Goal: Feedback & Contribution: Leave review/rating

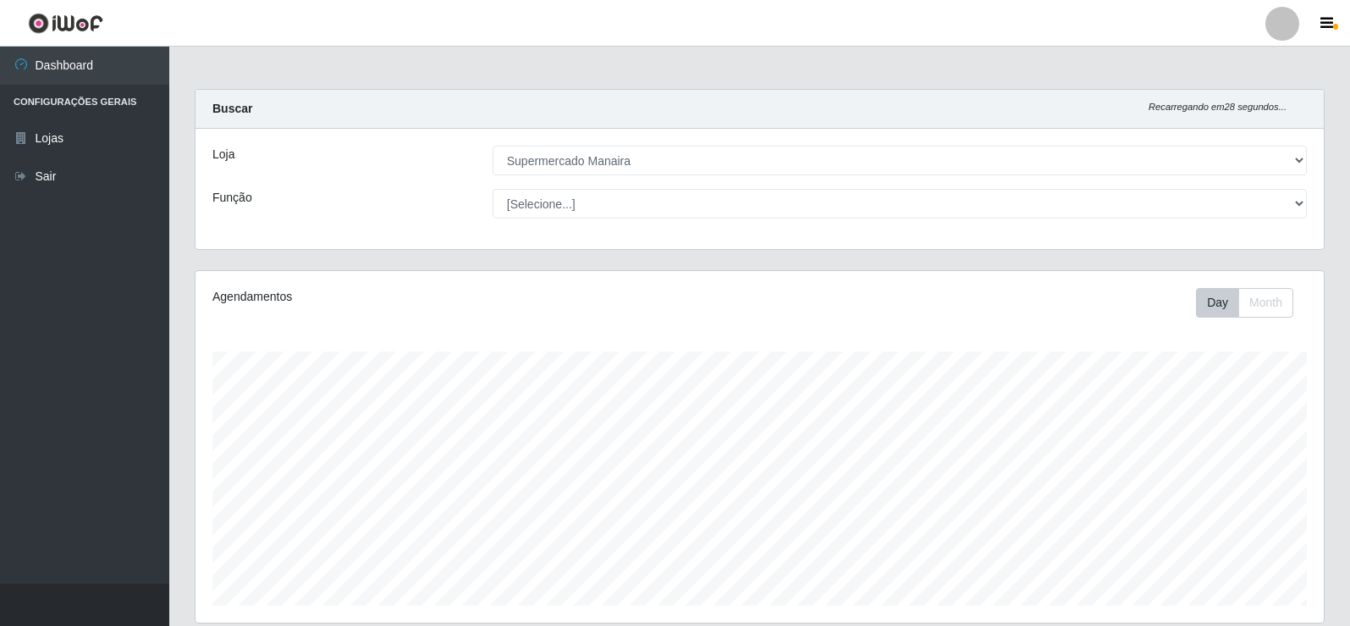
select select "443"
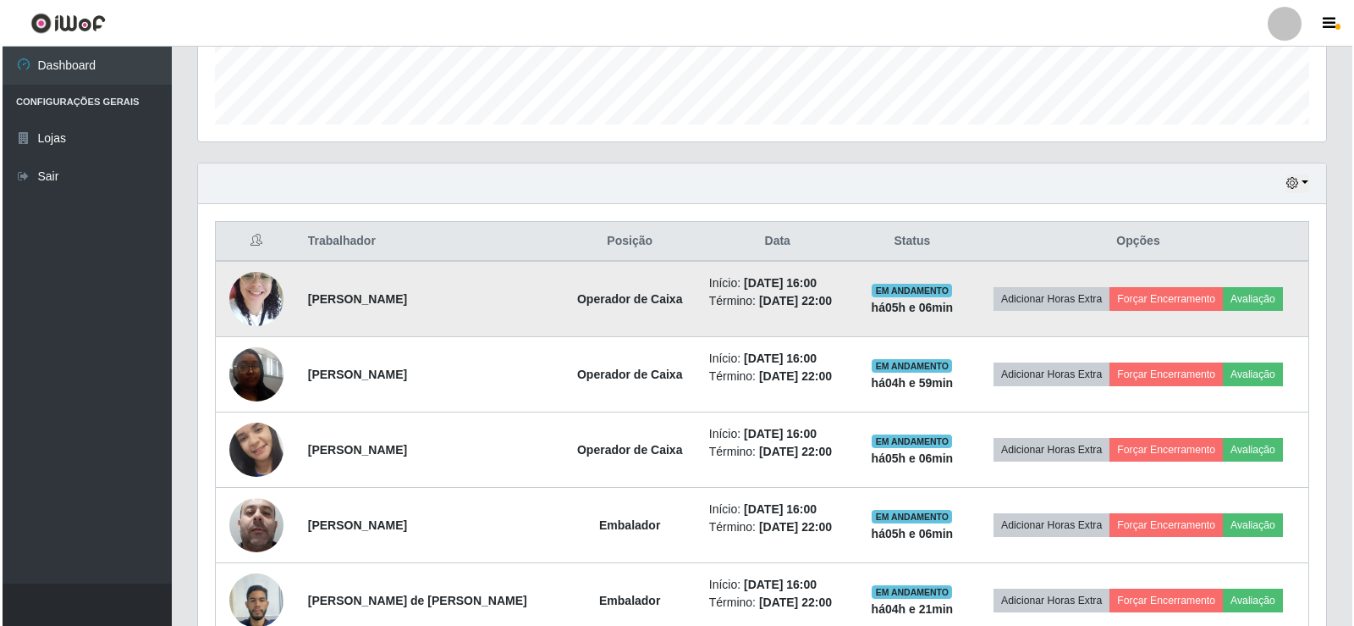
scroll to position [451, 0]
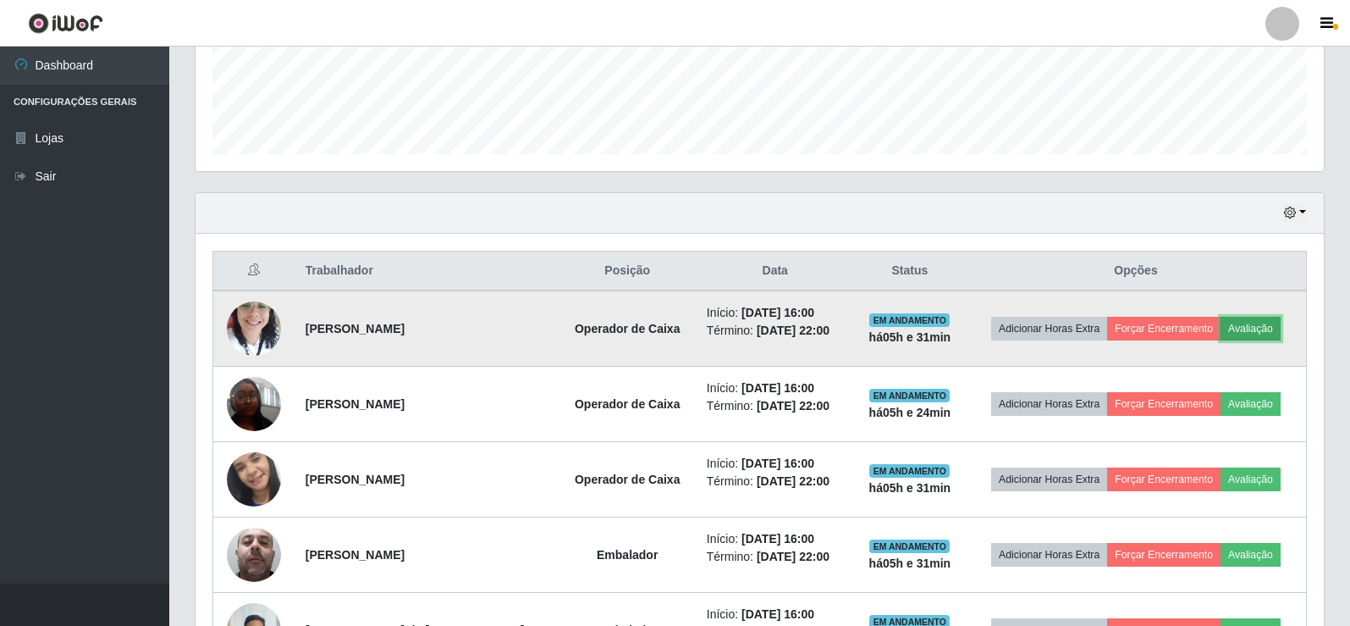
click at [1246, 332] on button "Avaliação" at bounding box center [1251, 329] width 60 height 24
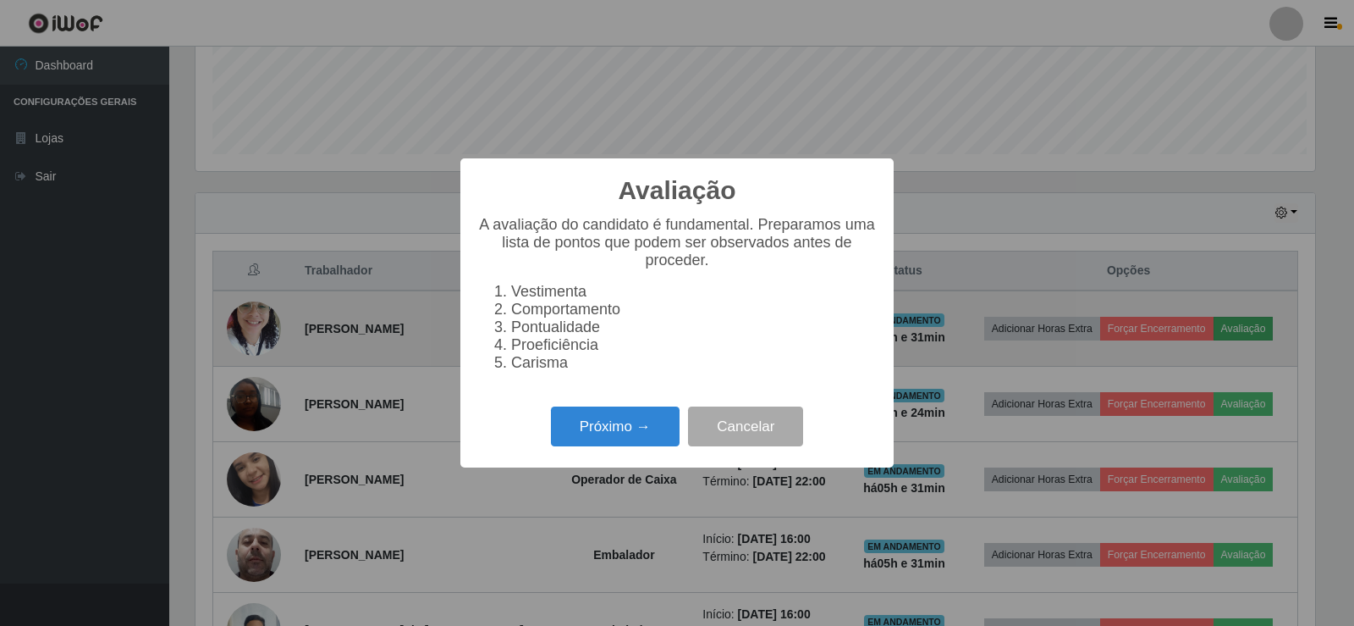
scroll to position [351, 1120]
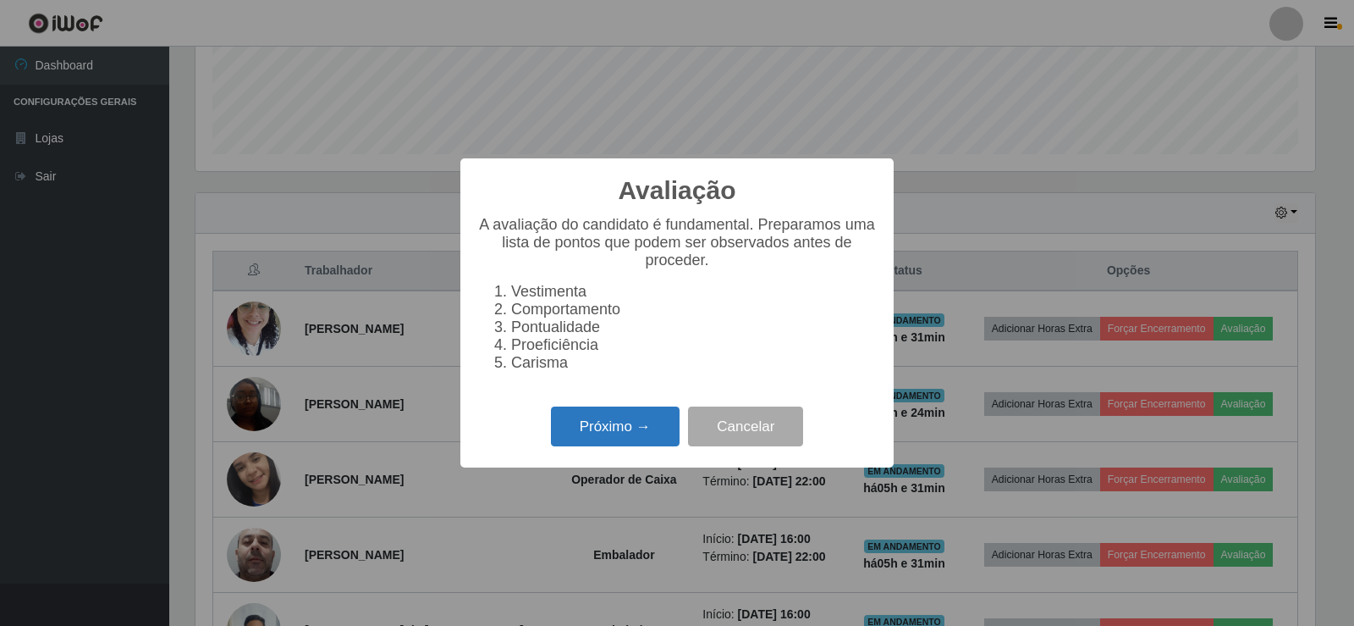
click at [609, 446] on button "Próximo →" at bounding box center [615, 426] width 129 height 40
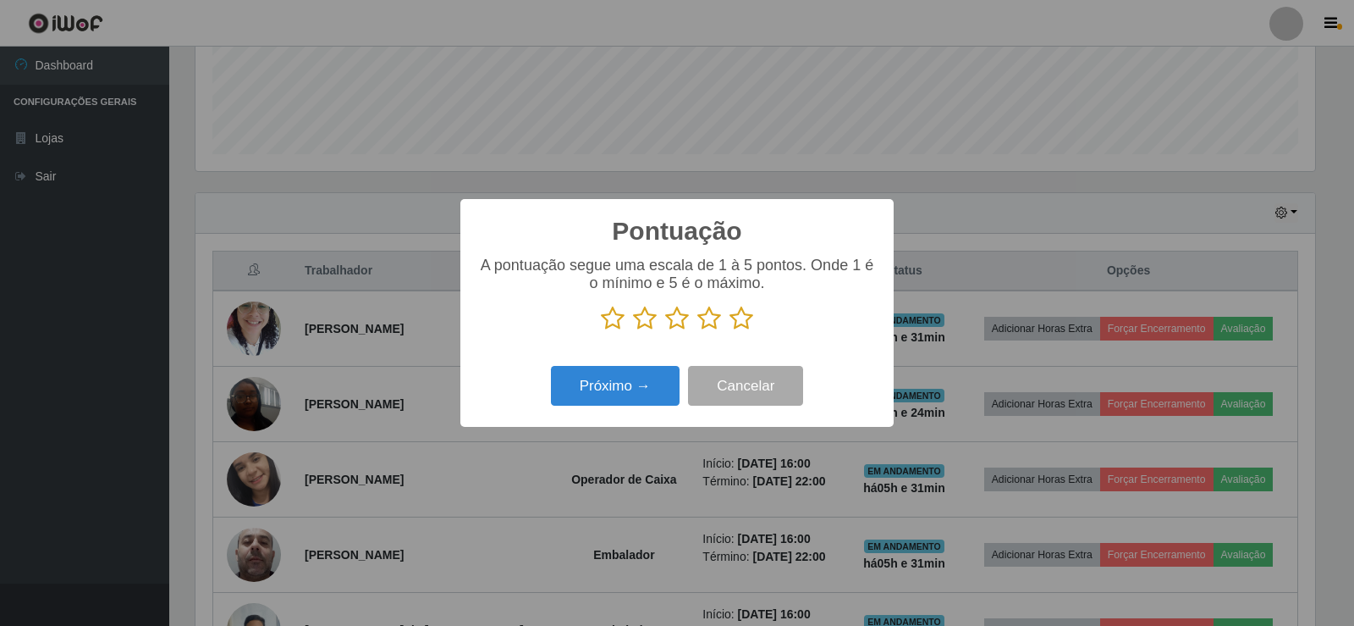
scroll to position [846121, 845352]
click at [744, 321] on icon at bounding box center [742, 318] width 24 height 25
click at [730, 331] on input "radio" at bounding box center [730, 331] width 0 height 0
click at [654, 379] on button "Próximo →" at bounding box center [615, 386] width 129 height 40
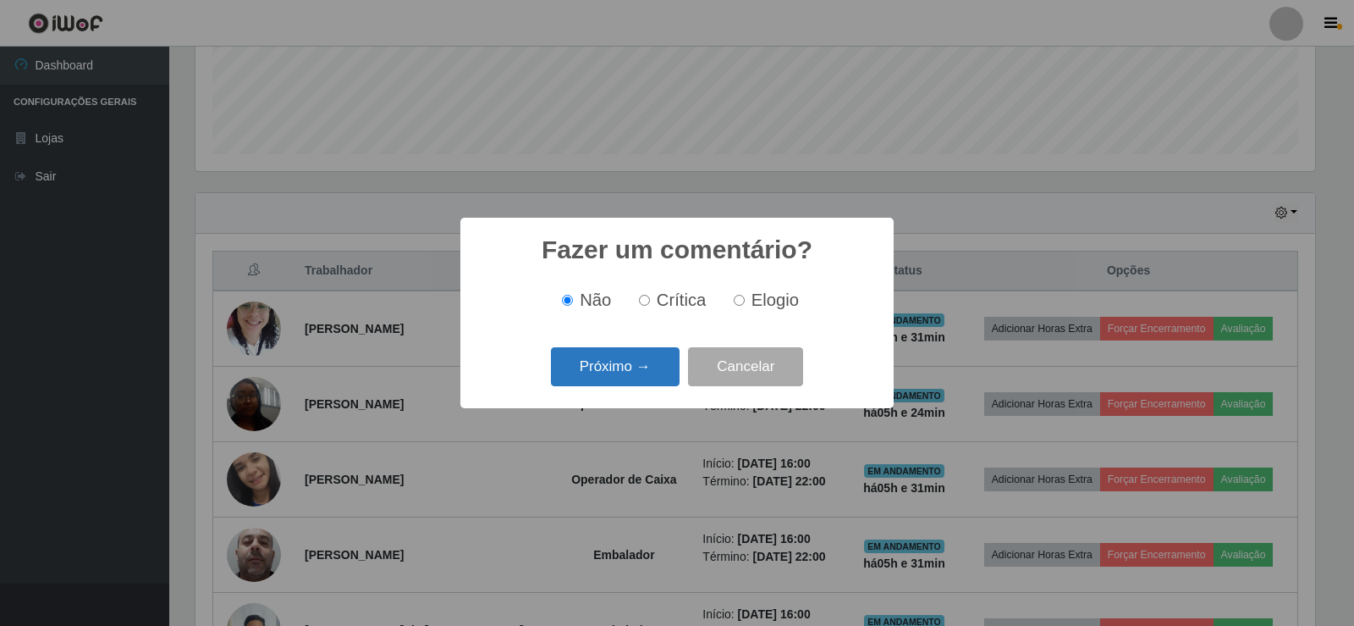
click at [645, 371] on button "Próximo →" at bounding box center [615, 367] width 129 height 40
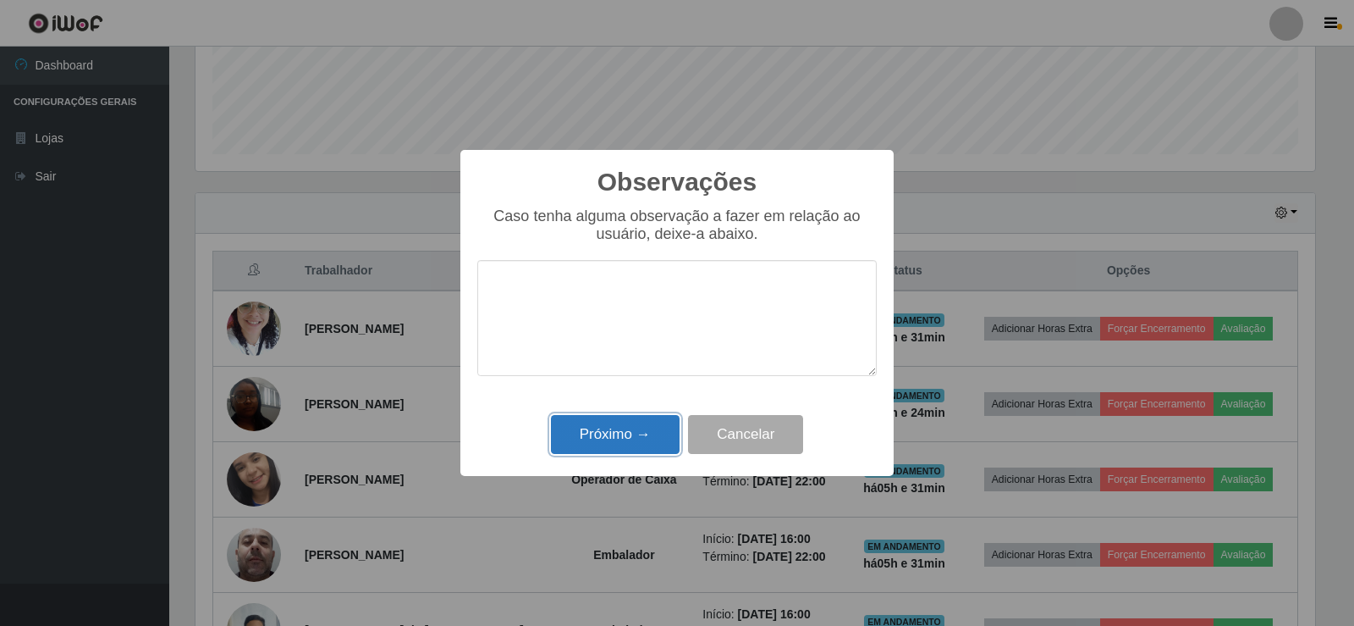
click at [651, 427] on button "Próximo →" at bounding box center [615, 435] width 129 height 40
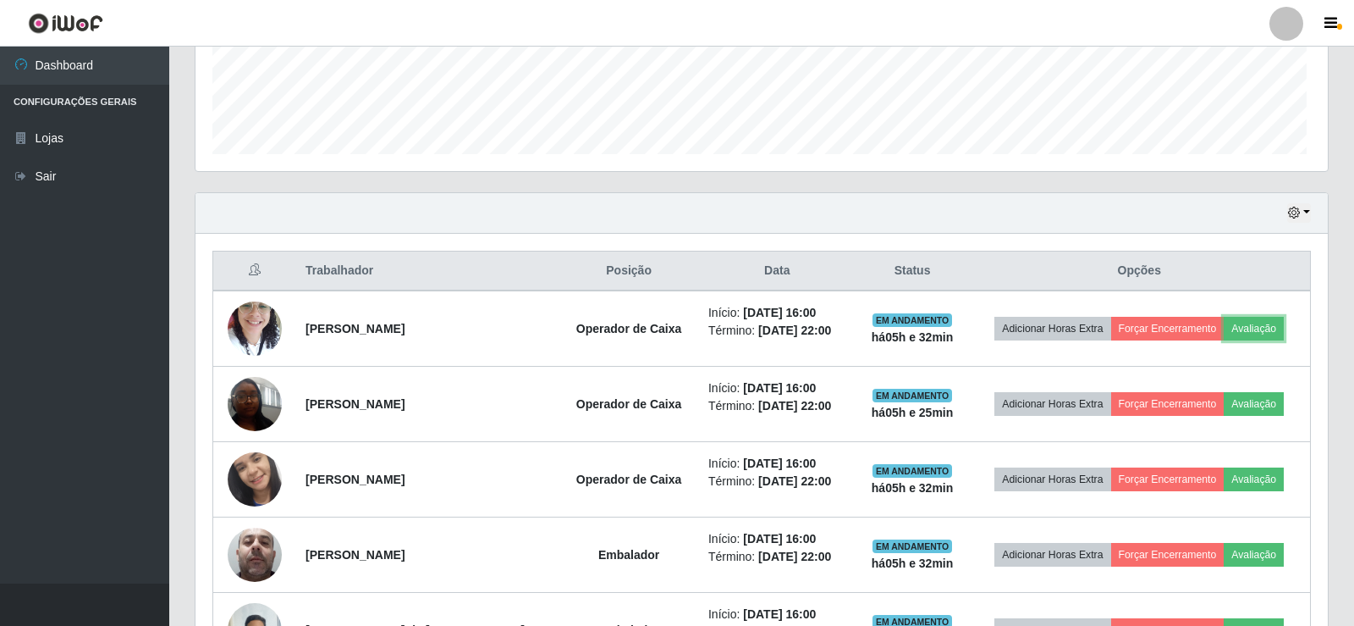
scroll to position [351, 1128]
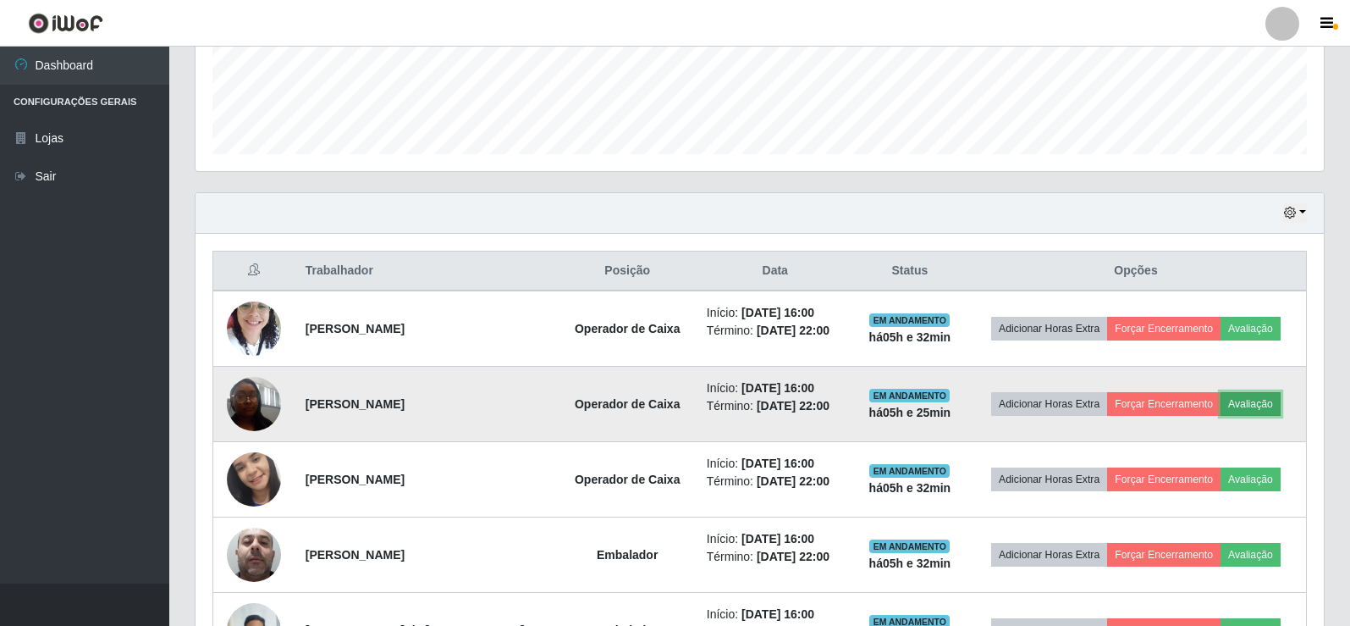
click at [1243, 405] on button "Avaliação" at bounding box center [1251, 404] width 60 height 24
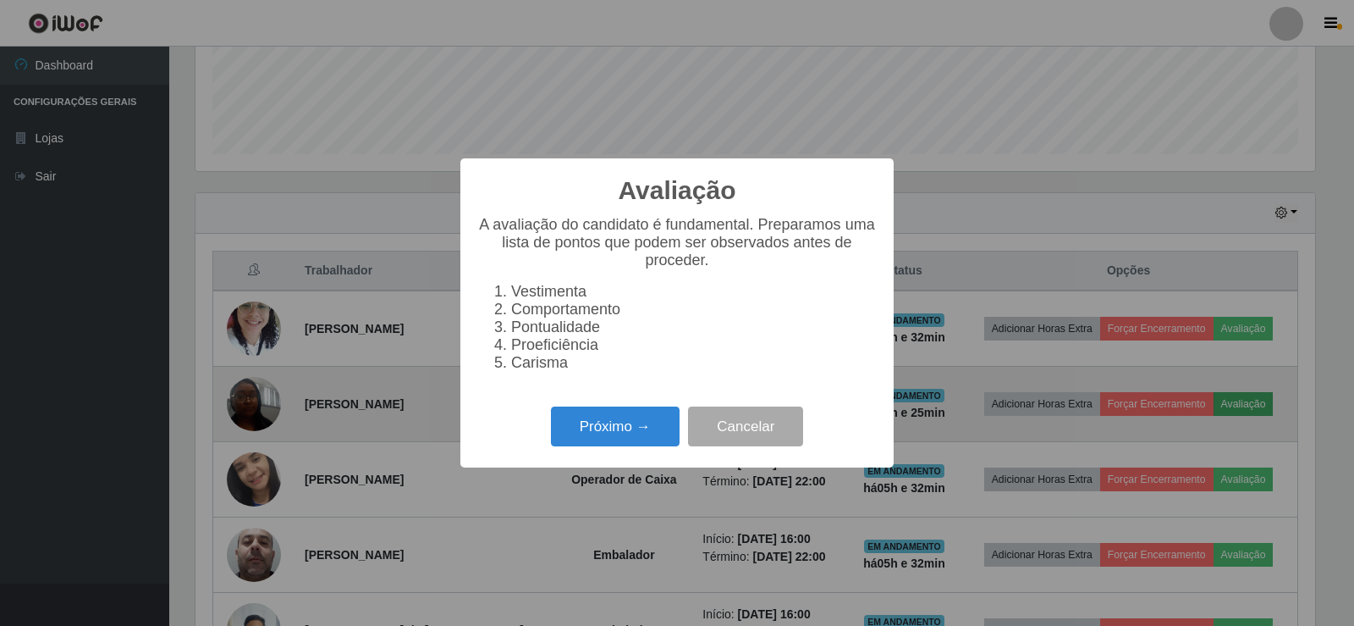
scroll to position [351, 1120]
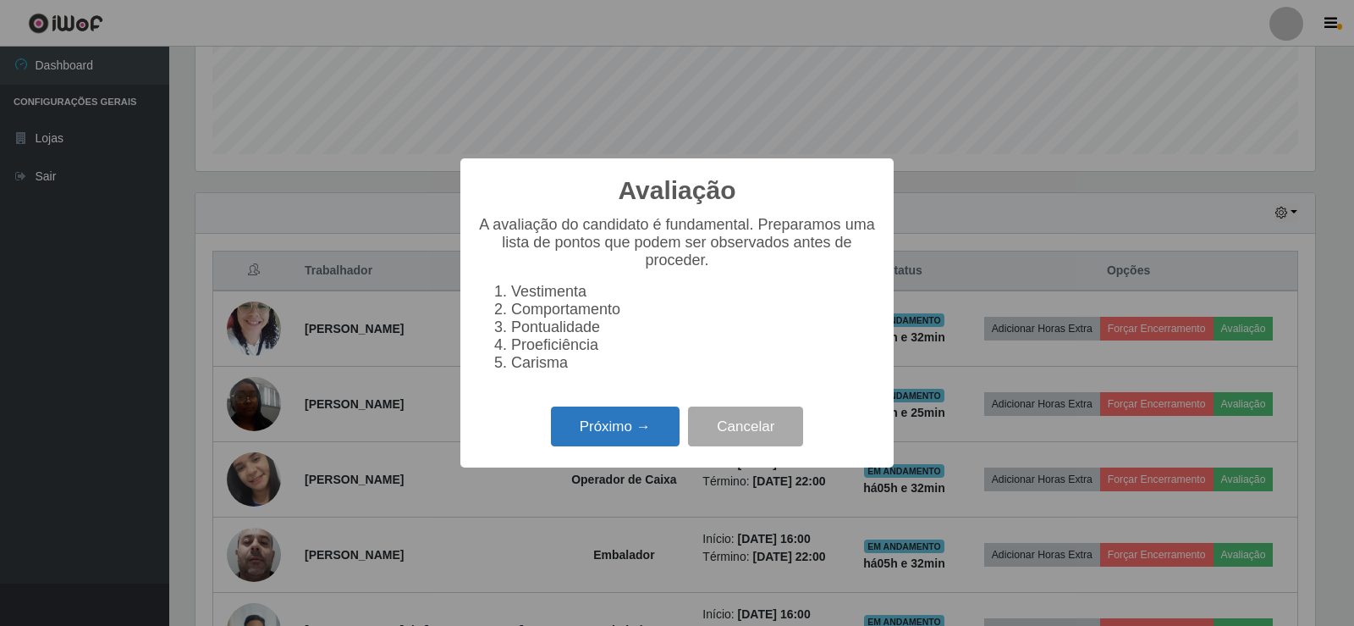
click at [650, 429] on button "Próximo →" at bounding box center [615, 426] width 129 height 40
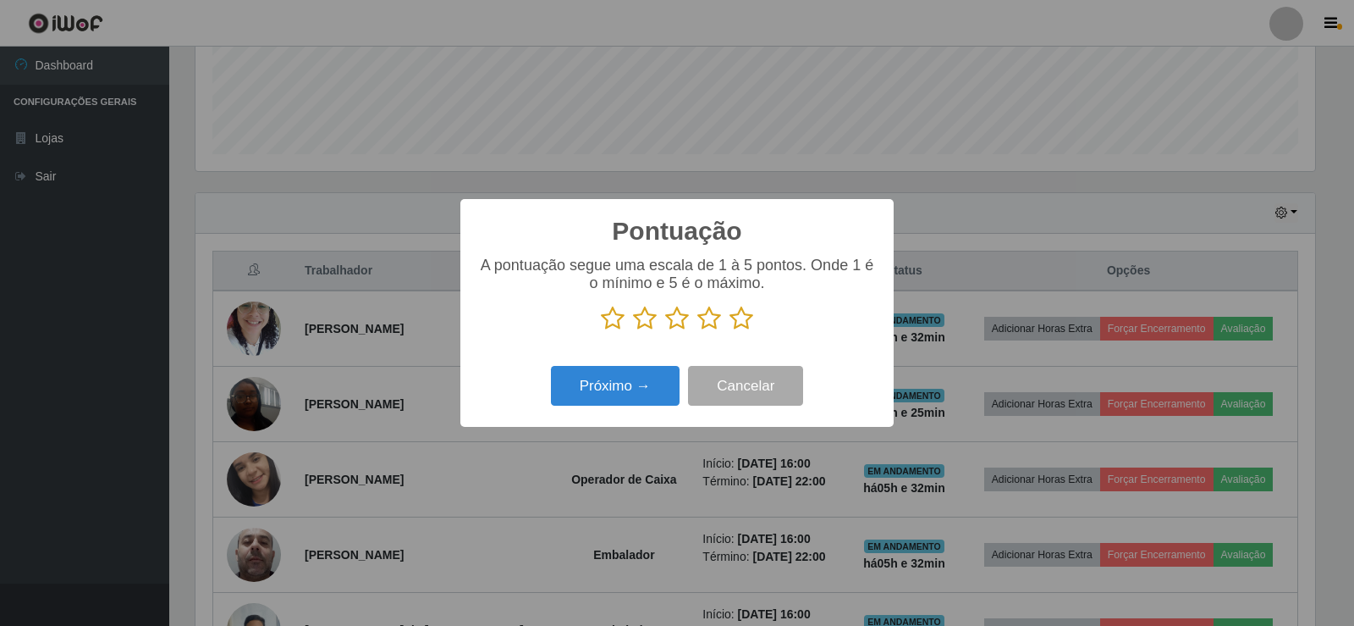
scroll to position [846121, 845352]
click at [746, 321] on icon at bounding box center [742, 318] width 24 height 25
click at [730, 331] on input "radio" at bounding box center [730, 331] width 0 height 0
click at [642, 389] on button "Próximo →" at bounding box center [615, 386] width 129 height 40
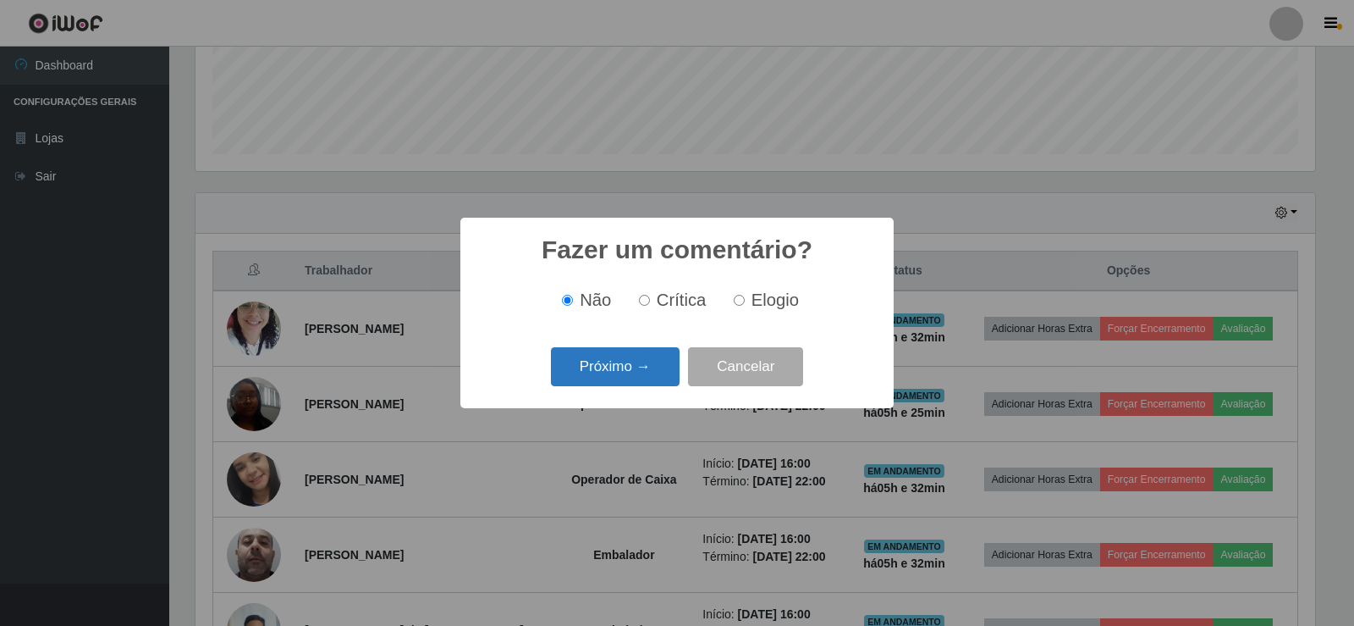
click at [637, 374] on button "Próximo →" at bounding box center [615, 367] width 129 height 40
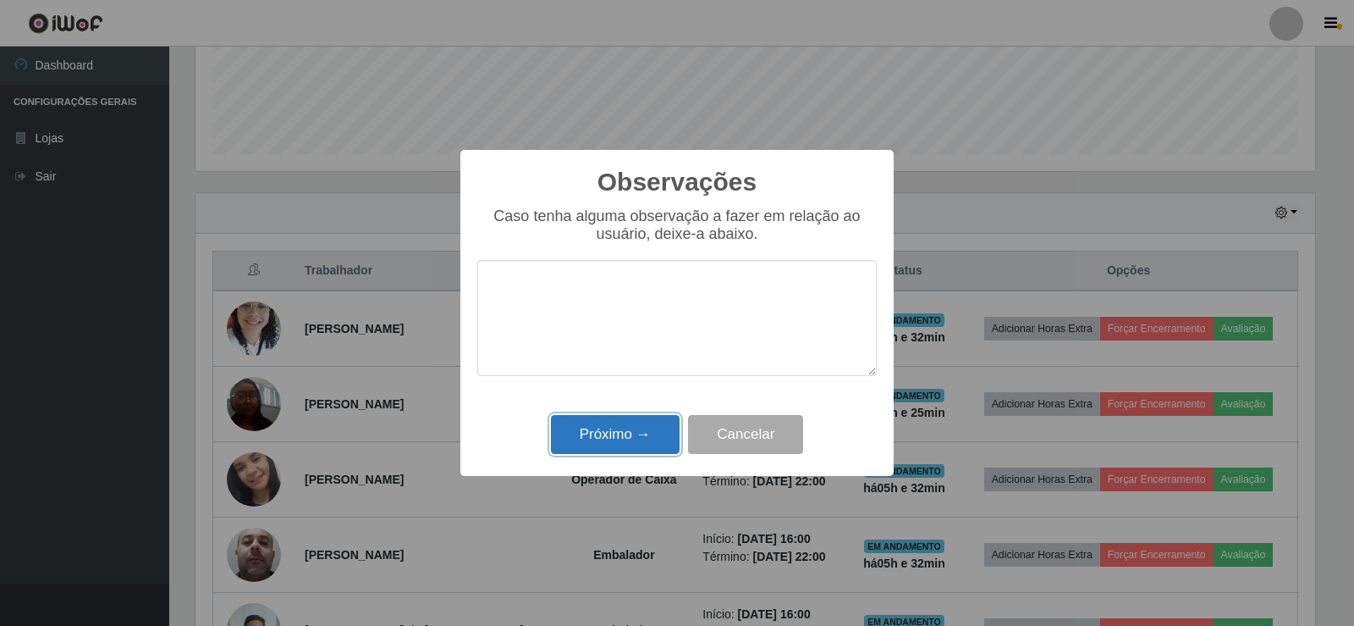
click at [638, 435] on button "Próximo →" at bounding box center [615, 435] width 129 height 40
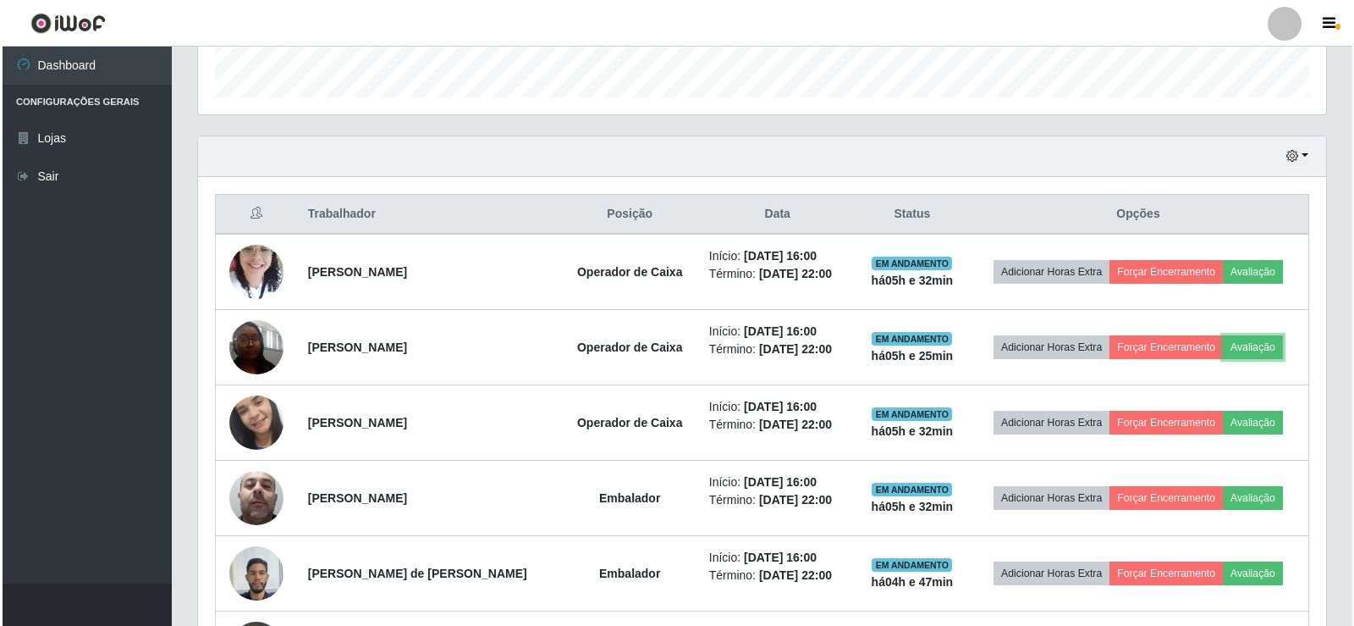
scroll to position [536, 0]
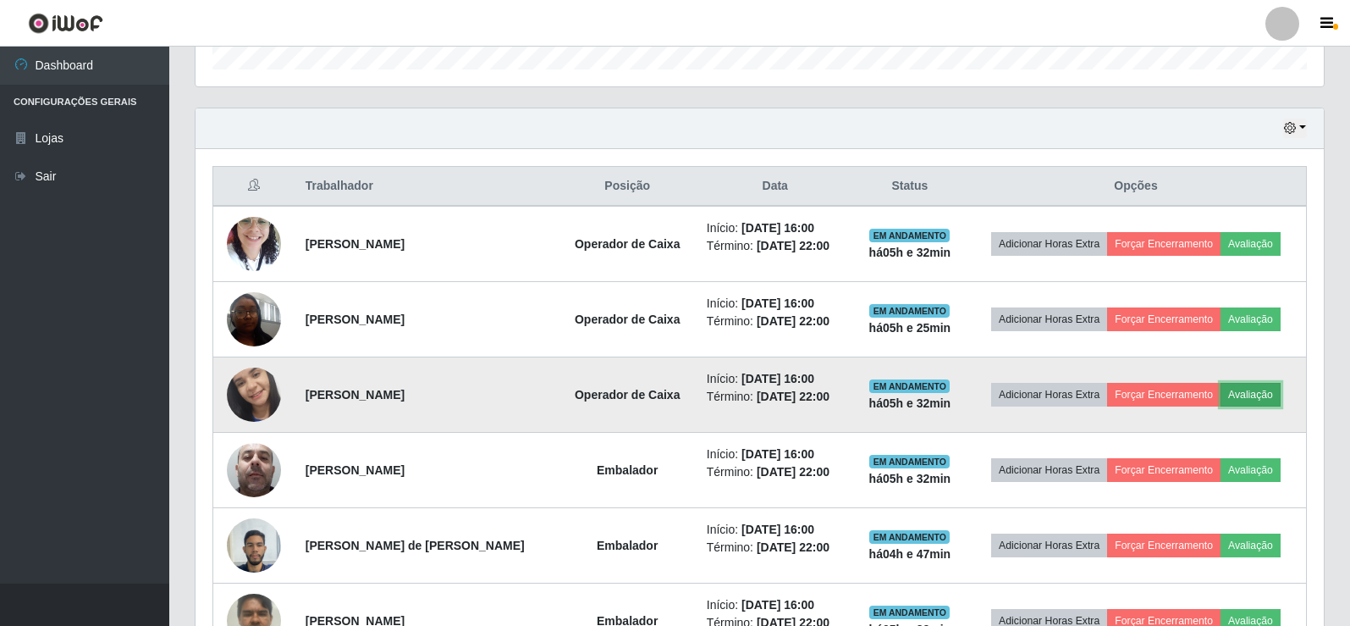
click at [1249, 395] on button "Avaliação" at bounding box center [1251, 395] width 60 height 24
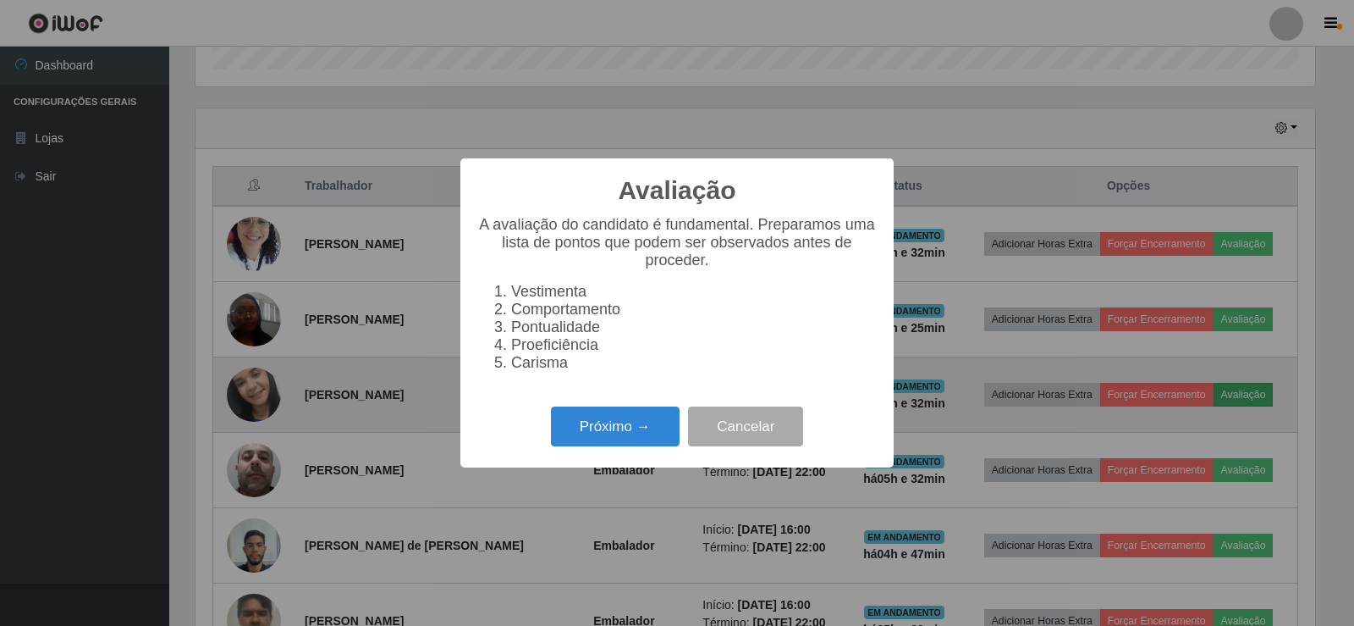
scroll to position [351, 1120]
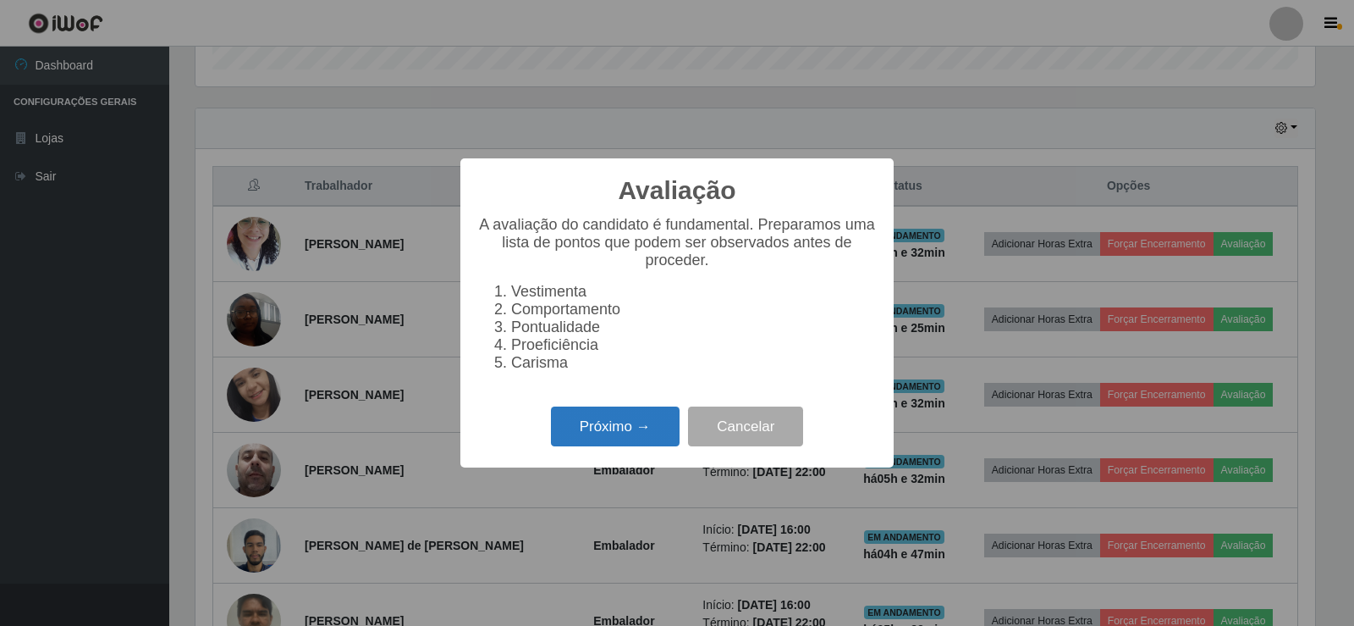
click at [638, 431] on button "Próximo →" at bounding box center [615, 426] width 129 height 40
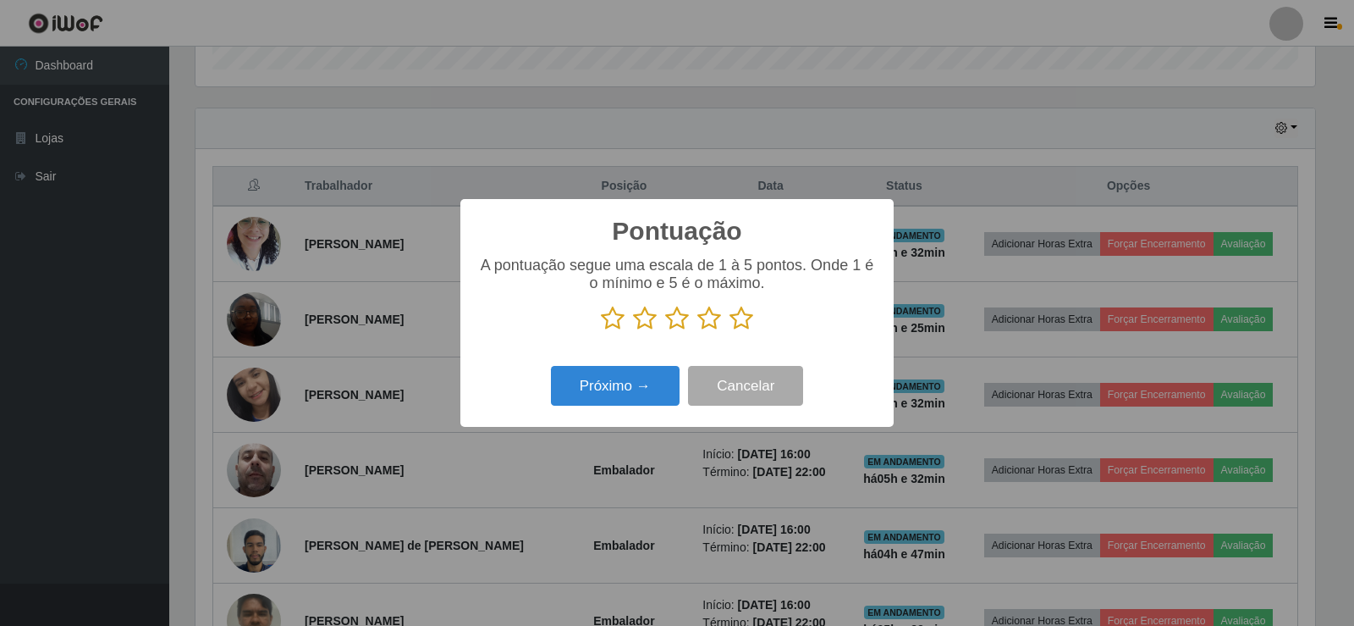
scroll to position [846121, 845352]
click at [743, 324] on icon at bounding box center [742, 318] width 24 height 25
click at [730, 331] on input "radio" at bounding box center [730, 331] width 0 height 0
click at [644, 387] on button "Próximo →" at bounding box center [615, 386] width 129 height 40
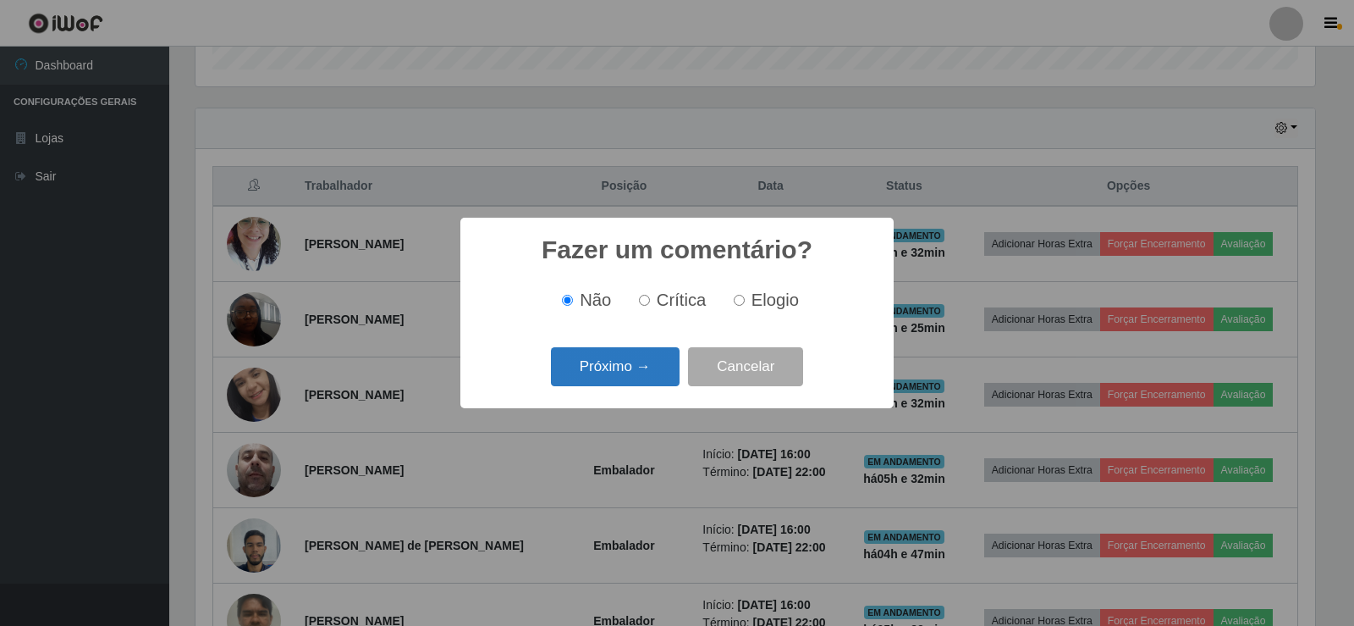
click at [637, 375] on button "Próximo →" at bounding box center [615, 367] width 129 height 40
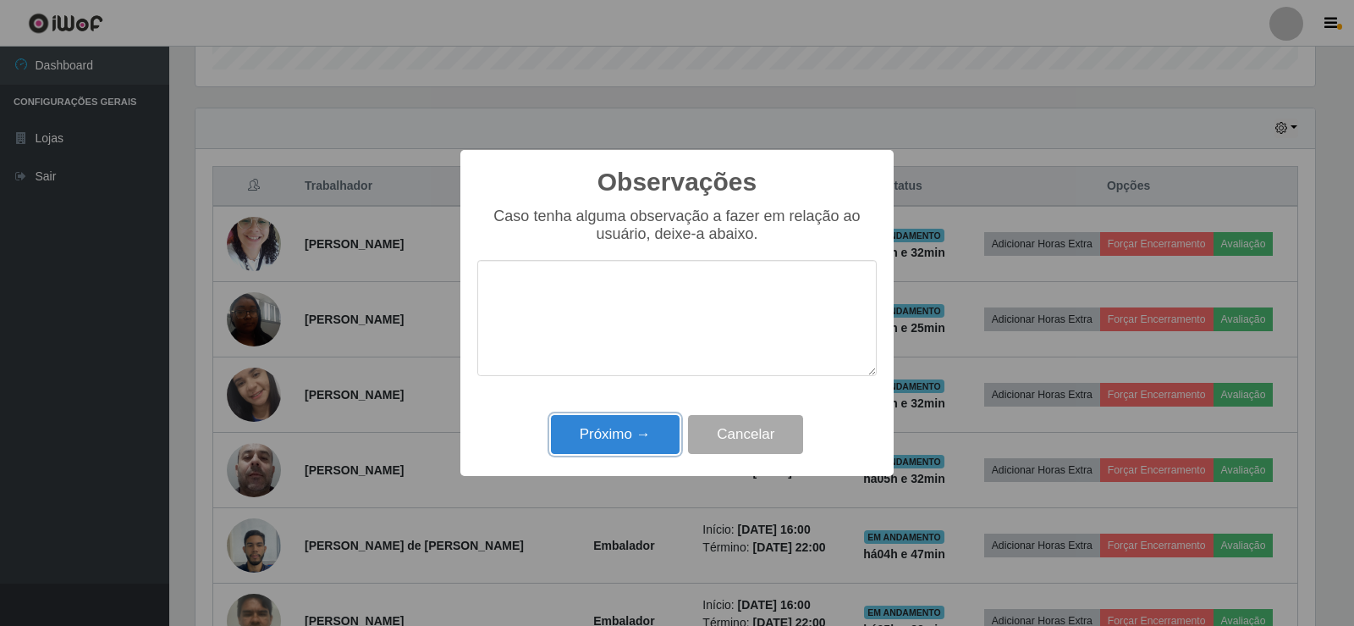
drag, startPoint x: 598, startPoint y: 435, endPoint x: 624, endPoint y: 436, distance: 25.4
click at [599, 435] on button "Próximo →" at bounding box center [615, 435] width 129 height 40
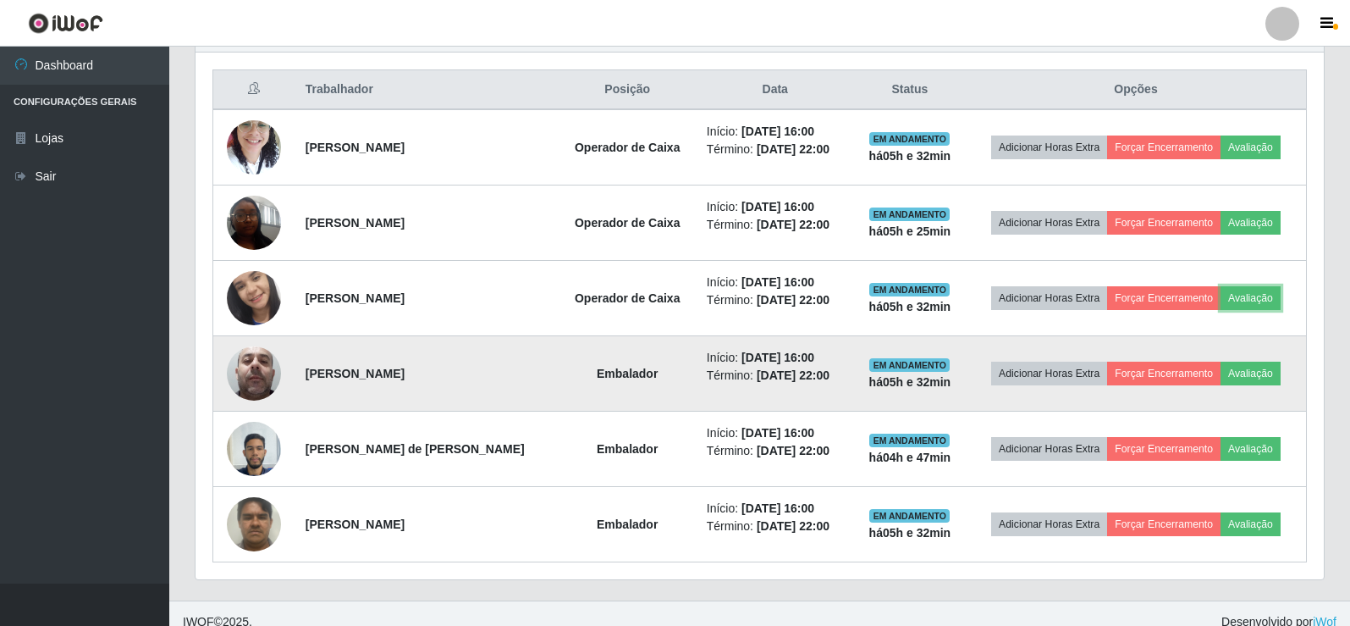
scroll to position [649, 0]
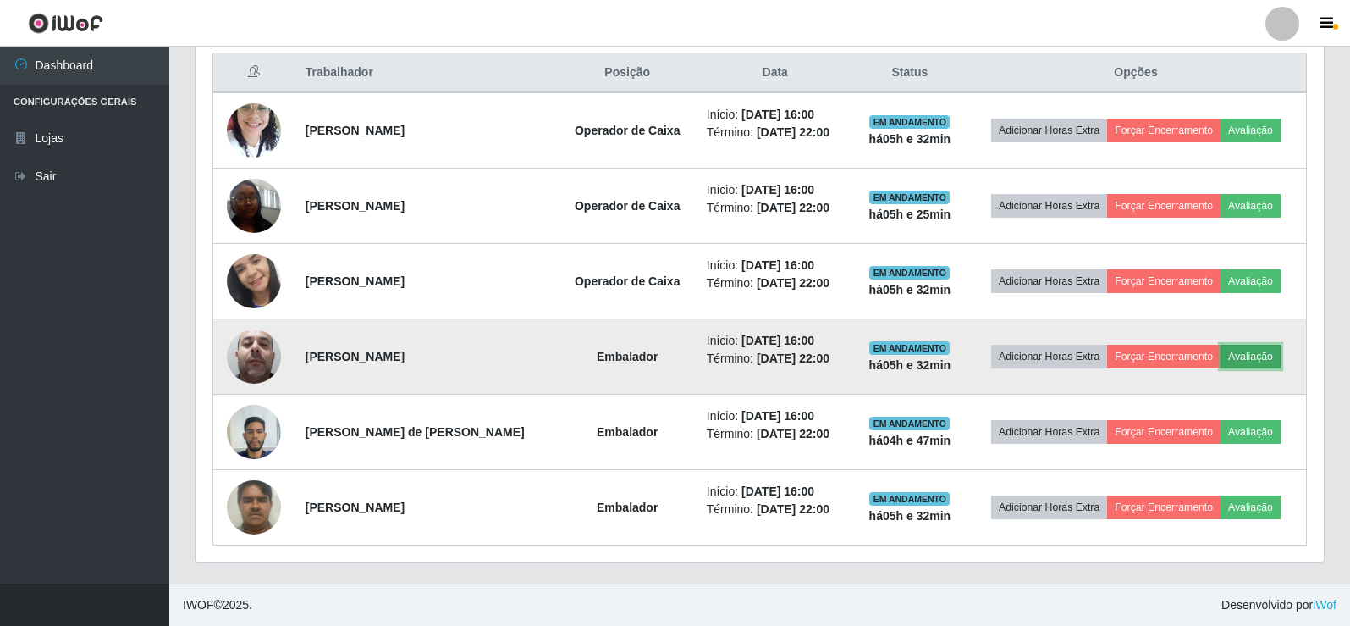
click at [1243, 357] on button "Avaliação" at bounding box center [1251, 357] width 60 height 24
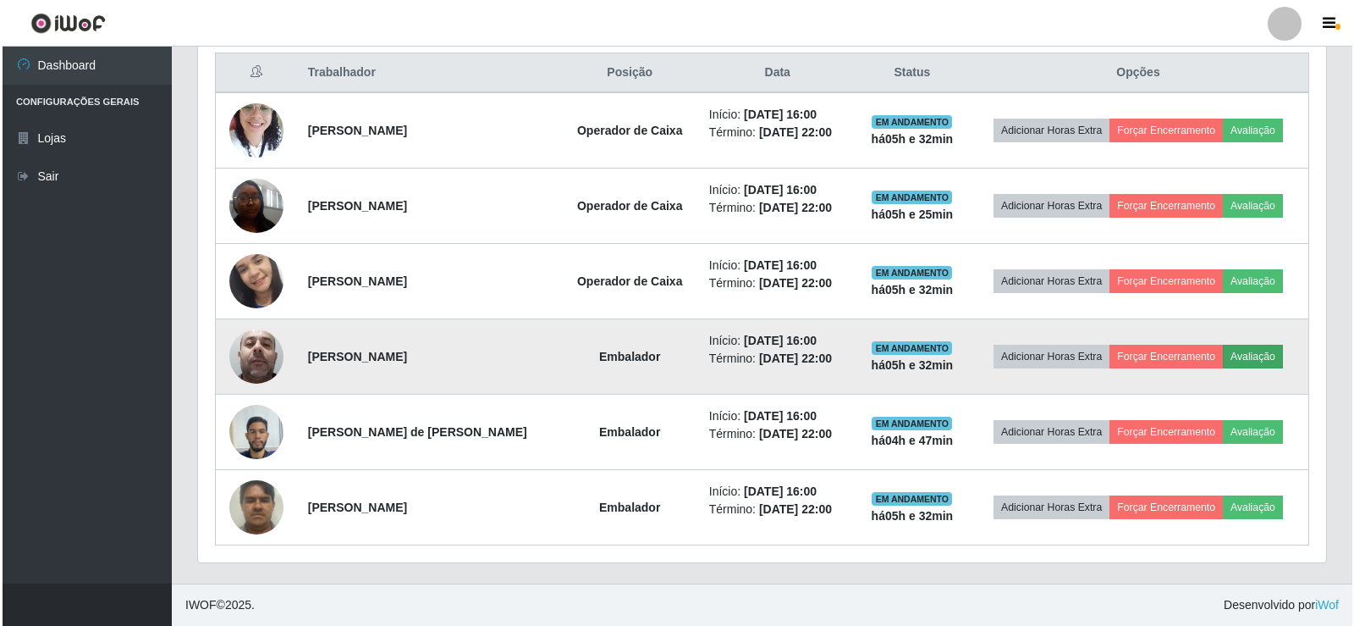
scroll to position [351, 1120]
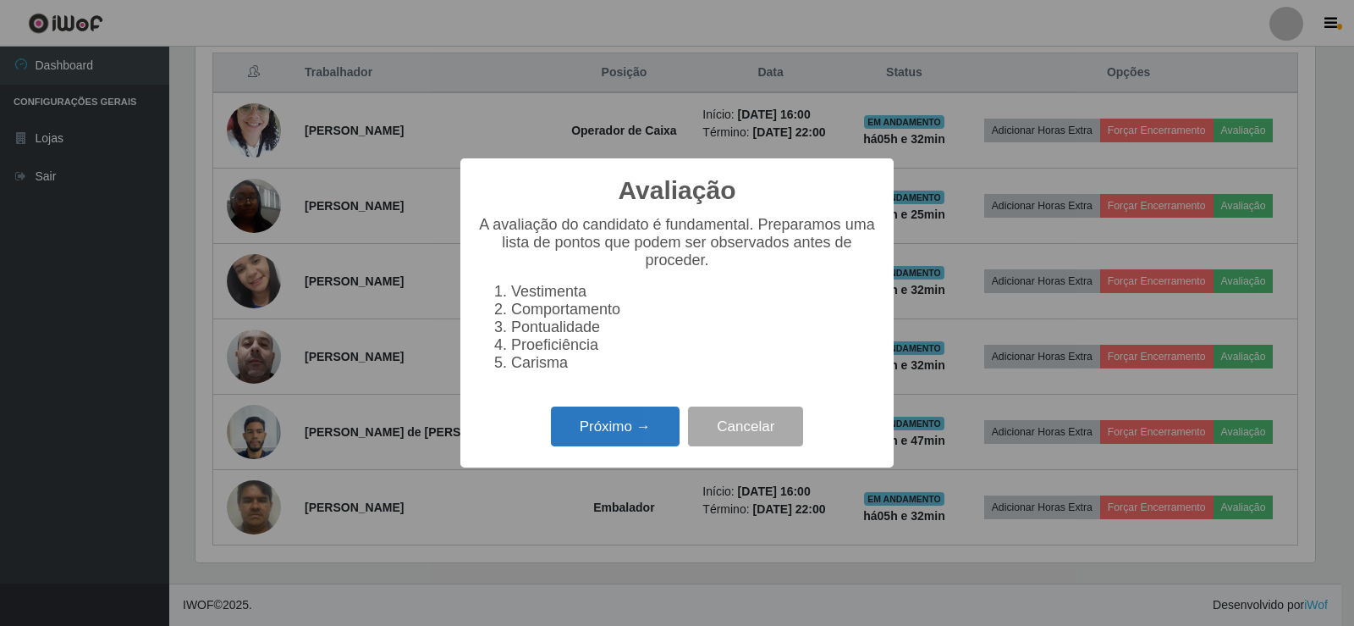
click at [644, 442] on button "Próximo →" at bounding box center [615, 426] width 129 height 40
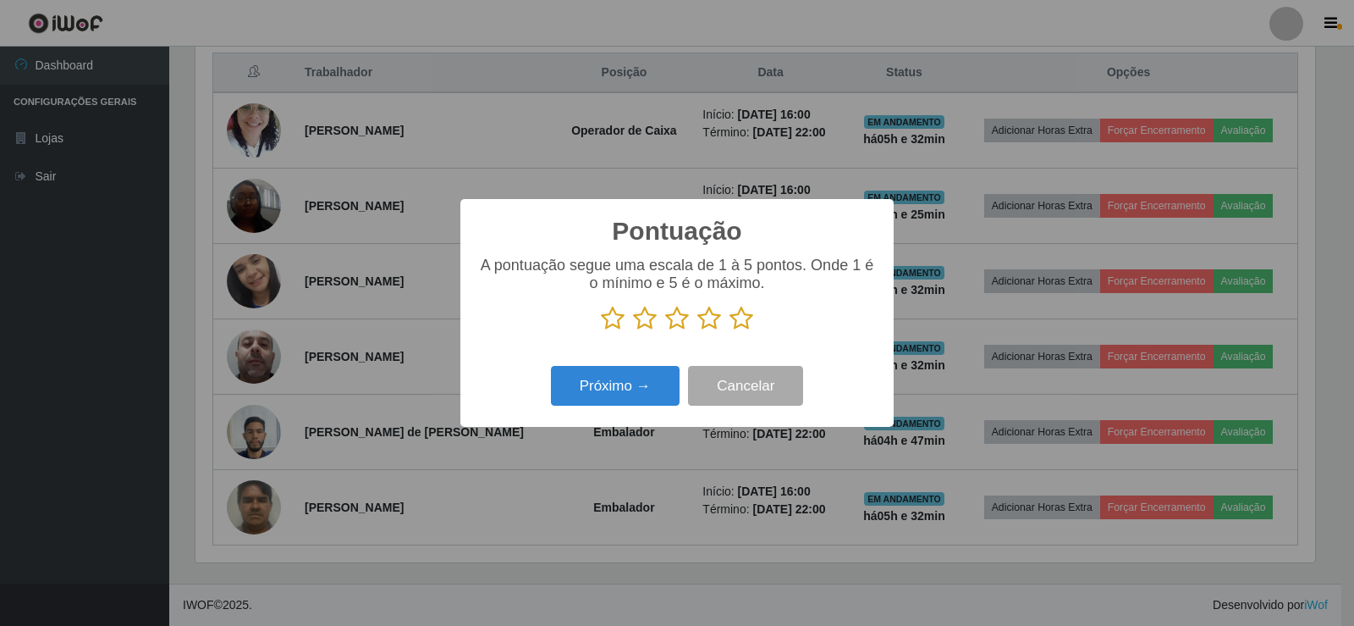
click at [743, 324] on icon at bounding box center [742, 318] width 24 height 25
click at [730, 331] on input "radio" at bounding box center [730, 331] width 0 height 0
click at [655, 381] on button "Próximo →" at bounding box center [615, 386] width 129 height 40
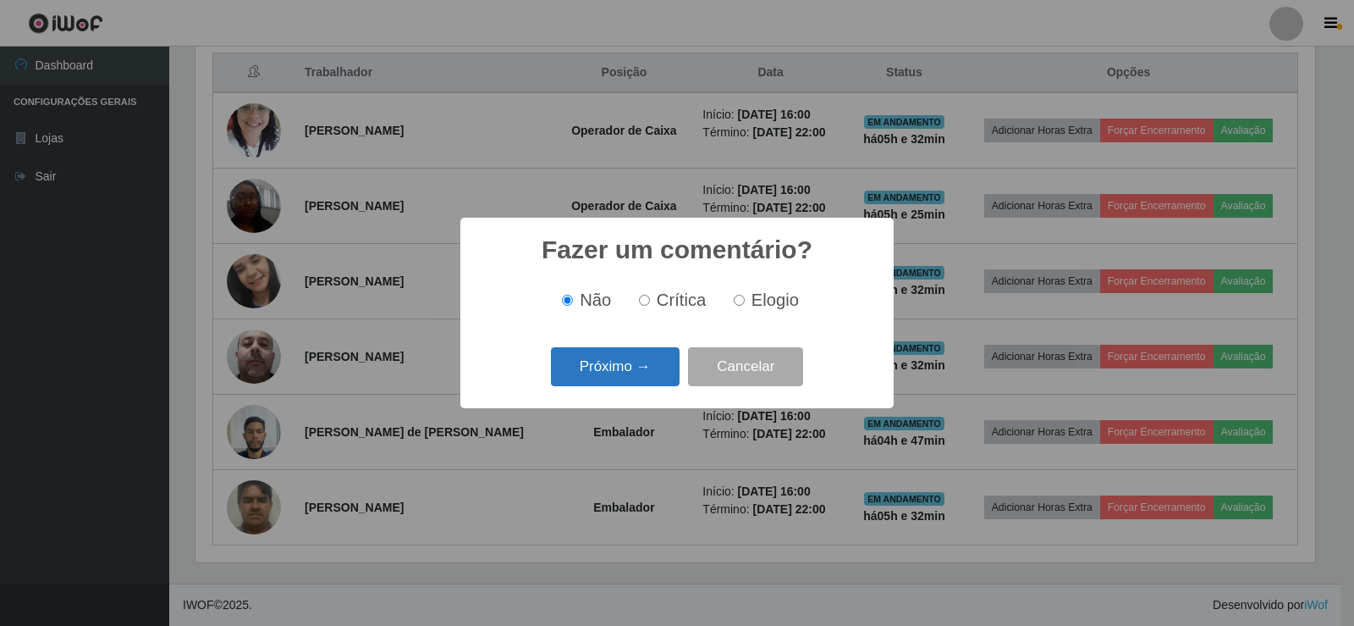
click at [640, 374] on button "Próximo →" at bounding box center [615, 367] width 129 height 40
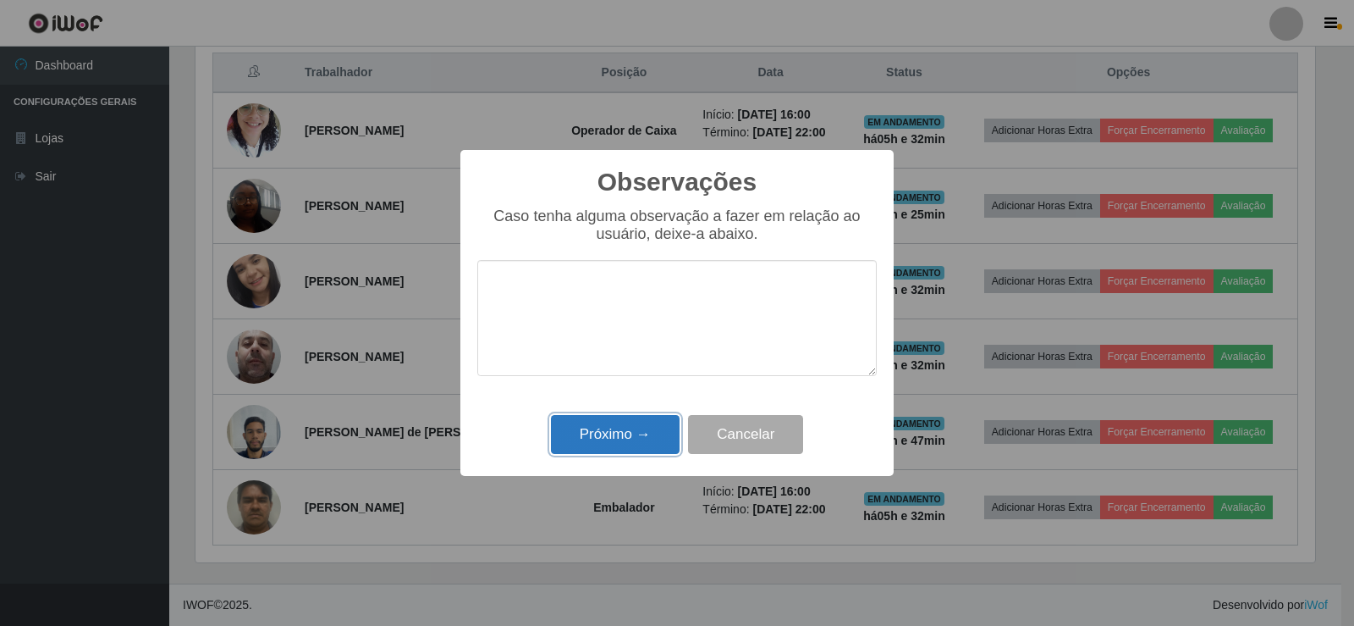
click at [638, 432] on button "Próximo →" at bounding box center [615, 435] width 129 height 40
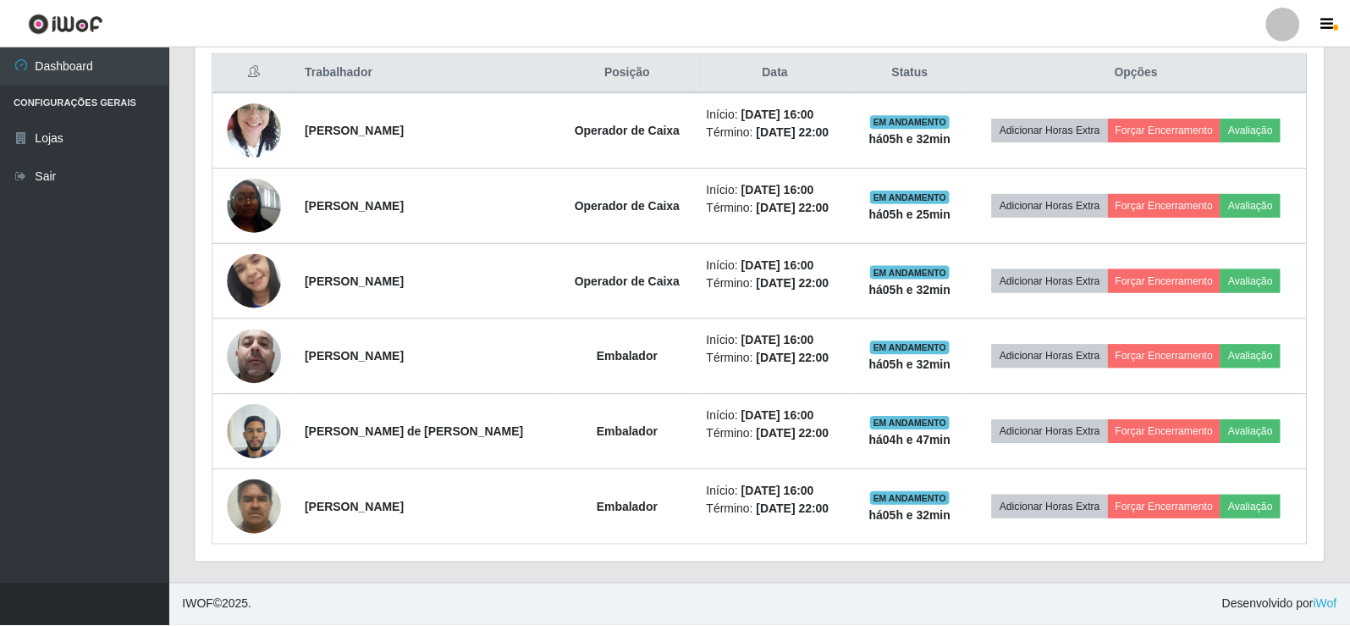
scroll to position [351, 1128]
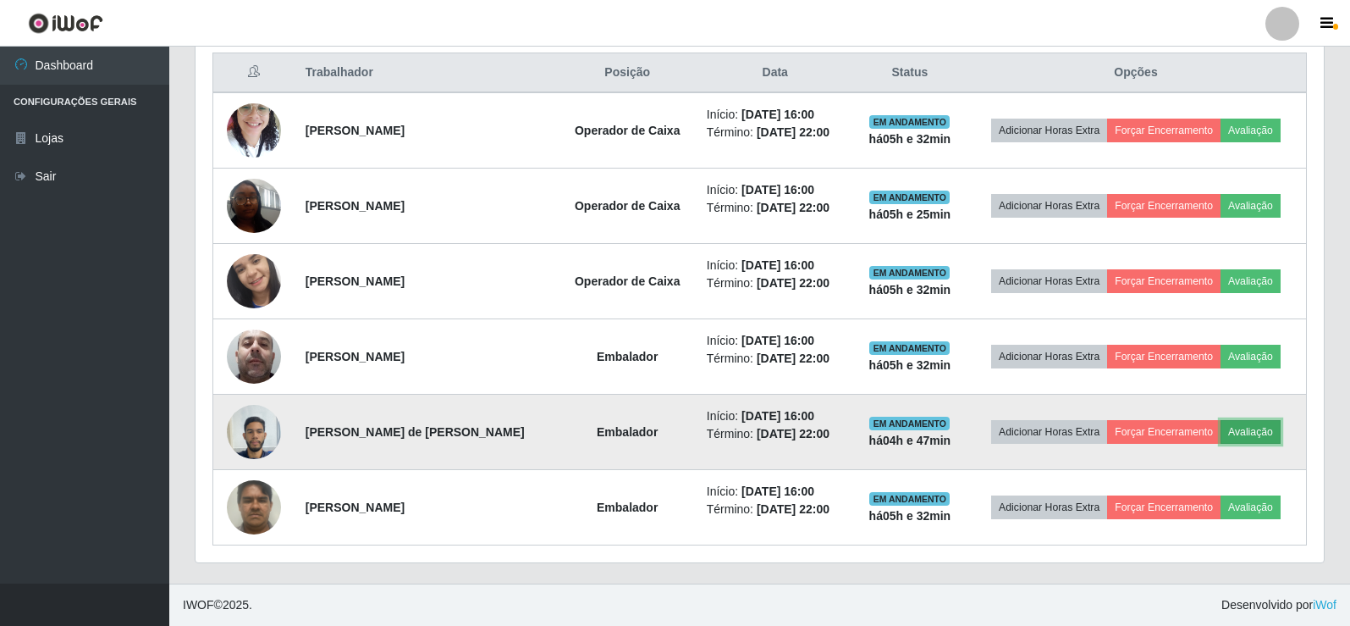
click at [1252, 431] on button "Avaliação" at bounding box center [1251, 432] width 60 height 24
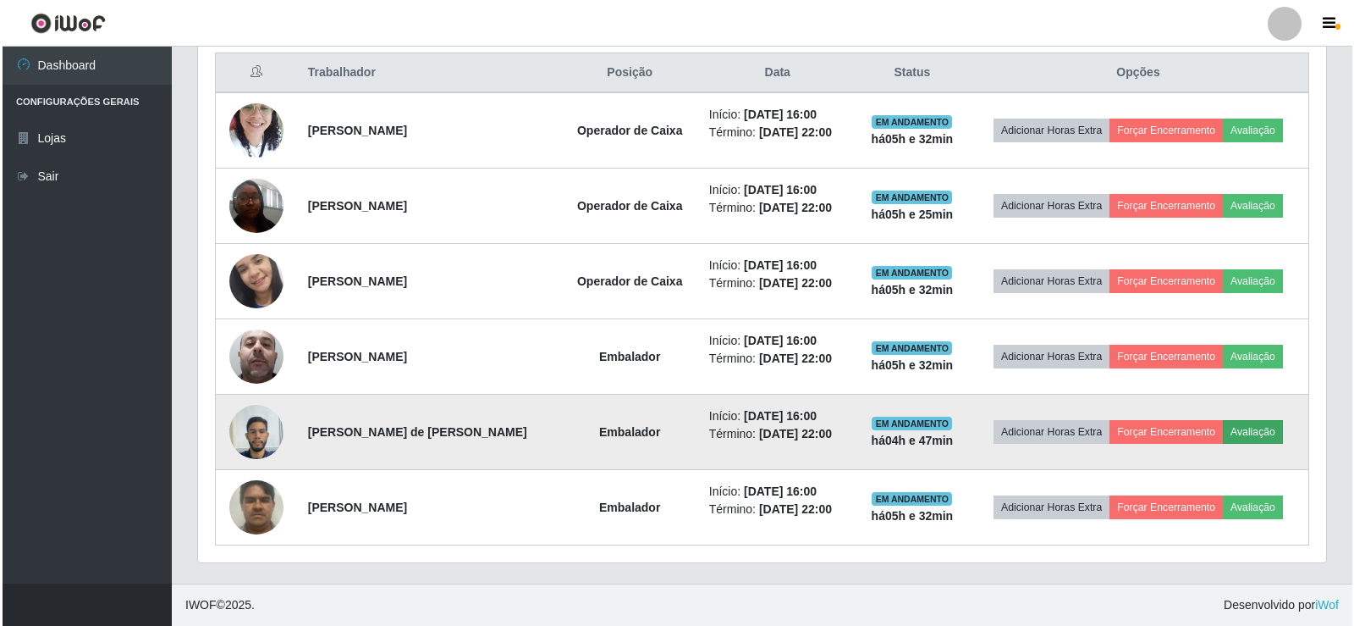
scroll to position [351, 1120]
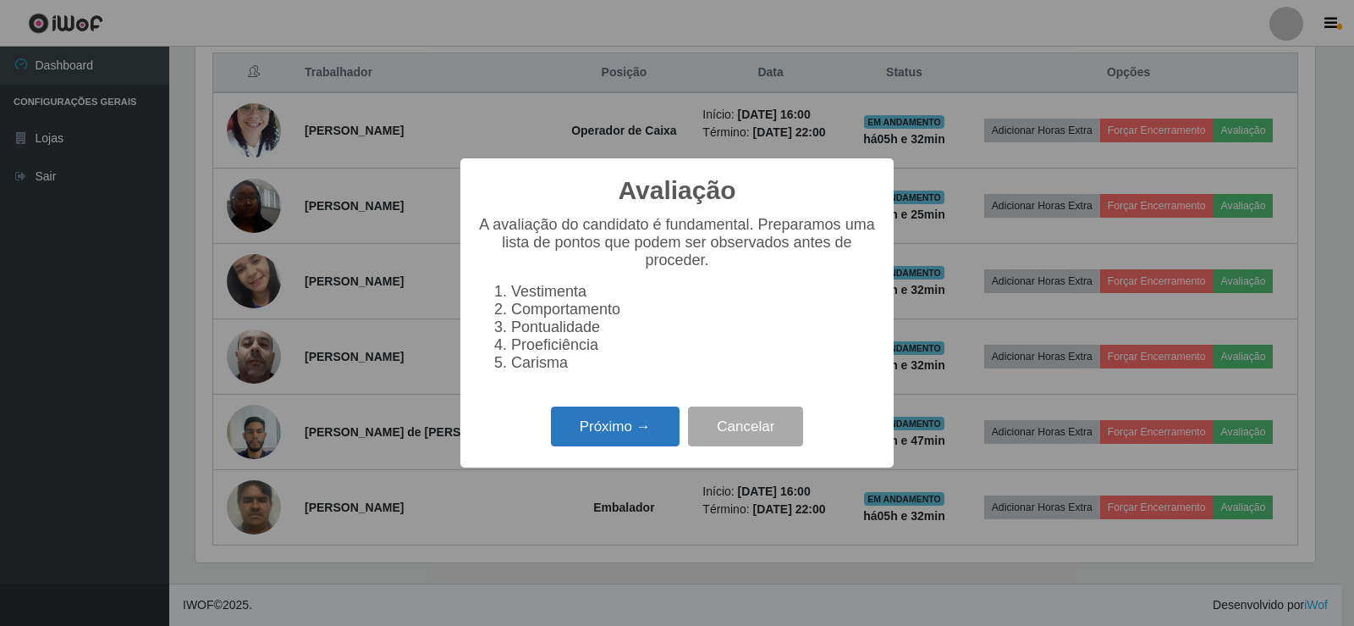
click at [652, 437] on button "Próximo →" at bounding box center [615, 426] width 129 height 40
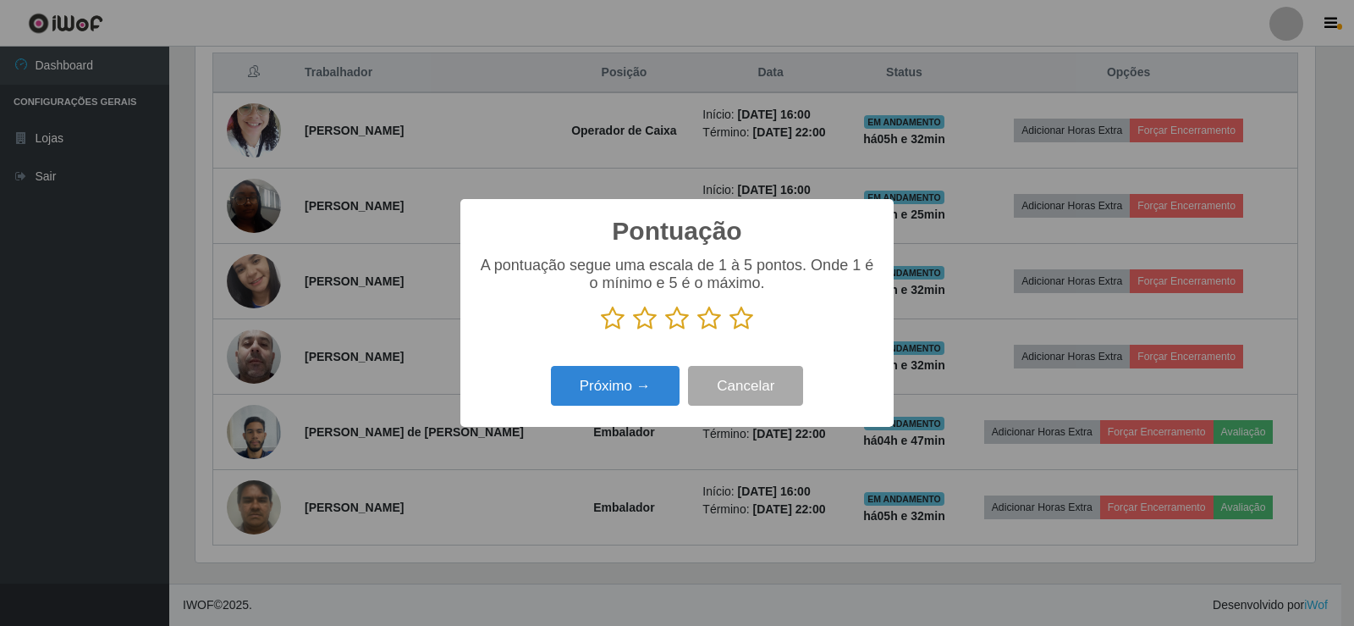
click at [746, 323] on icon at bounding box center [742, 318] width 24 height 25
click at [730, 331] on input "radio" at bounding box center [730, 331] width 0 height 0
click at [650, 378] on button "Próximo →" at bounding box center [615, 386] width 129 height 40
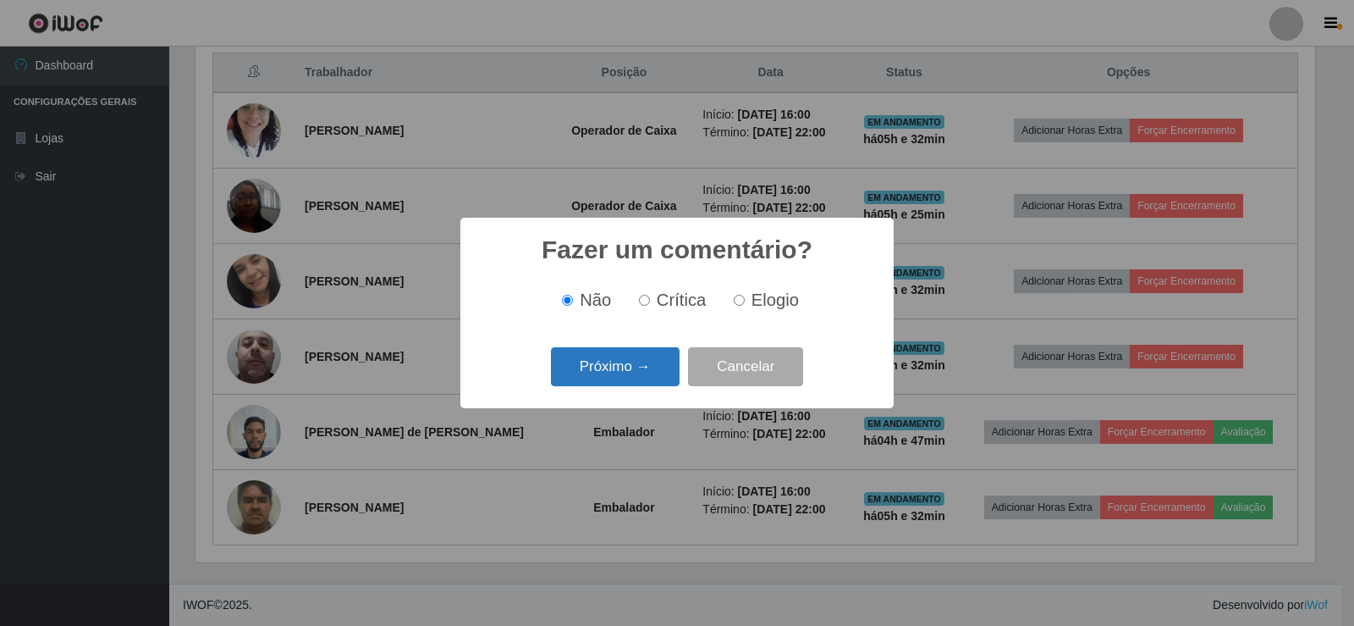
click at [641, 378] on button "Próximo →" at bounding box center [615, 367] width 129 height 40
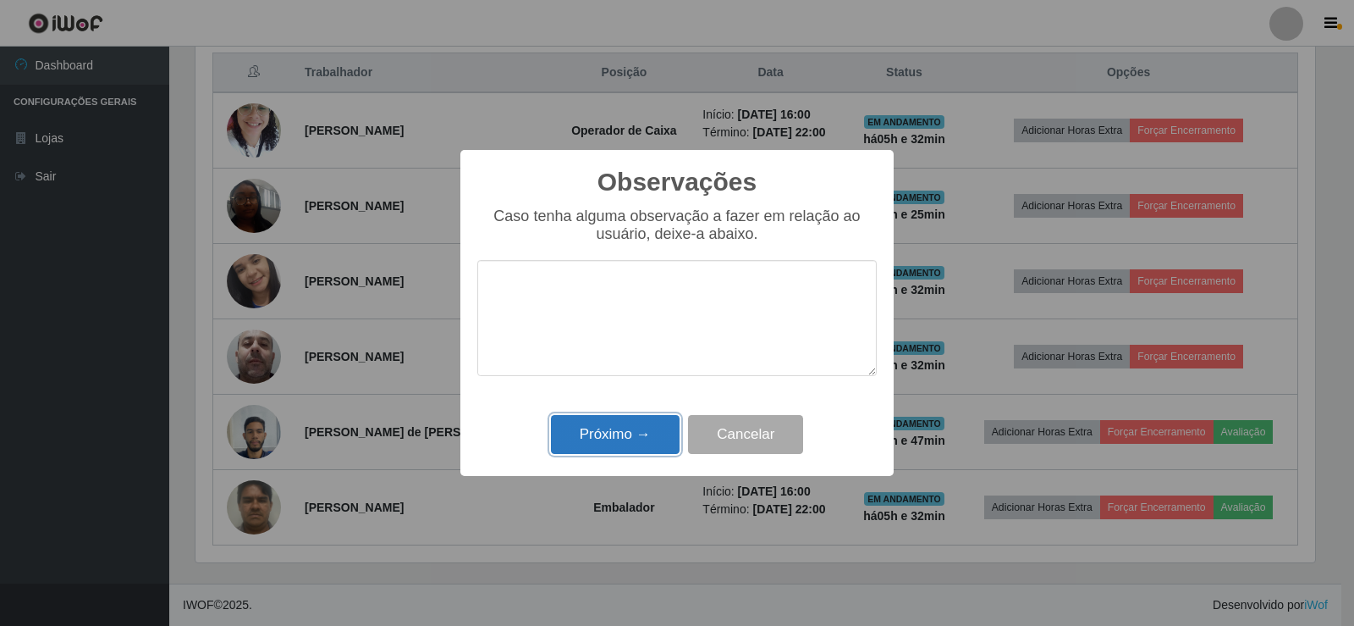
click at [642, 431] on button "Próximo →" at bounding box center [615, 435] width 129 height 40
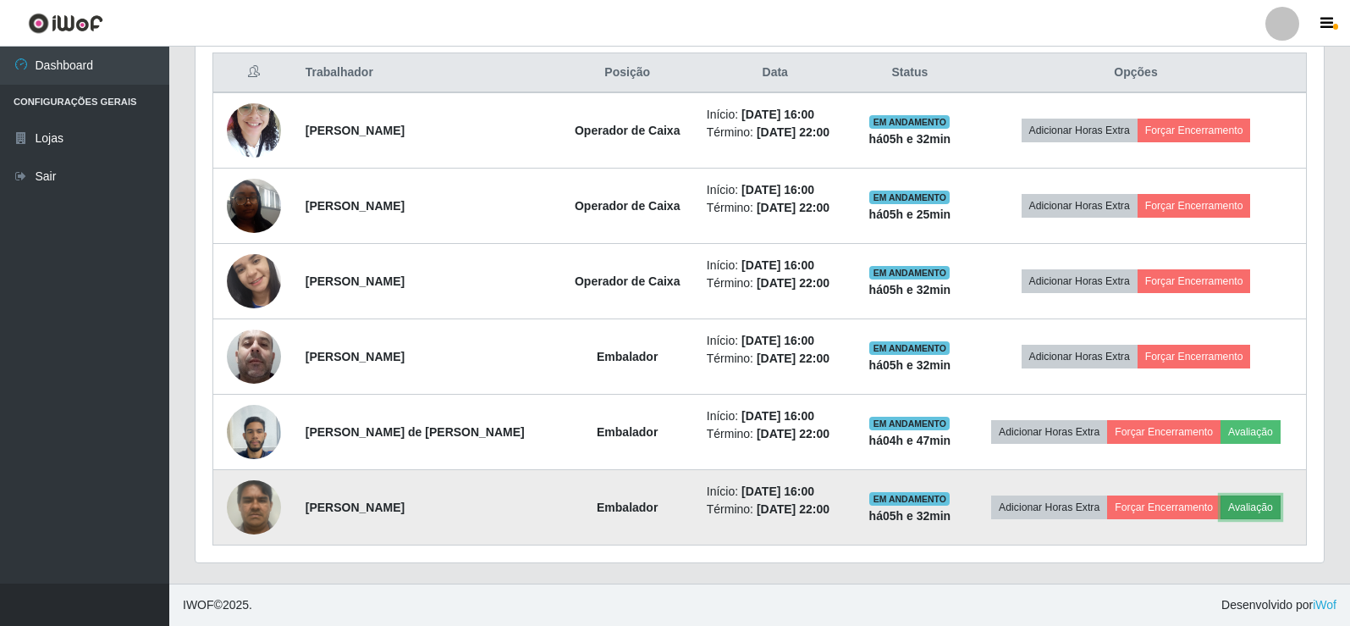
click at [1251, 508] on button "Avaliação" at bounding box center [1251, 507] width 60 height 24
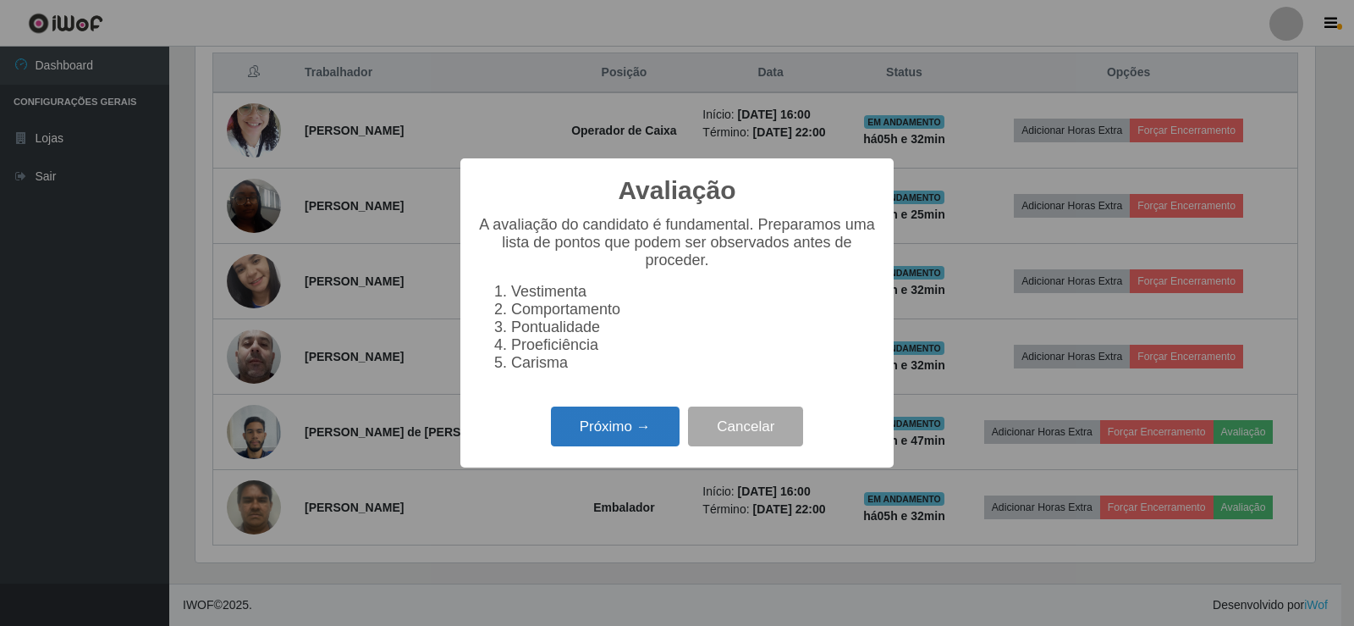
click at [654, 435] on button "Próximo →" at bounding box center [615, 426] width 129 height 40
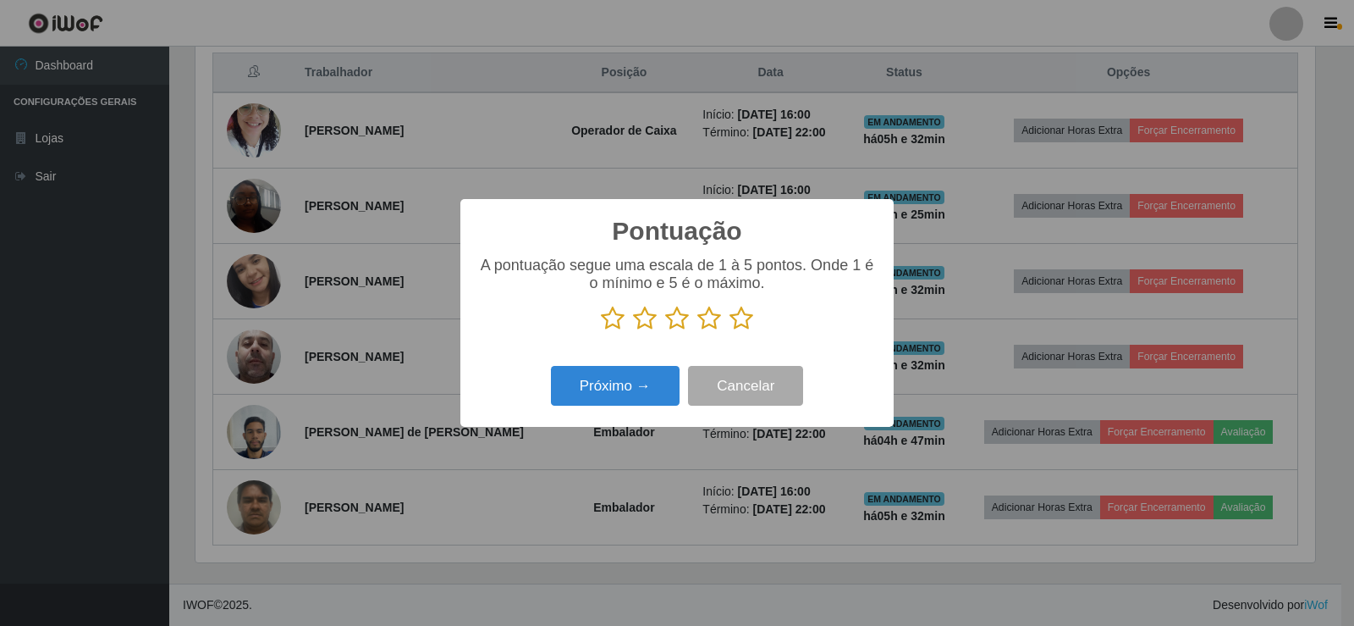
click at [744, 322] on icon at bounding box center [742, 318] width 24 height 25
click at [730, 331] on input "radio" at bounding box center [730, 331] width 0 height 0
click at [667, 387] on button "Próximo →" at bounding box center [615, 386] width 129 height 40
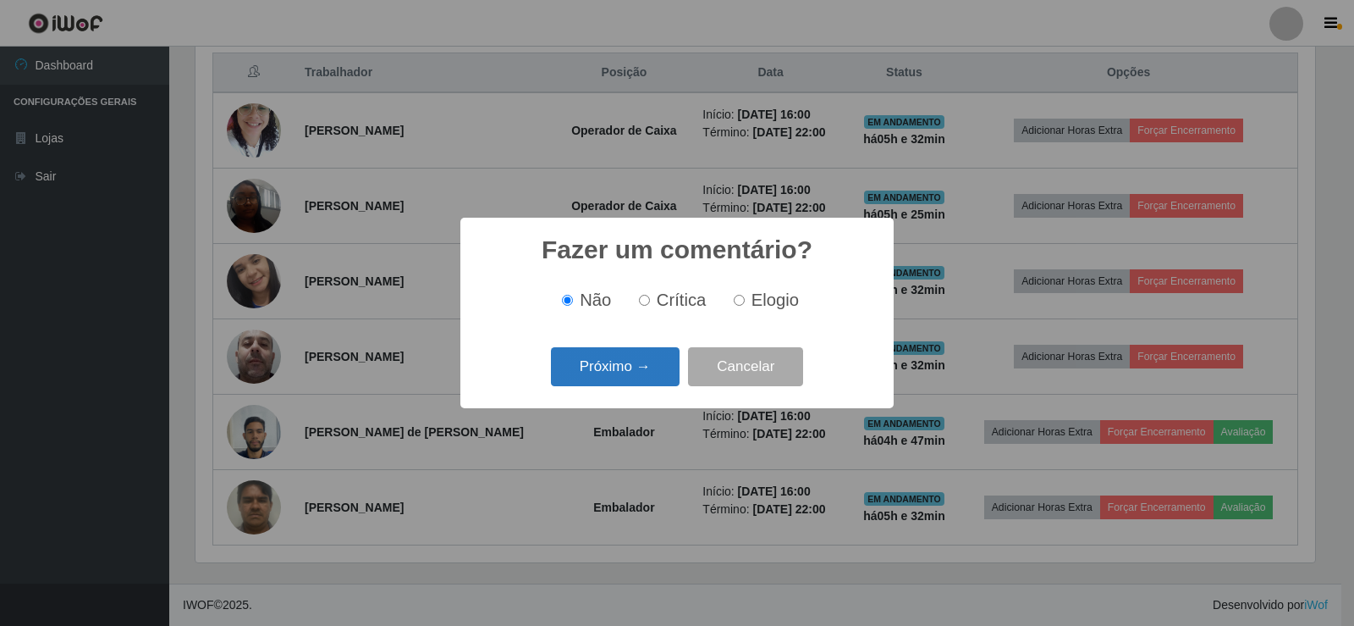
click at [648, 375] on button "Próximo →" at bounding box center [615, 367] width 129 height 40
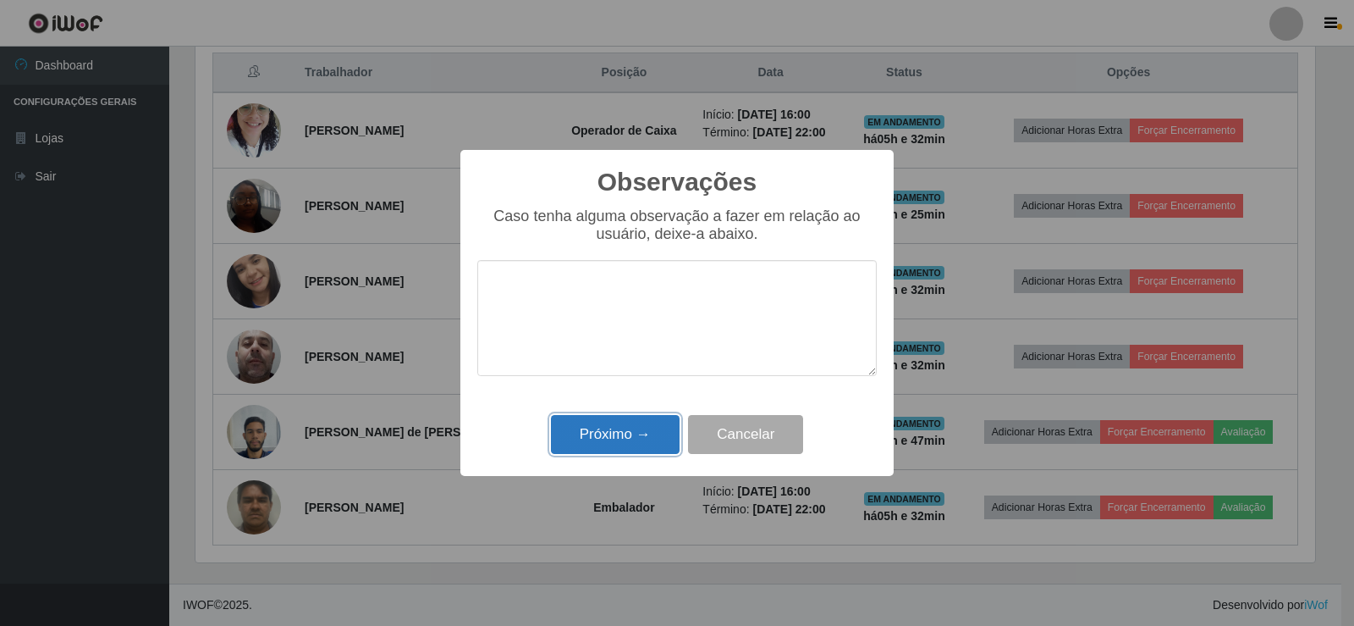
click at [647, 433] on button "Próximo →" at bounding box center [615, 435] width 129 height 40
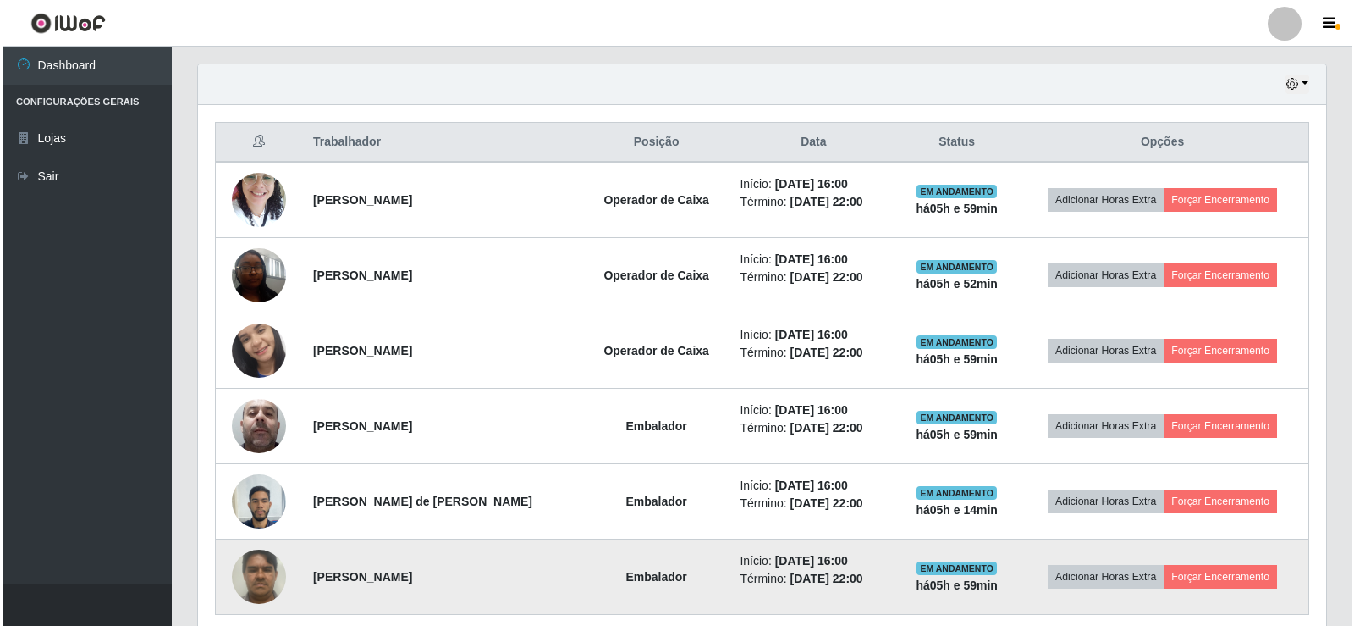
scroll to position [649, 0]
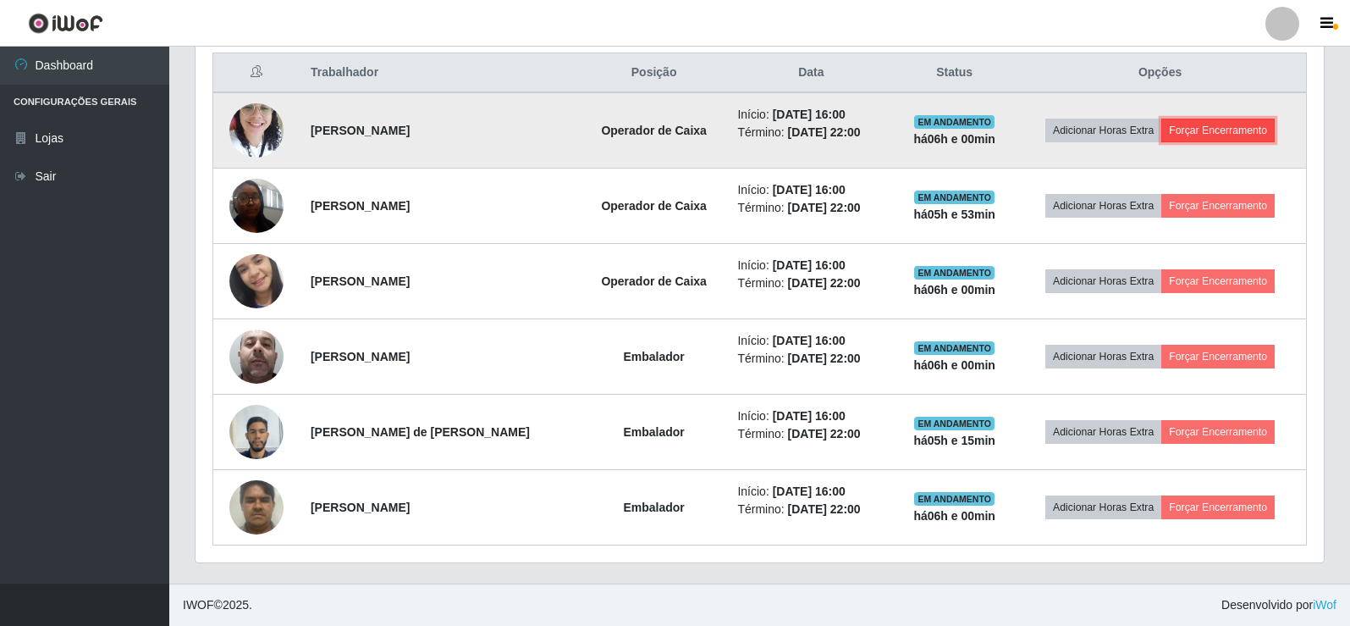
click at [1217, 133] on button "Forçar Encerramento" at bounding box center [1217, 131] width 113 height 24
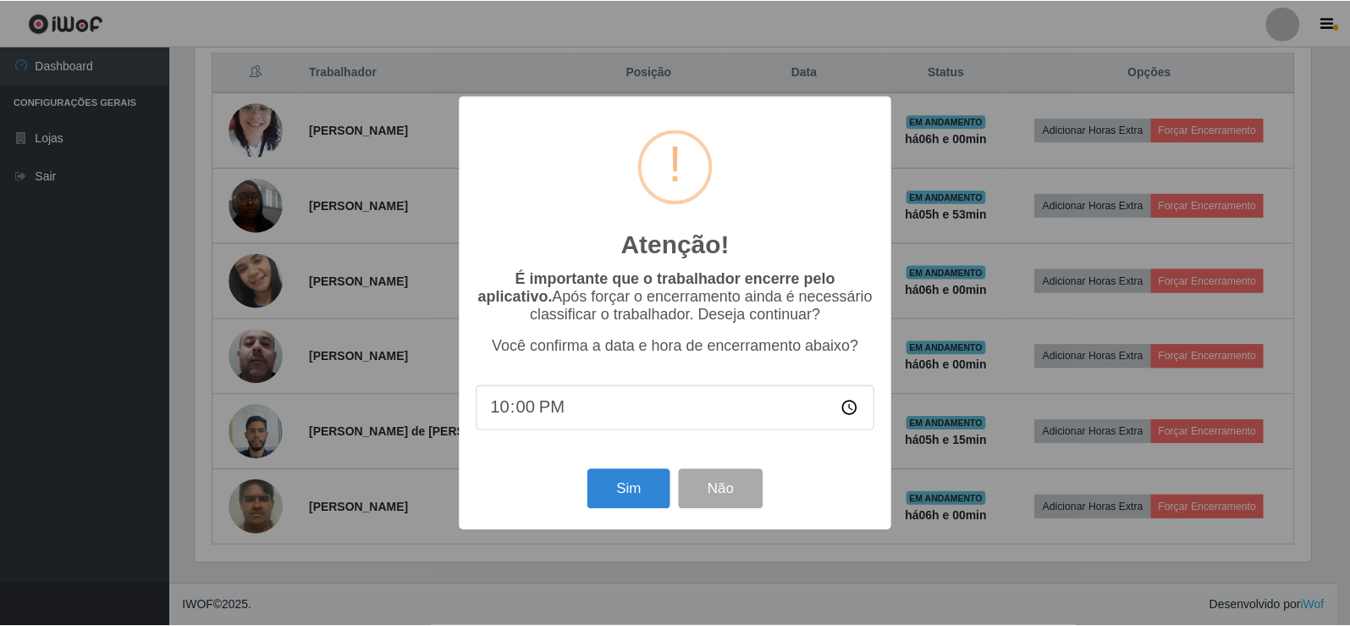
scroll to position [351, 1120]
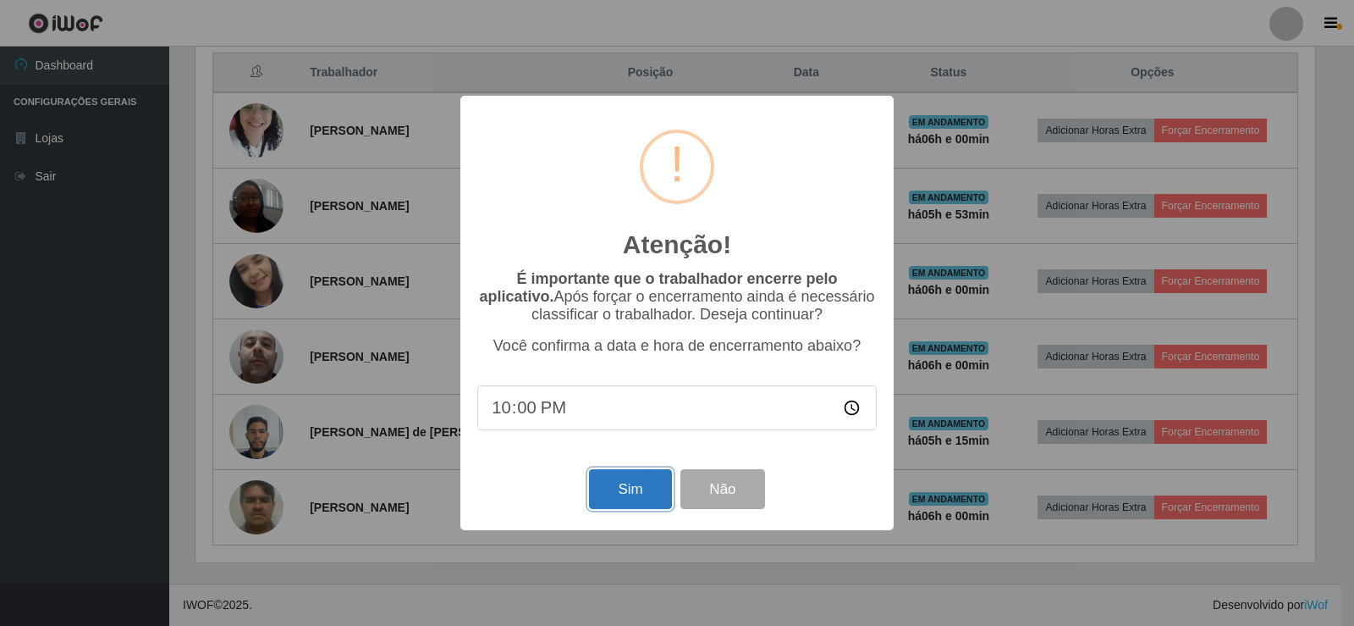
click at [634, 504] on button "Sim" at bounding box center [630, 489] width 82 height 40
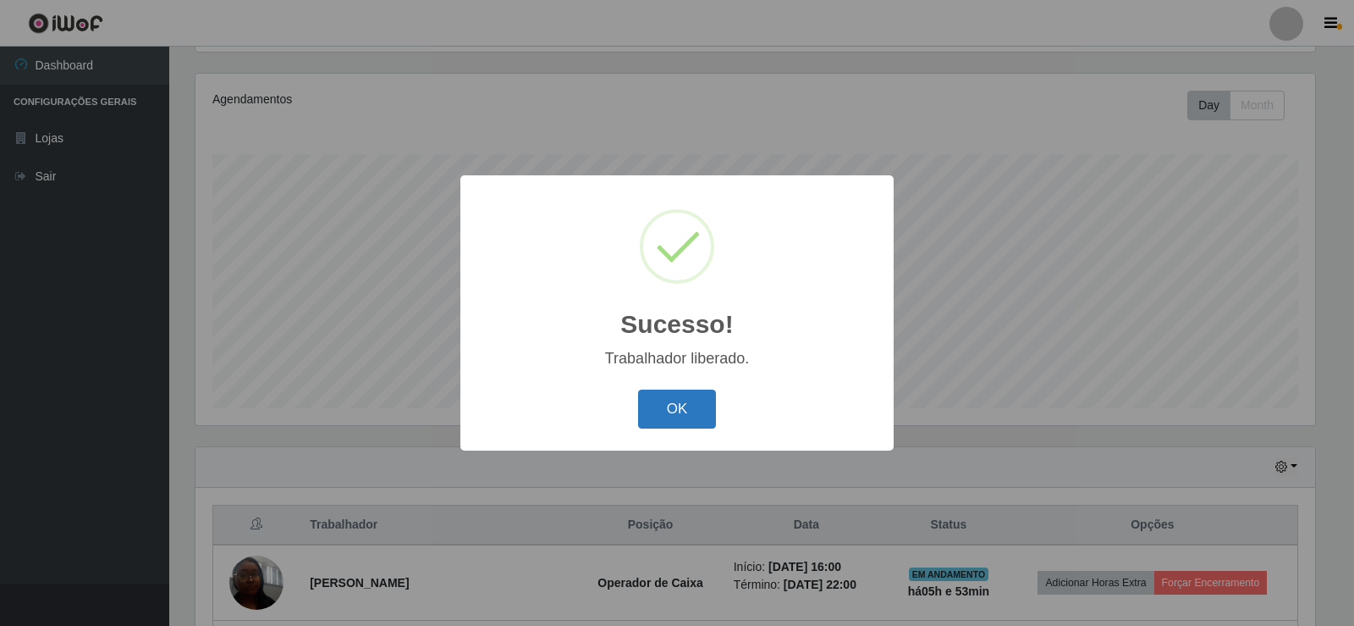
click at [694, 413] on button "OK" at bounding box center [677, 409] width 79 height 40
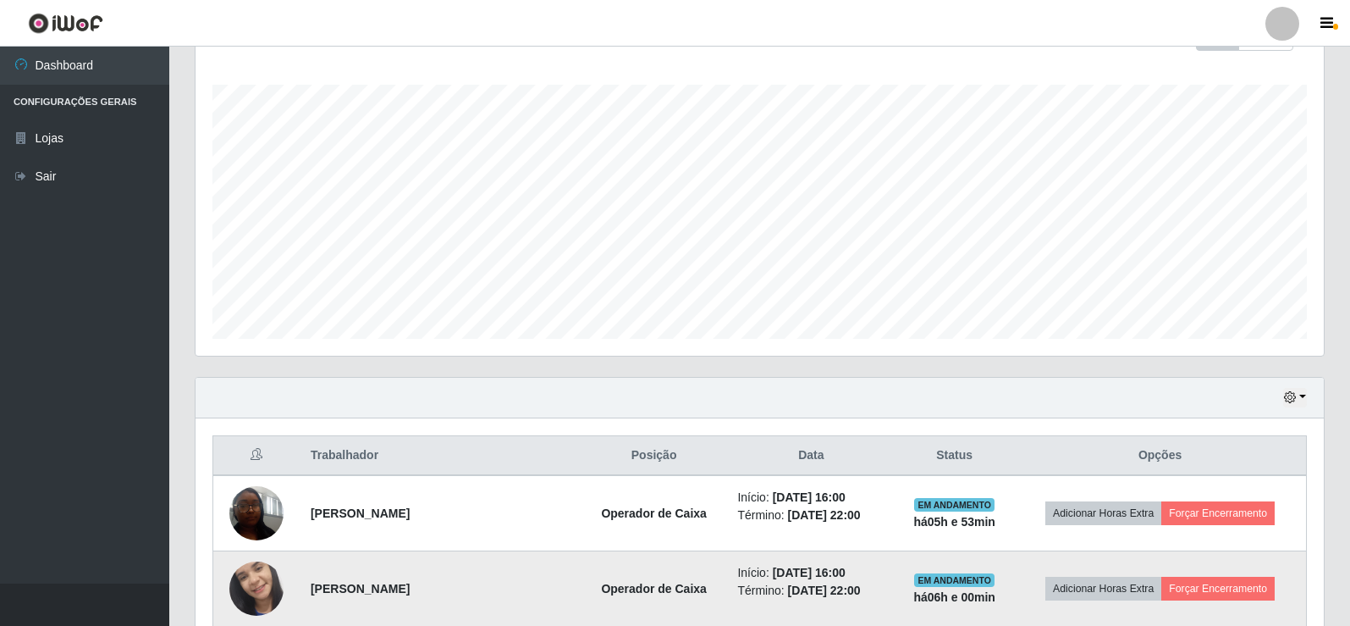
scroll to position [451, 0]
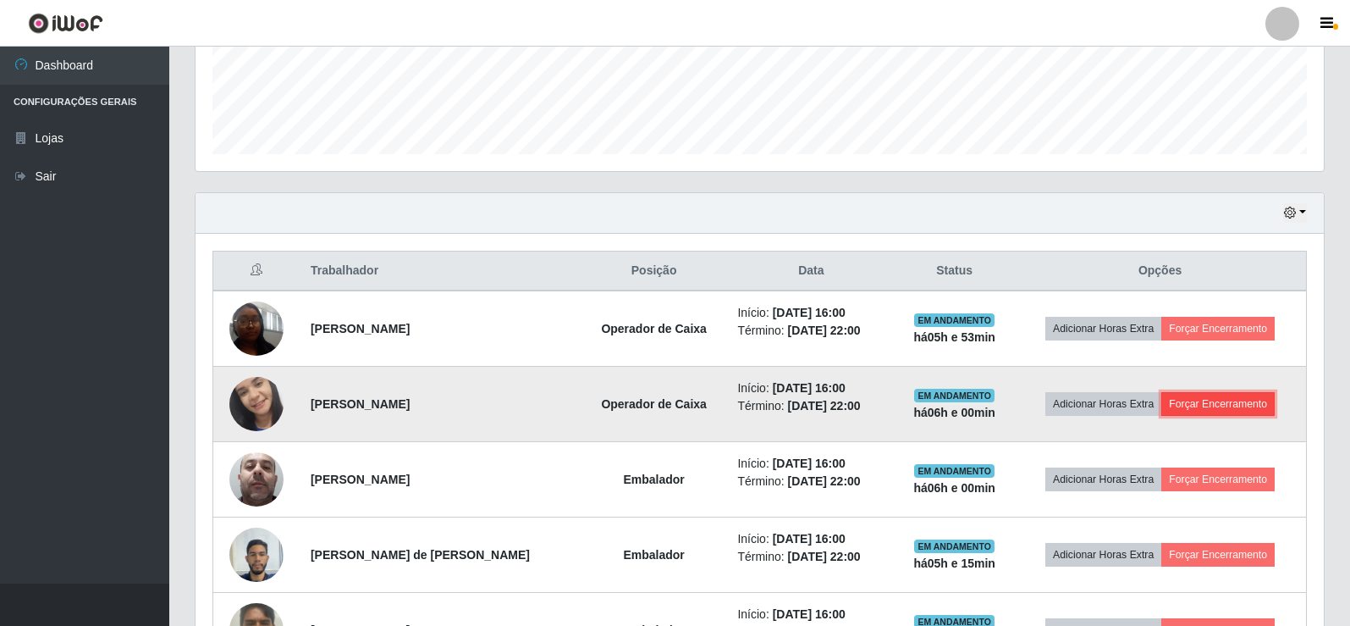
click at [1225, 408] on button "Forçar Encerramento" at bounding box center [1217, 404] width 113 height 24
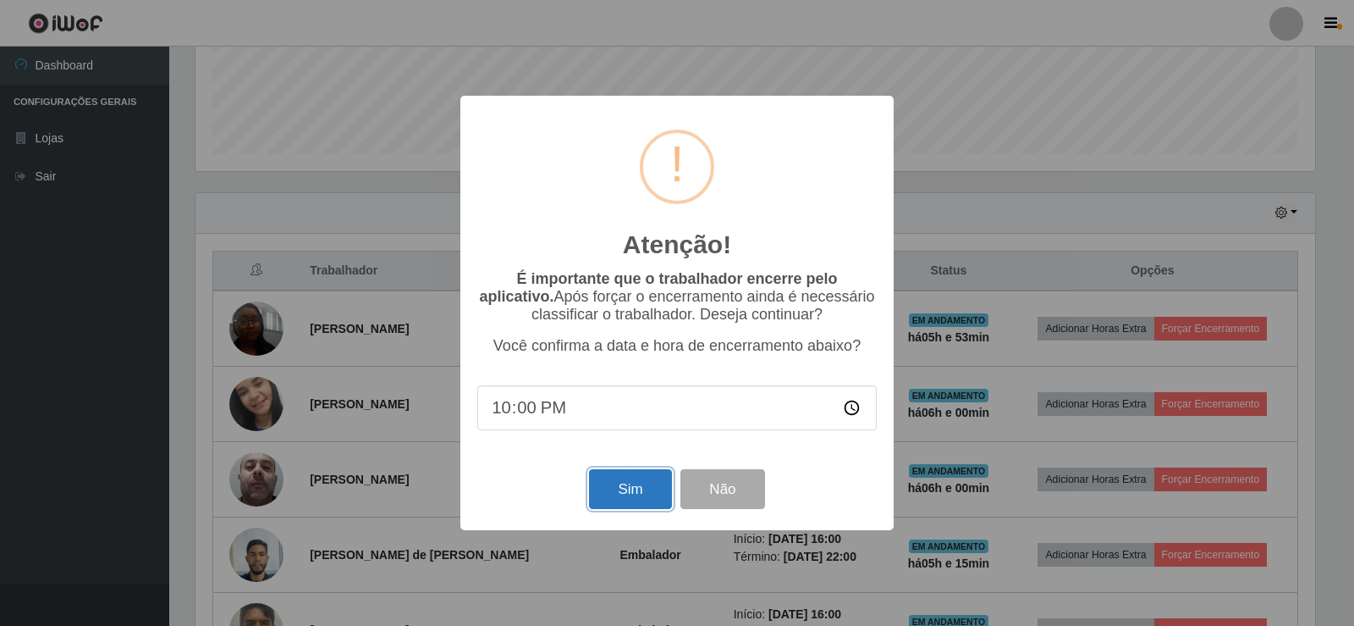
click at [647, 493] on button "Sim" at bounding box center [630, 489] width 82 height 40
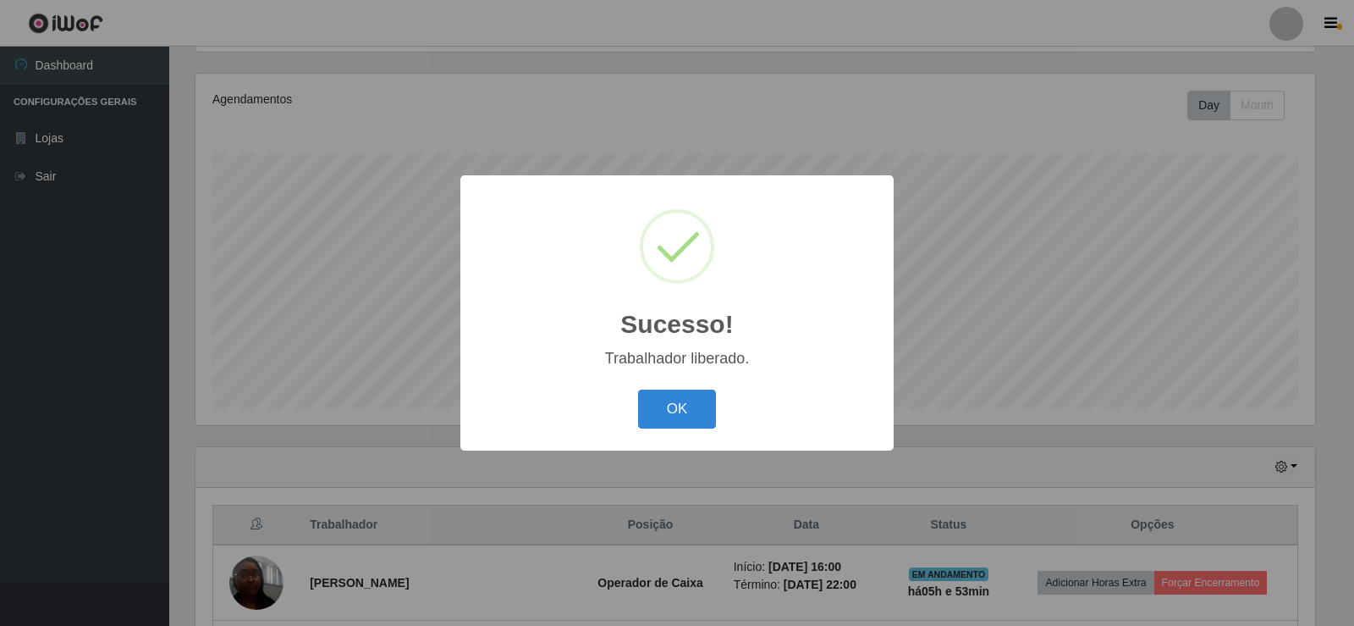
drag, startPoint x: 686, startPoint y: 422, endPoint x: 804, endPoint y: 414, distance: 117.9
click at [687, 421] on button "OK" at bounding box center [677, 409] width 79 height 40
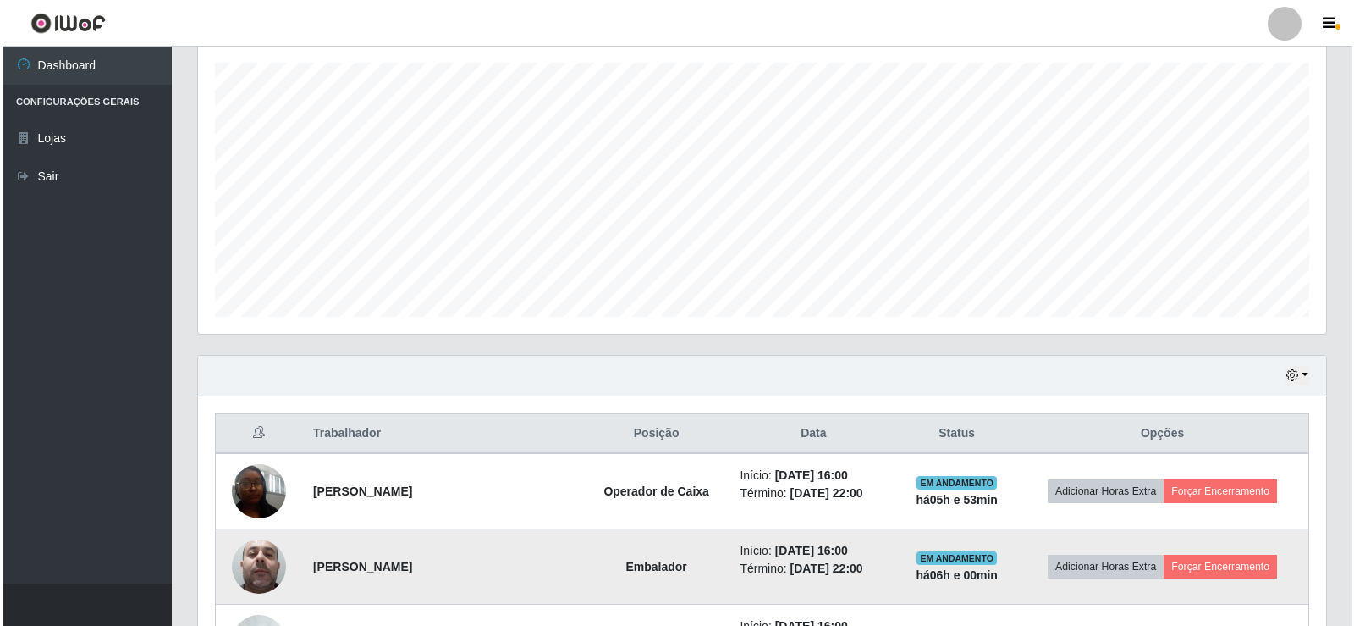
scroll to position [451, 0]
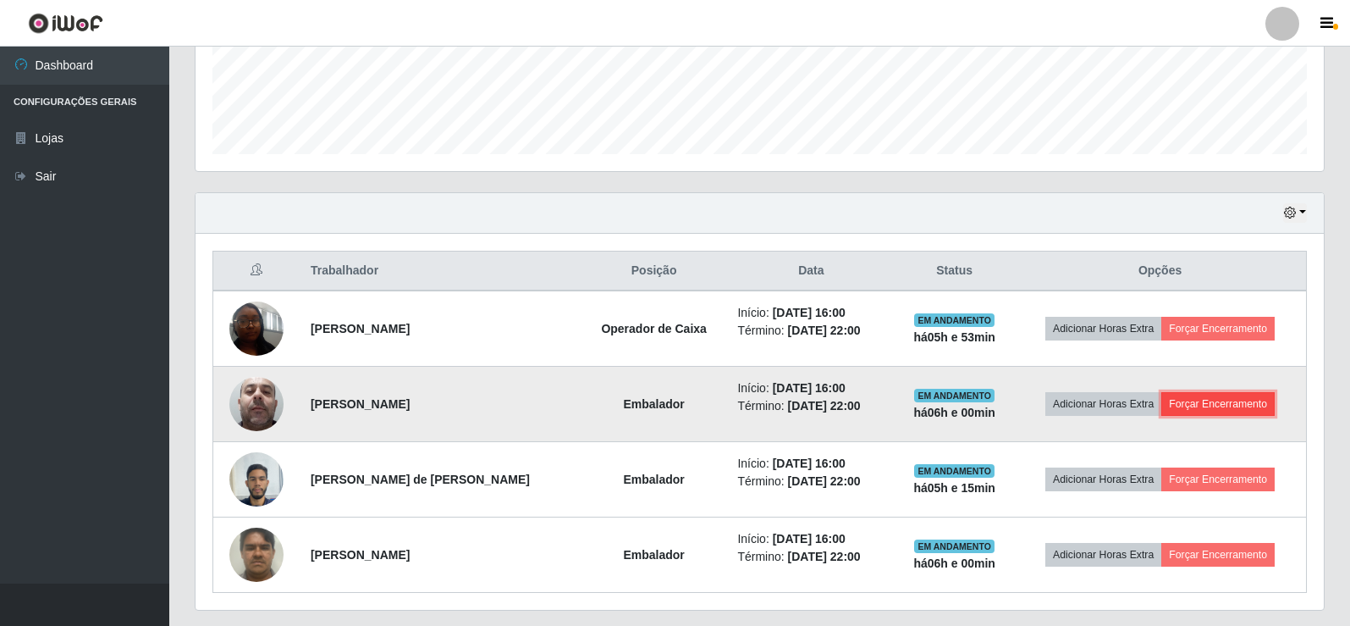
click at [1211, 408] on button "Forçar Encerramento" at bounding box center [1217, 404] width 113 height 24
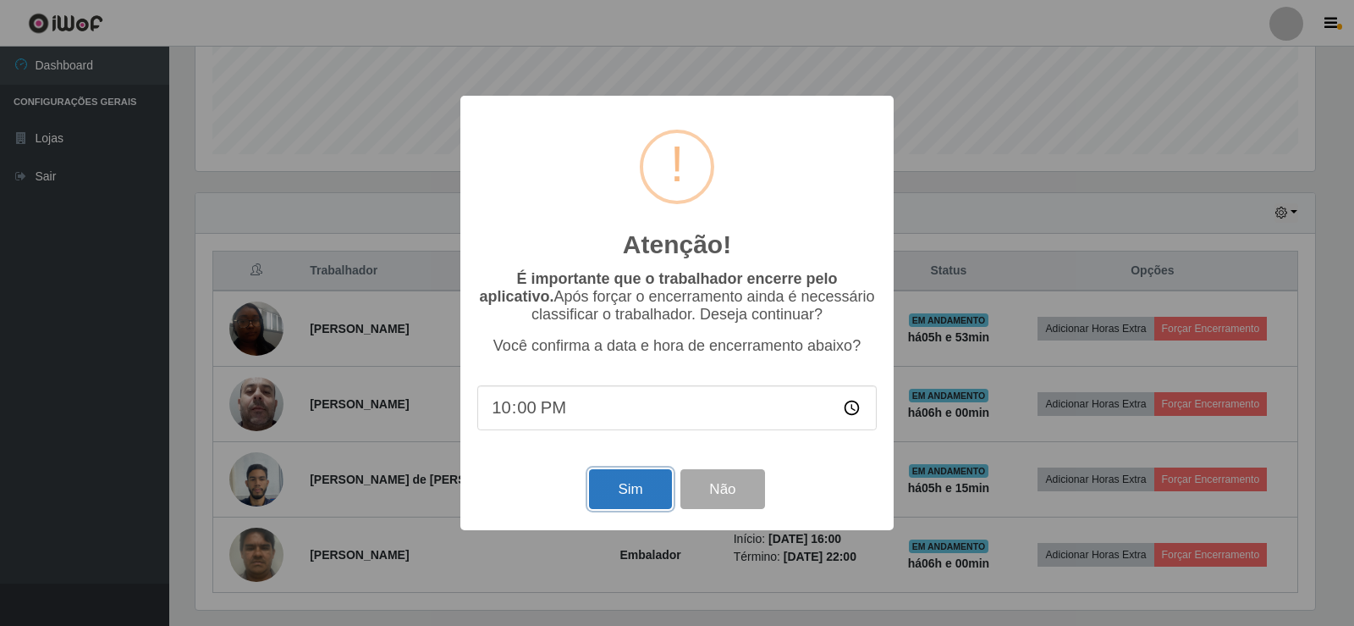
click at [615, 489] on button "Sim" at bounding box center [630, 489] width 82 height 40
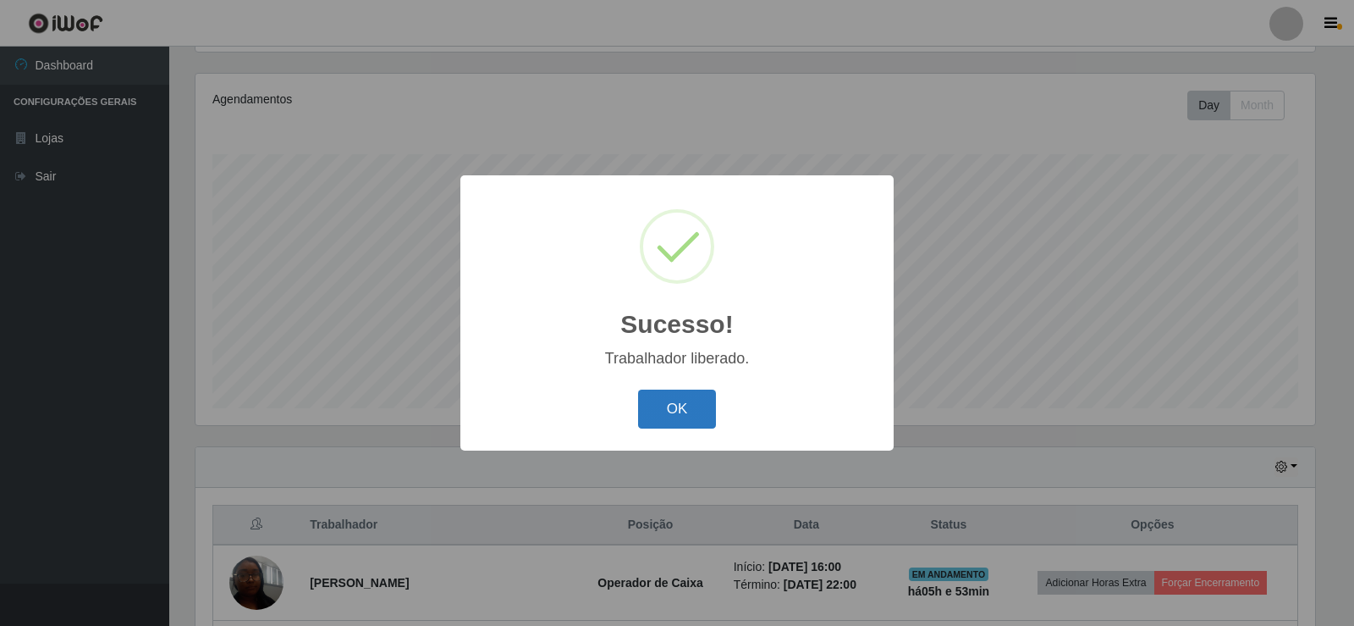
click at [706, 421] on button "OK" at bounding box center [677, 409] width 79 height 40
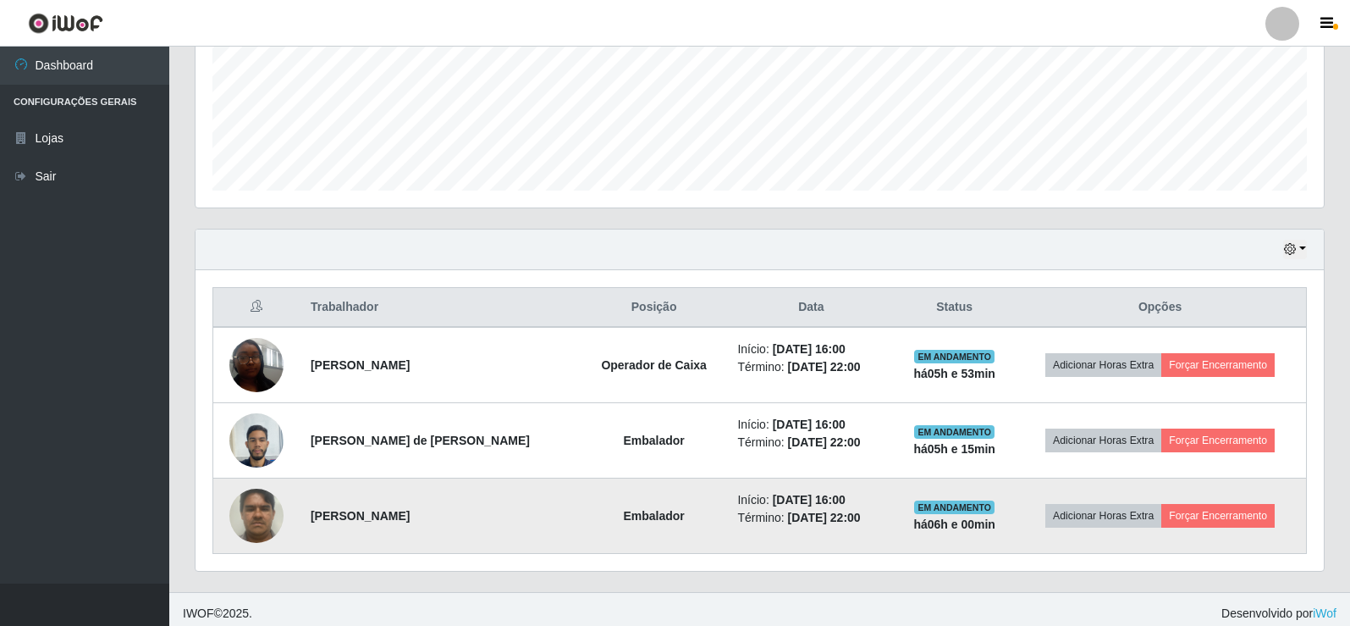
scroll to position [423, 0]
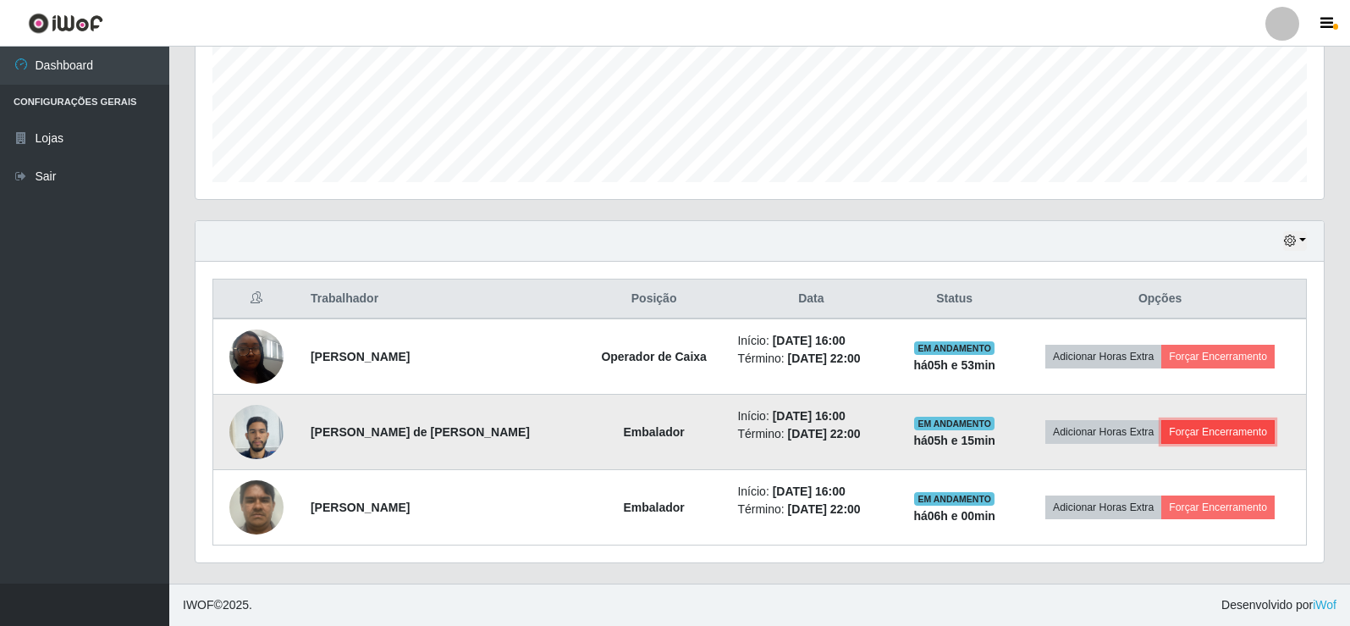
click at [1207, 436] on button "Forçar Encerramento" at bounding box center [1217, 432] width 113 height 24
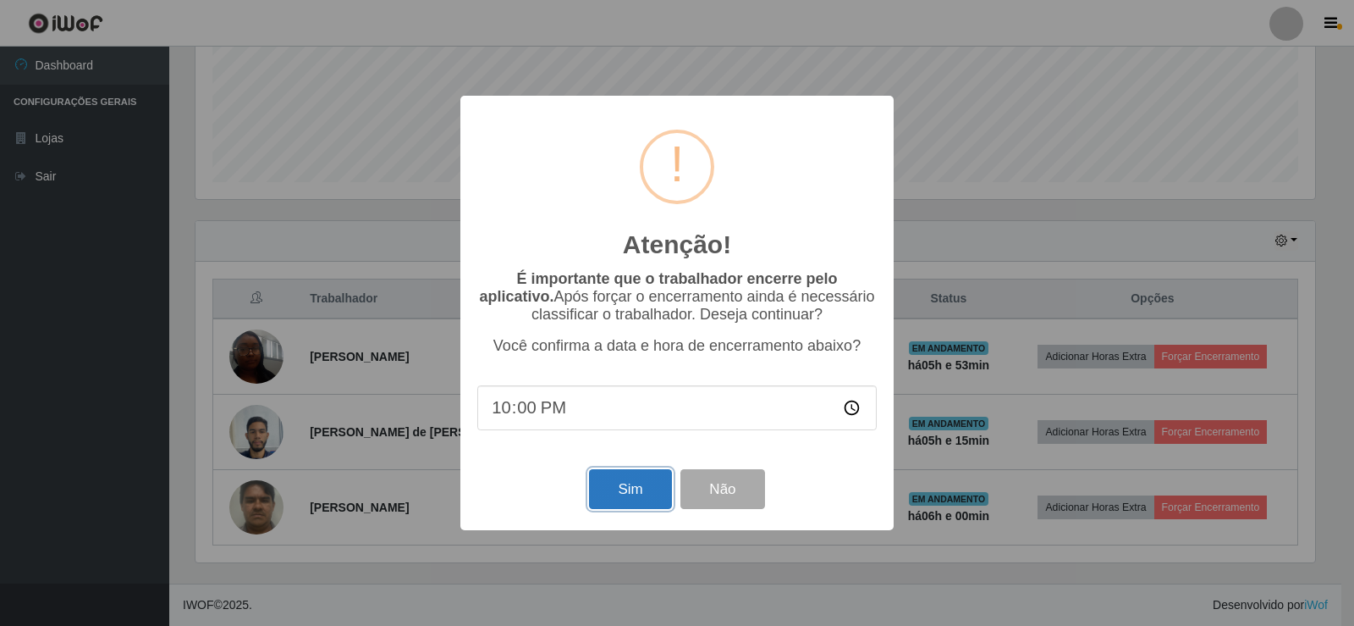
click at [638, 497] on button "Sim" at bounding box center [630, 489] width 82 height 40
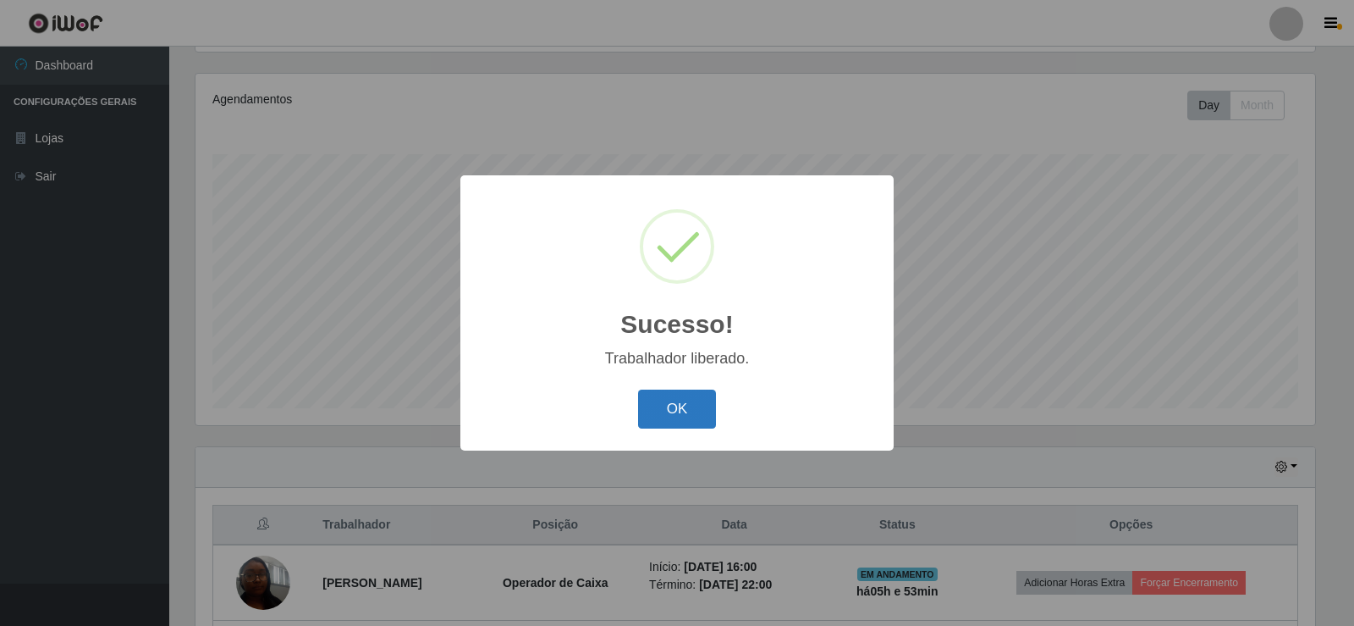
drag, startPoint x: 681, startPoint y: 422, endPoint x: 819, endPoint y: 423, distance: 137.1
click at [686, 422] on button "OK" at bounding box center [677, 409] width 79 height 40
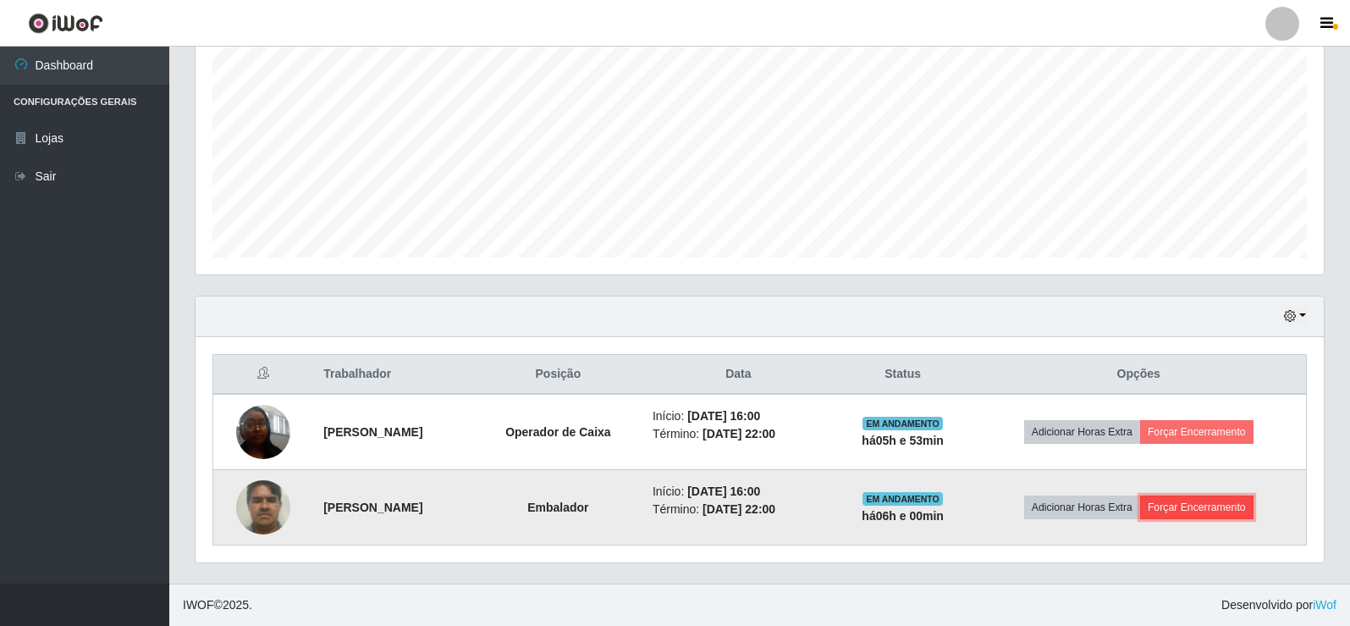
click at [1207, 507] on button "Forçar Encerramento" at bounding box center [1196, 507] width 113 height 24
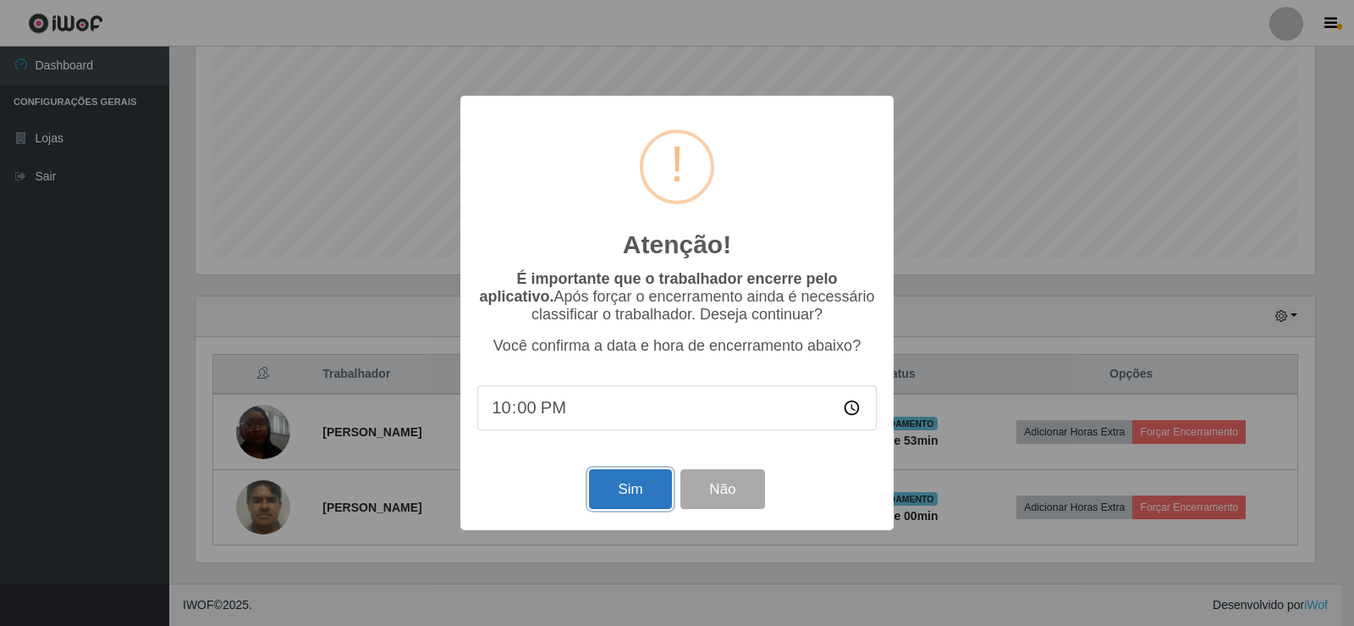
click at [630, 488] on button "Sim" at bounding box center [630, 489] width 82 height 40
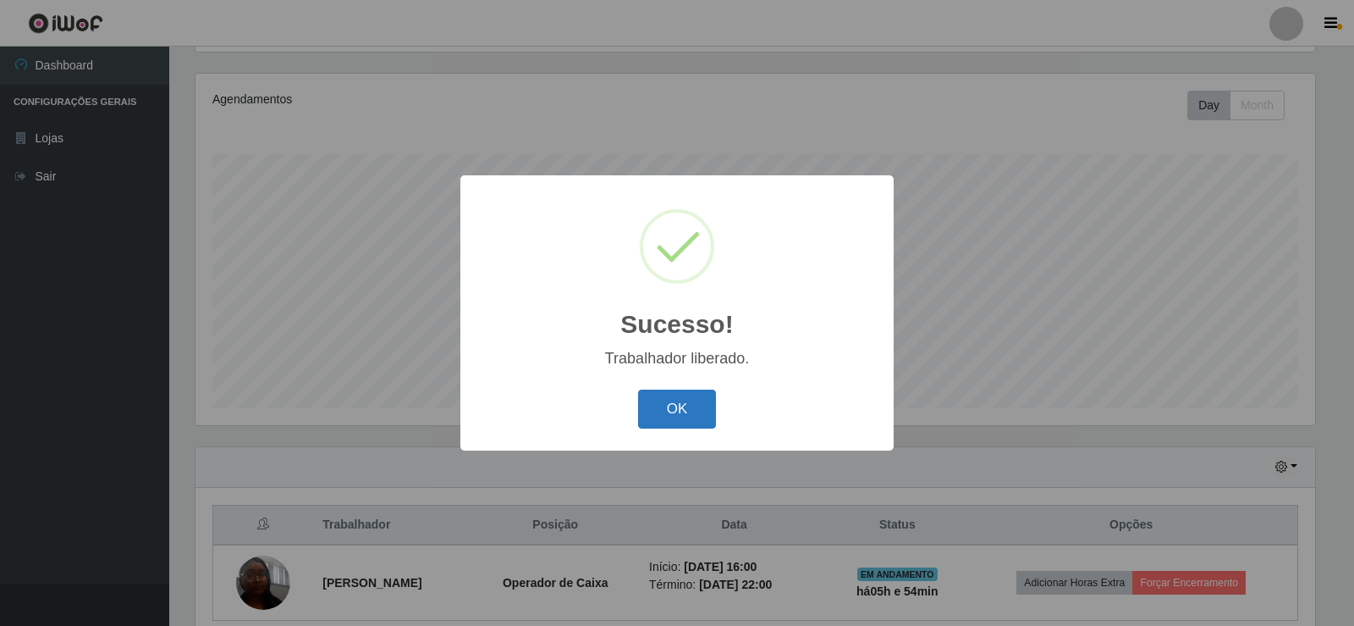
click at [694, 412] on button "OK" at bounding box center [677, 409] width 79 height 40
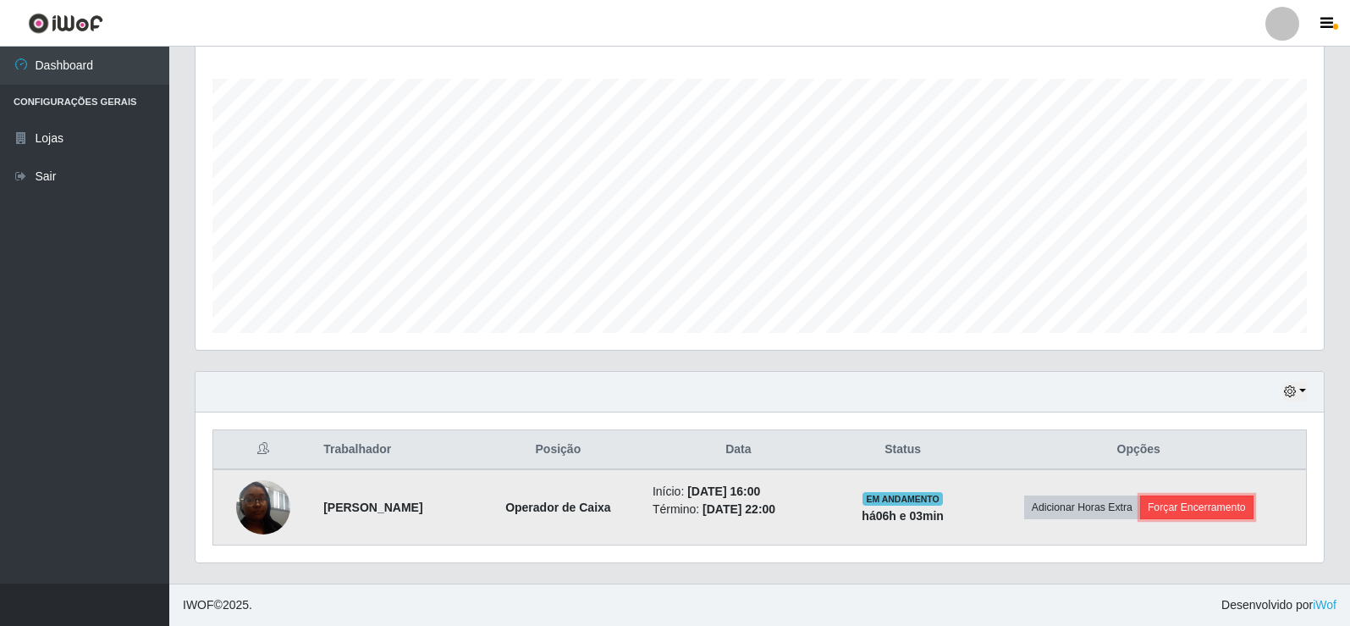
click at [1207, 501] on button "Forçar Encerramento" at bounding box center [1196, 507] width 113 height 24
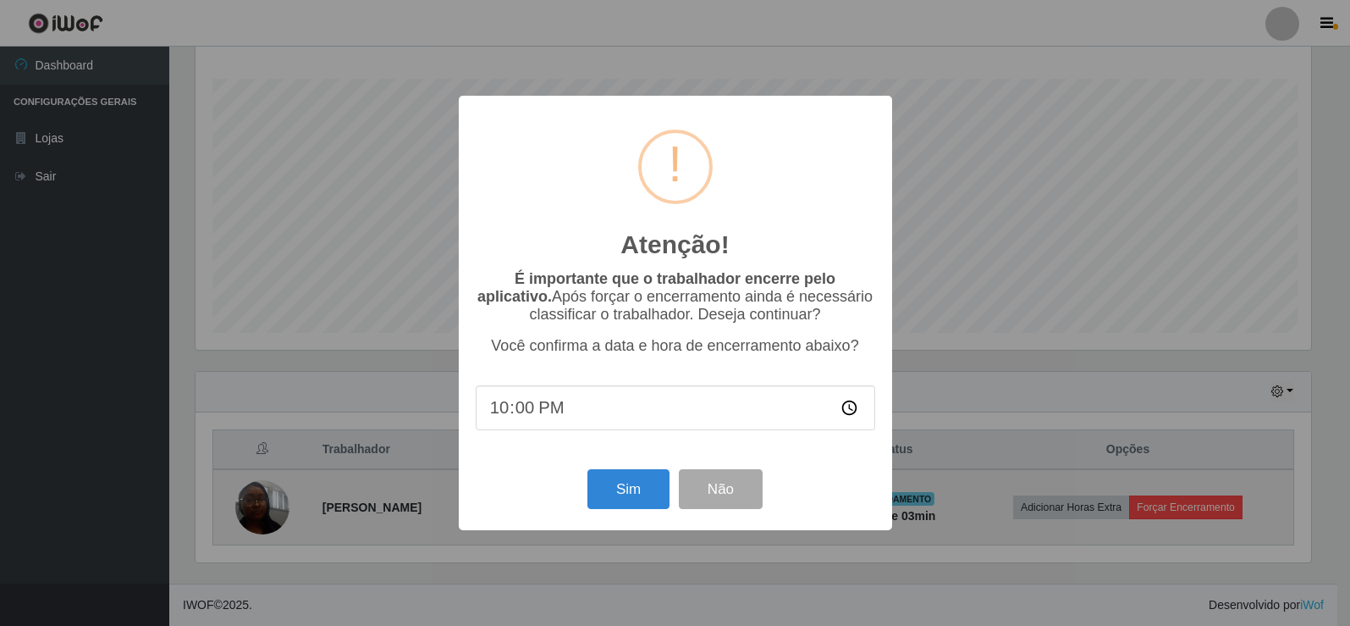
scroll to position [351, 1120]
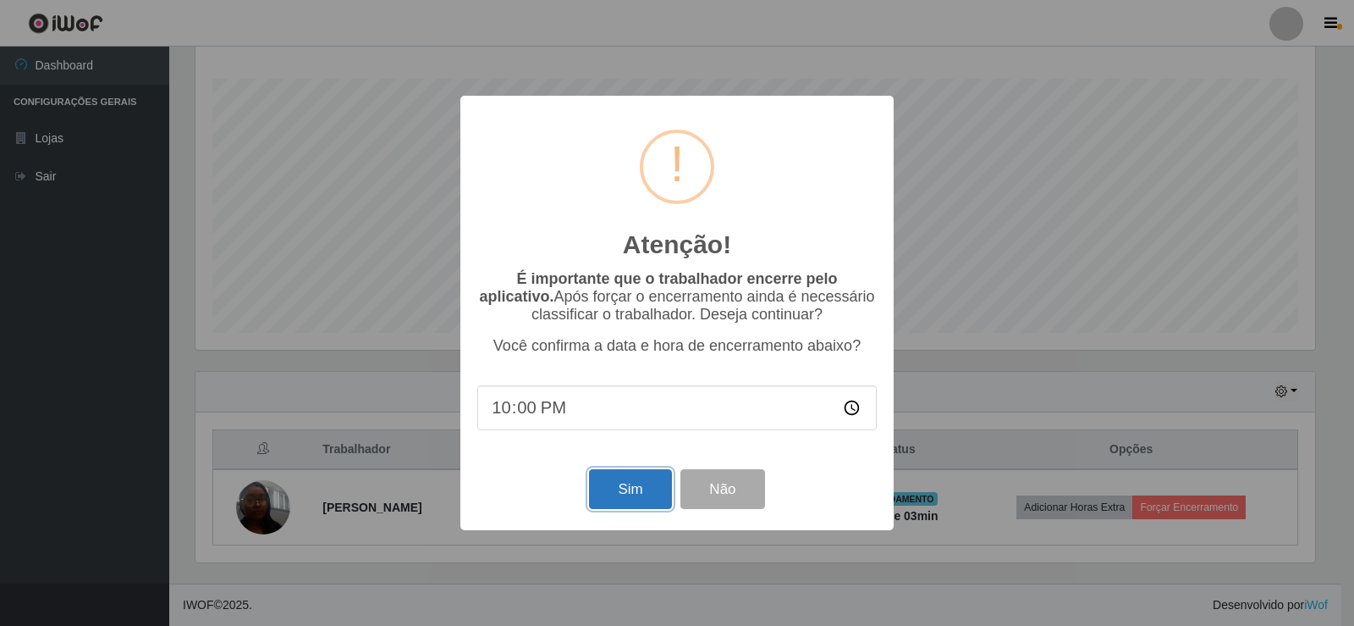
click at [627, 499] on button "Sim" at bounding box center [630, 489] width 82 height 40
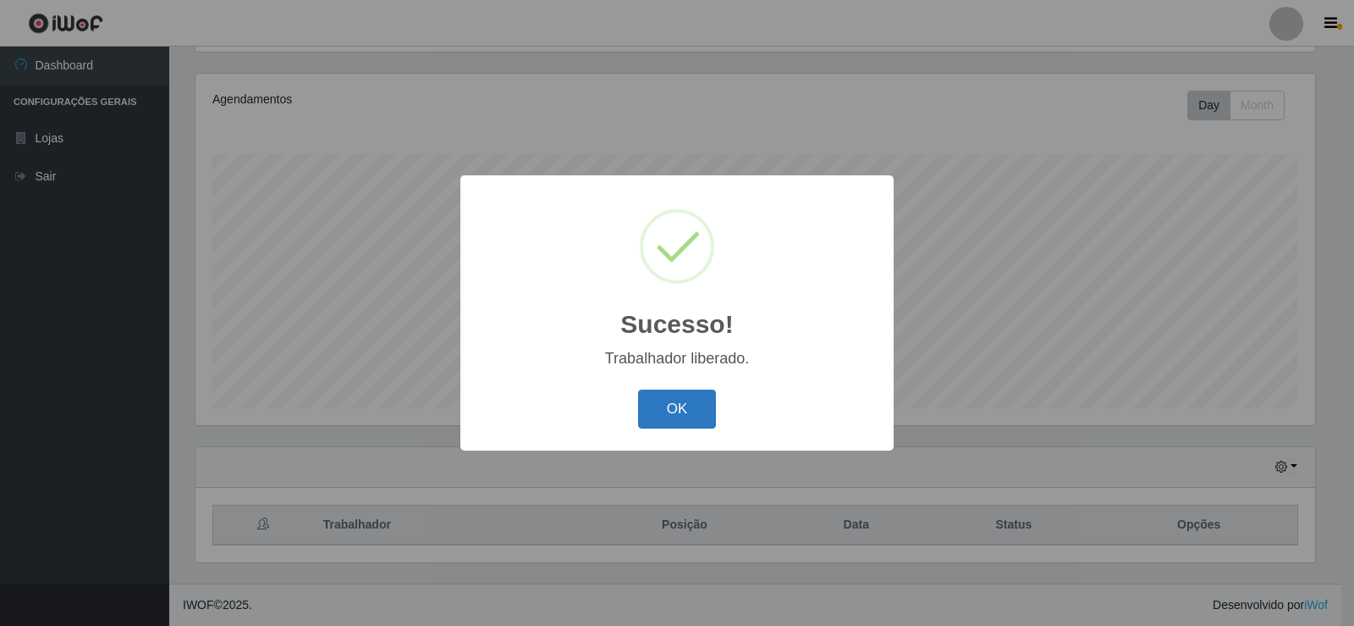
click at [685, 408] on button "OK" at bounding box center [677, 409] width 79 height 40
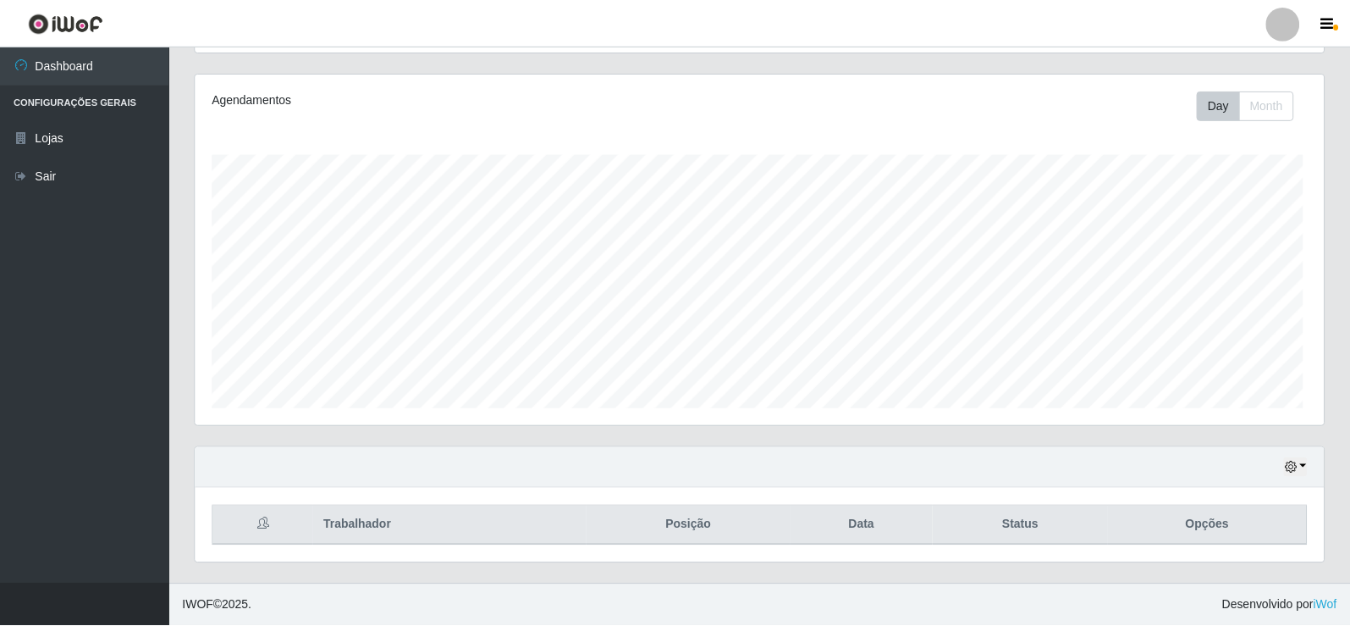
scroll to position [351, 1128]
click at [1304, 462] on button "button" at bounding box center [1295, 466] width 24 height 19
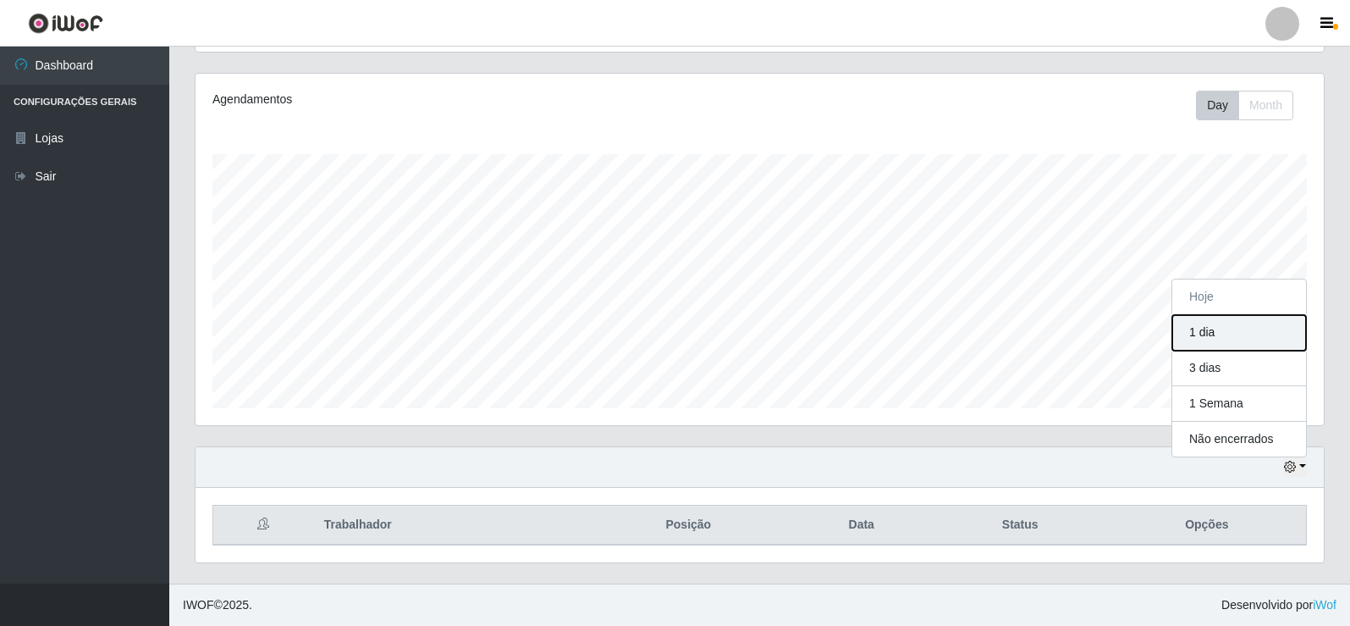
click at [1201, 332] on button "1 dia" at bounding box center [1239, 333] width 134 height 36
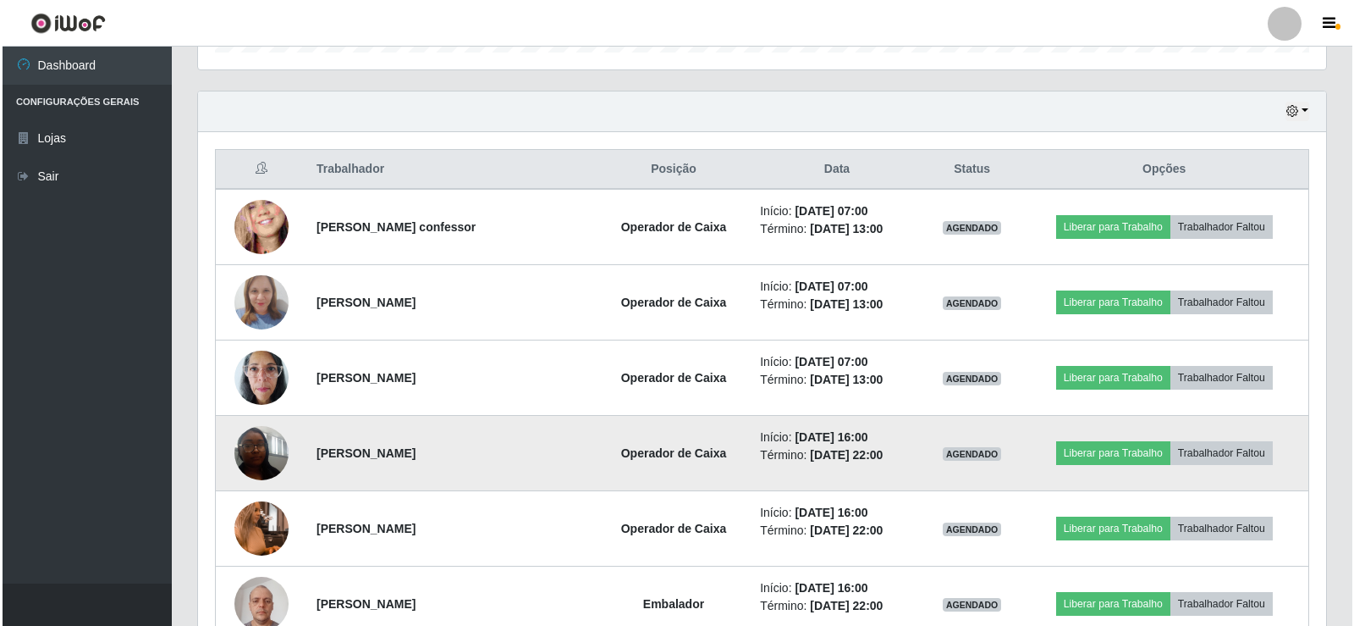
scroll to position [546, 0]
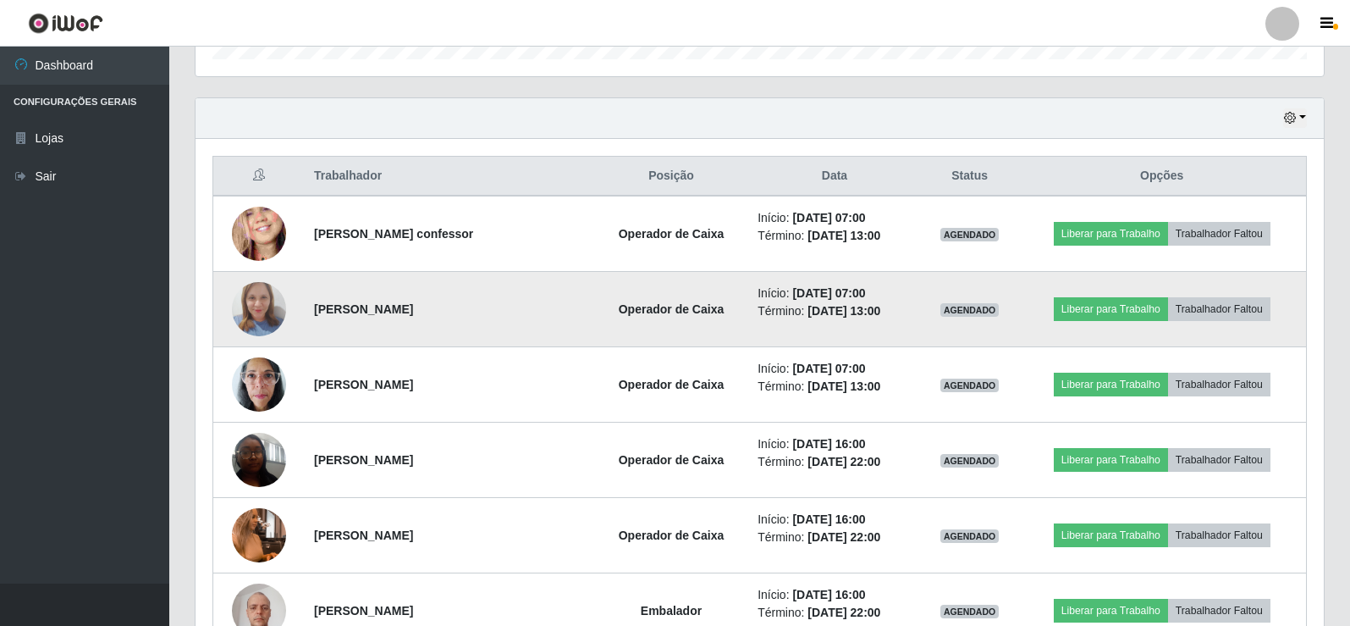
click at [258, 308] on img at bounding box center [259, 309] width 54 height 72
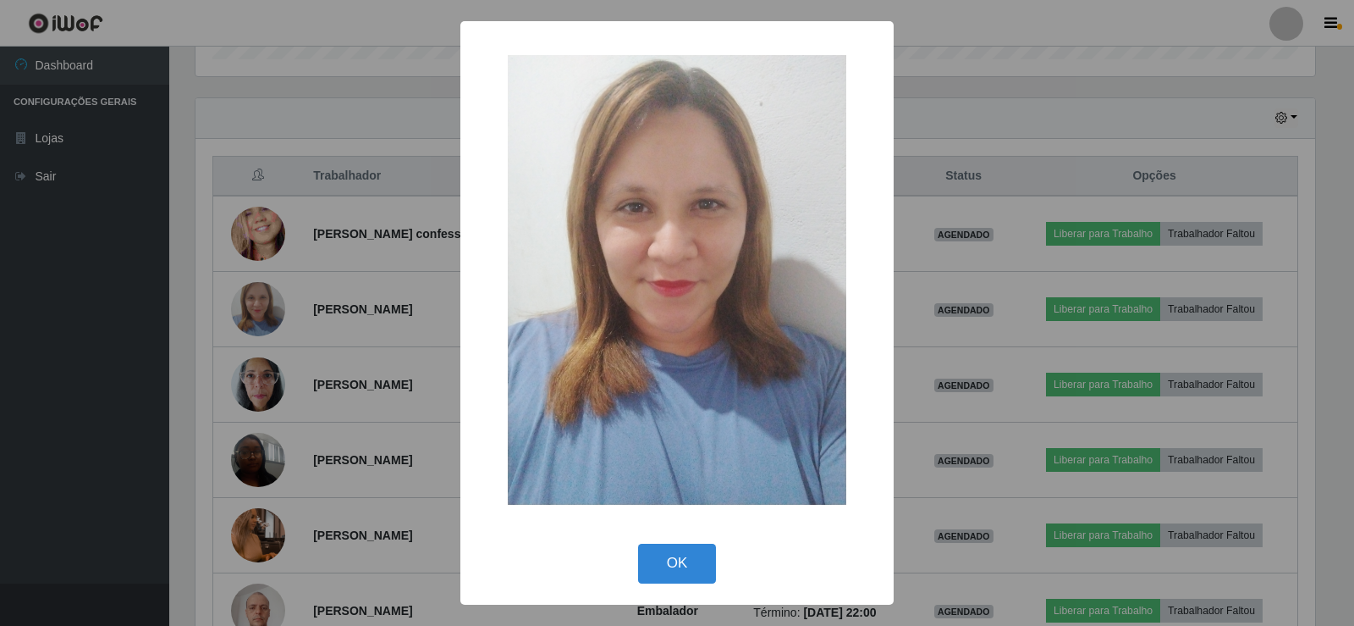
click at [906, 122] on div "× OK Cancel" at bounding box center [677, 313] width 1354 height 626
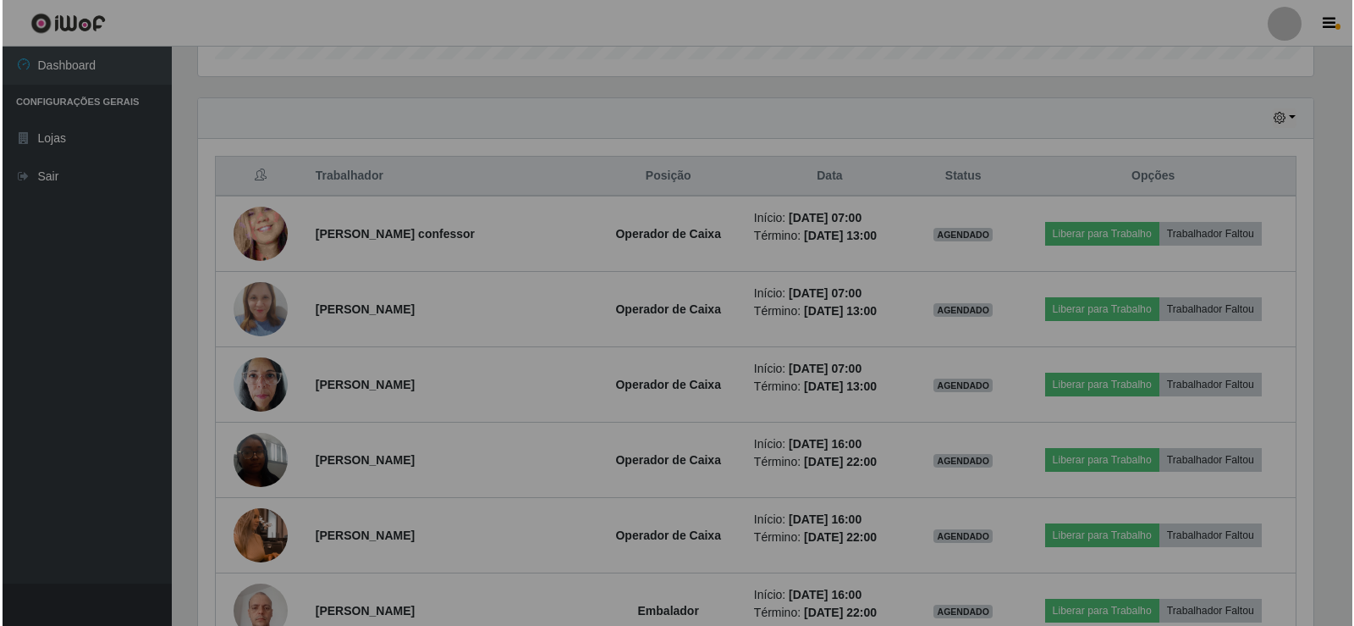
scroll to position [351, 1128]
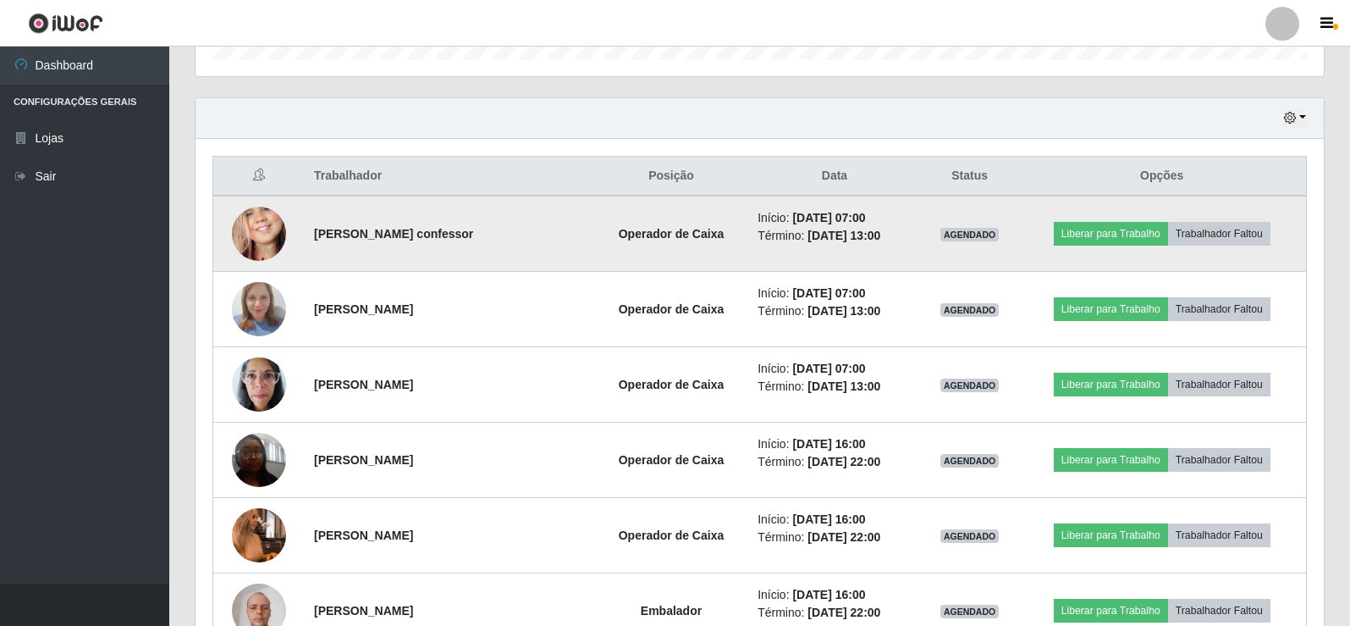
click at [229, 220] on td at bounding box center [258, 234] width 91 height 76
click at [255, 228] on img at bounding box center [259, 234] width 54 height 118
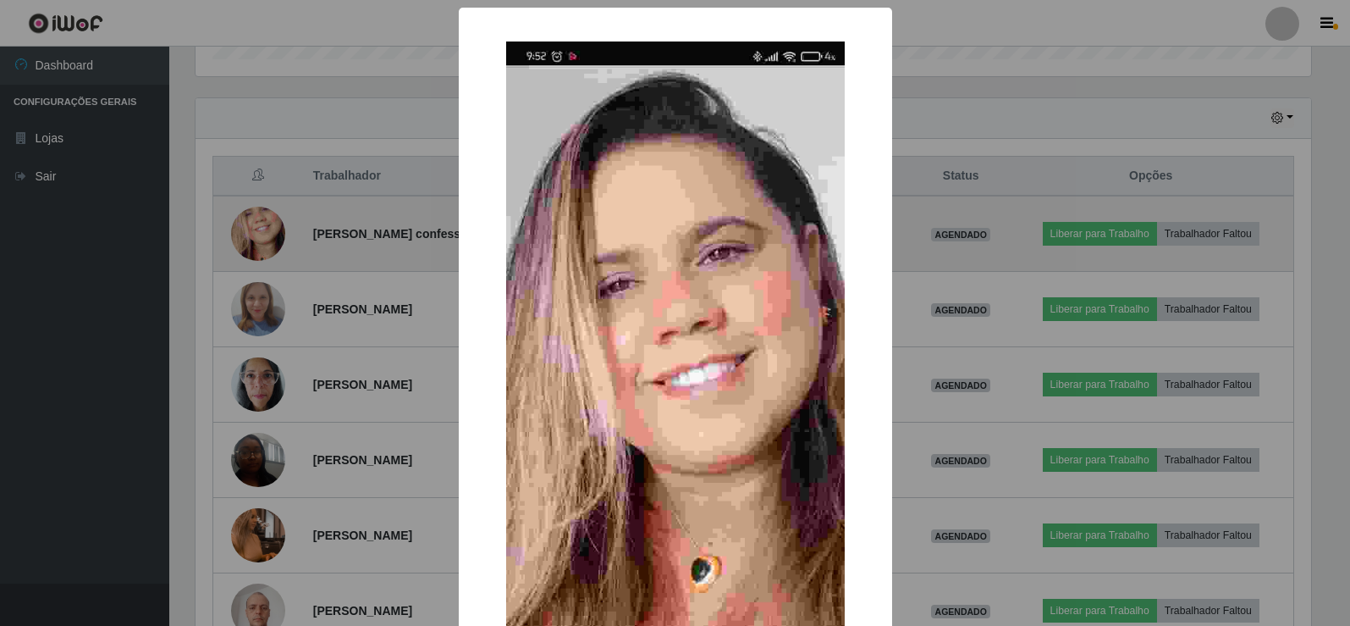
scroll to position [351, 1120]
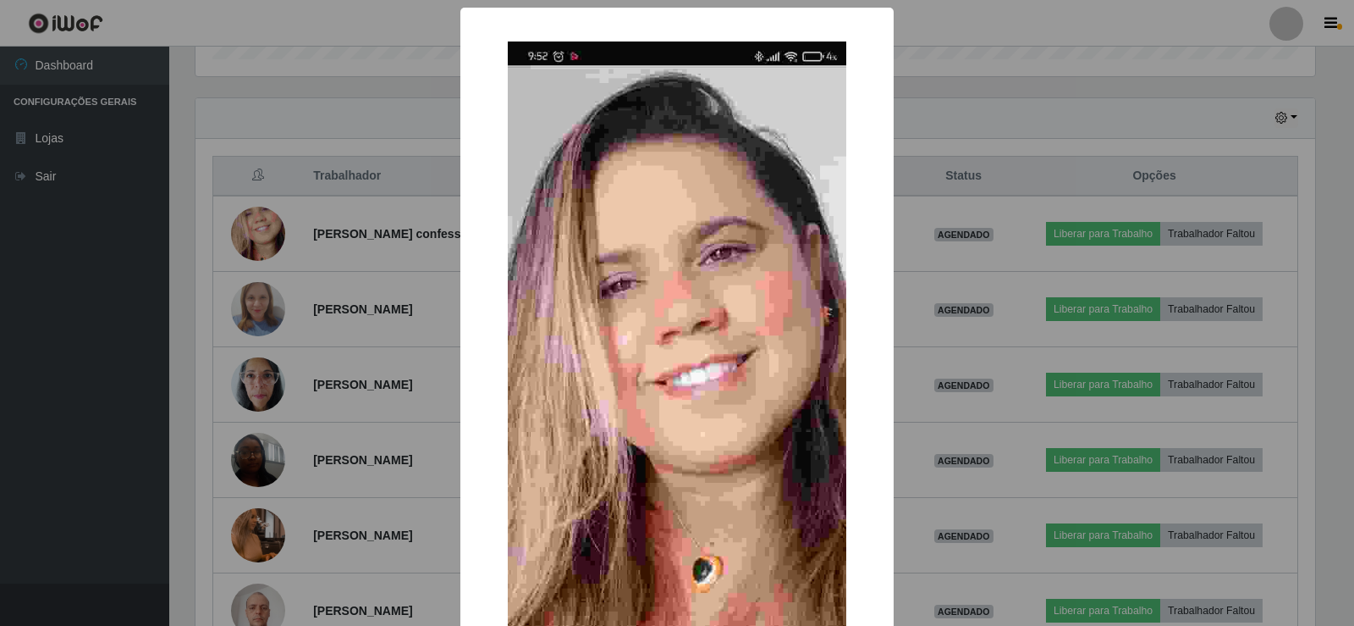
click at [979, 104] on div "× OK Cancel" at bounding box center [677, 313] width 1354 height 626
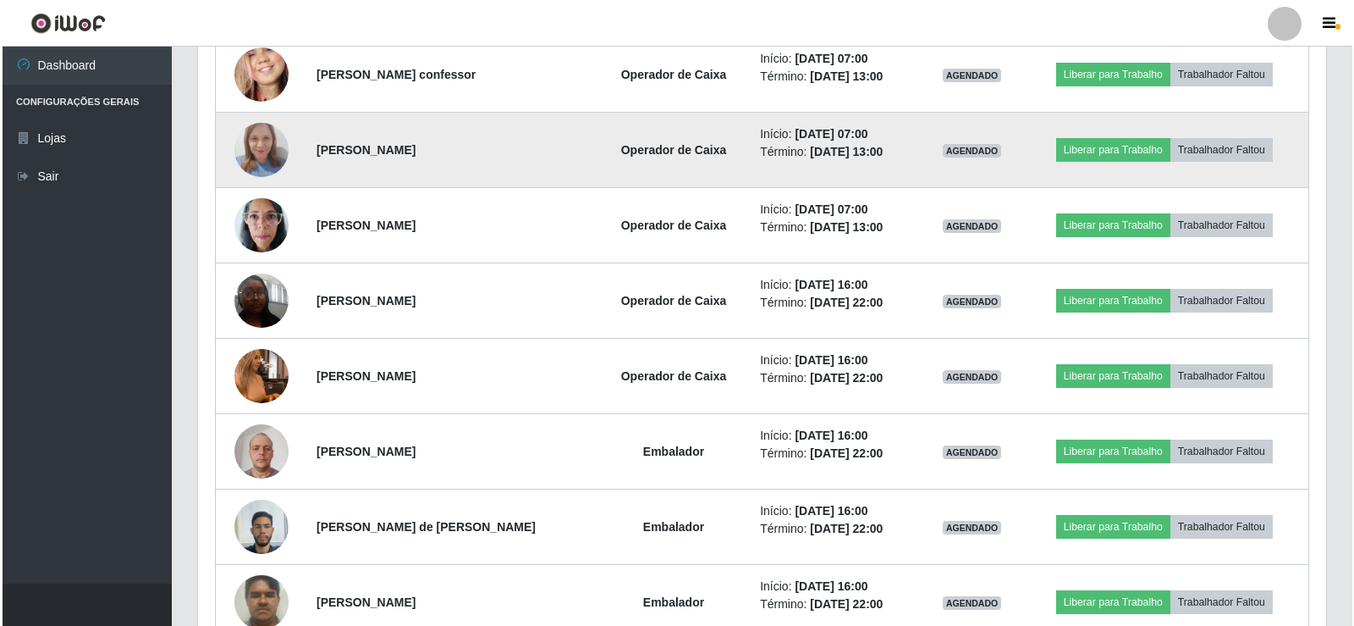
scroll to position [715, 0]
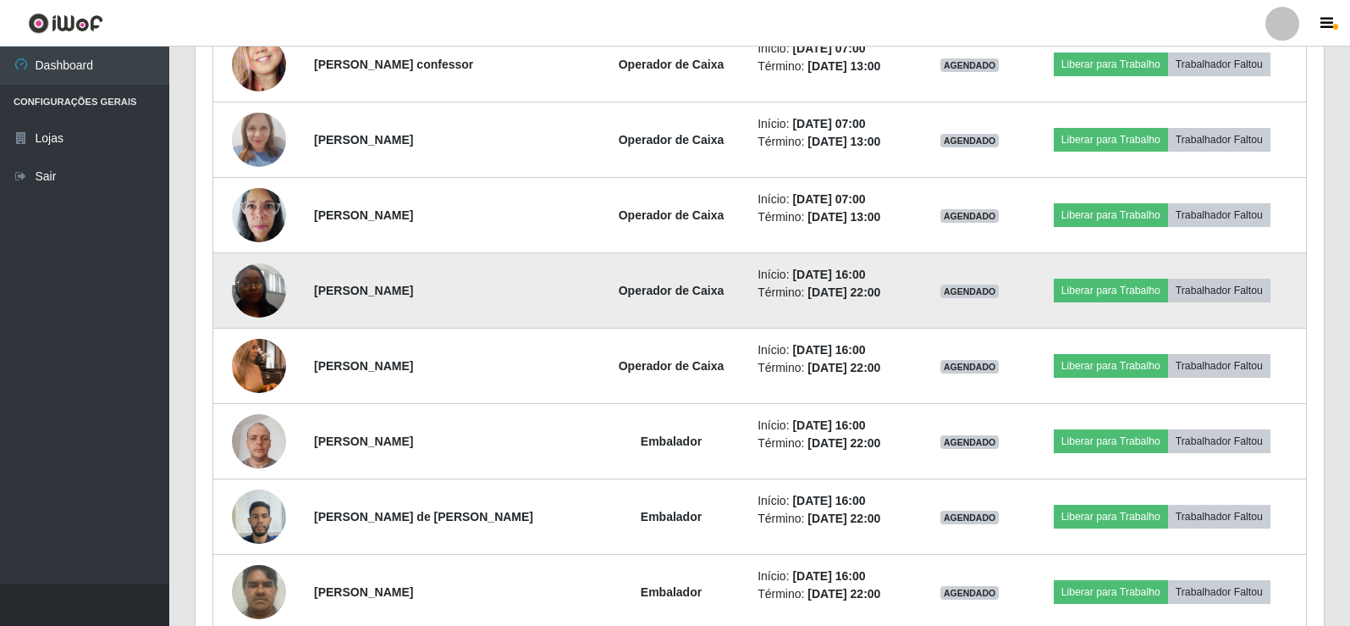
click at [294, 284] on td at bounding box center [258, 290] width 91 height 75
click at [266, 286] on img at bounding box center [259, 290] width 54 height 72
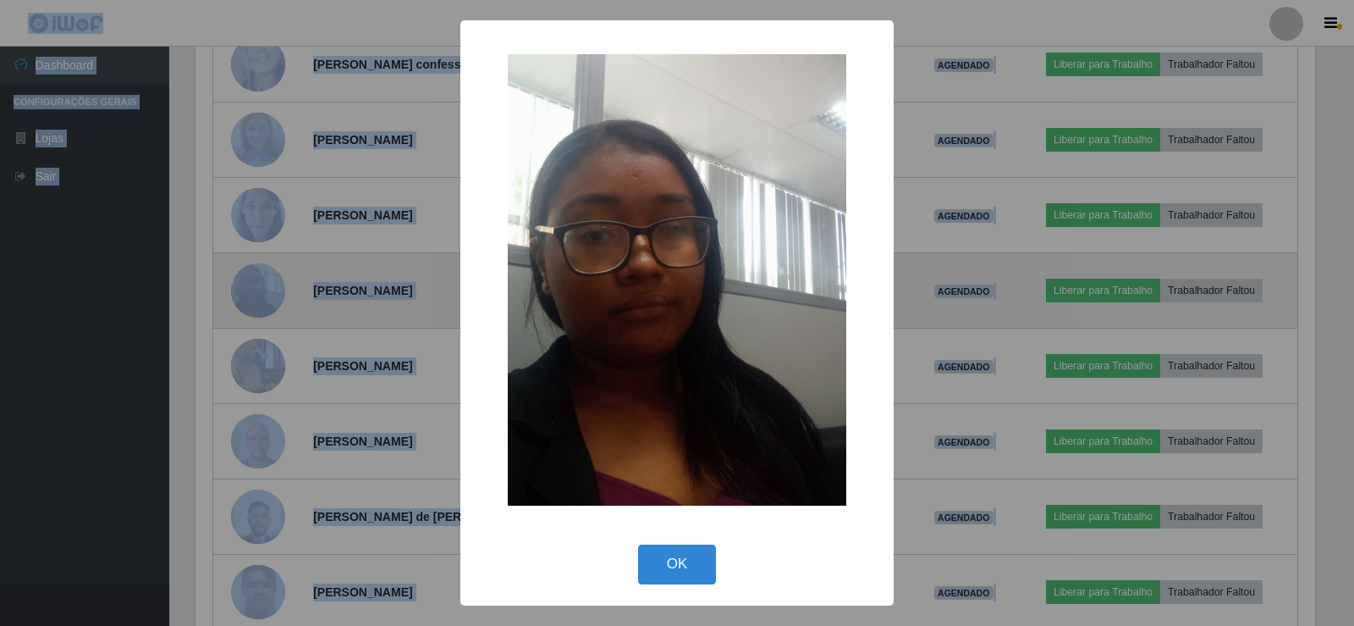
click at [266, 286] on div "× OK Cancel" at bounding box center [677, 313] width 1354 height 626
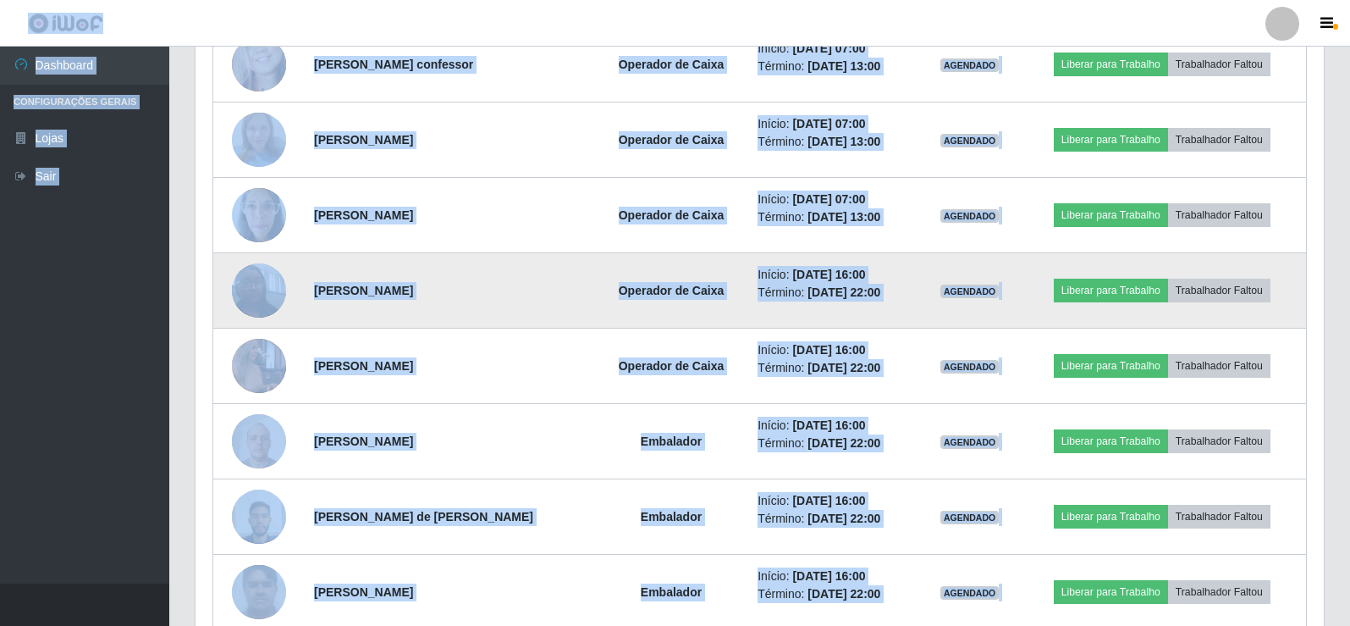
scroll to position [351, 1128]
click at [266, 286] on img at bounding box center [259, 290] width 54 height 72
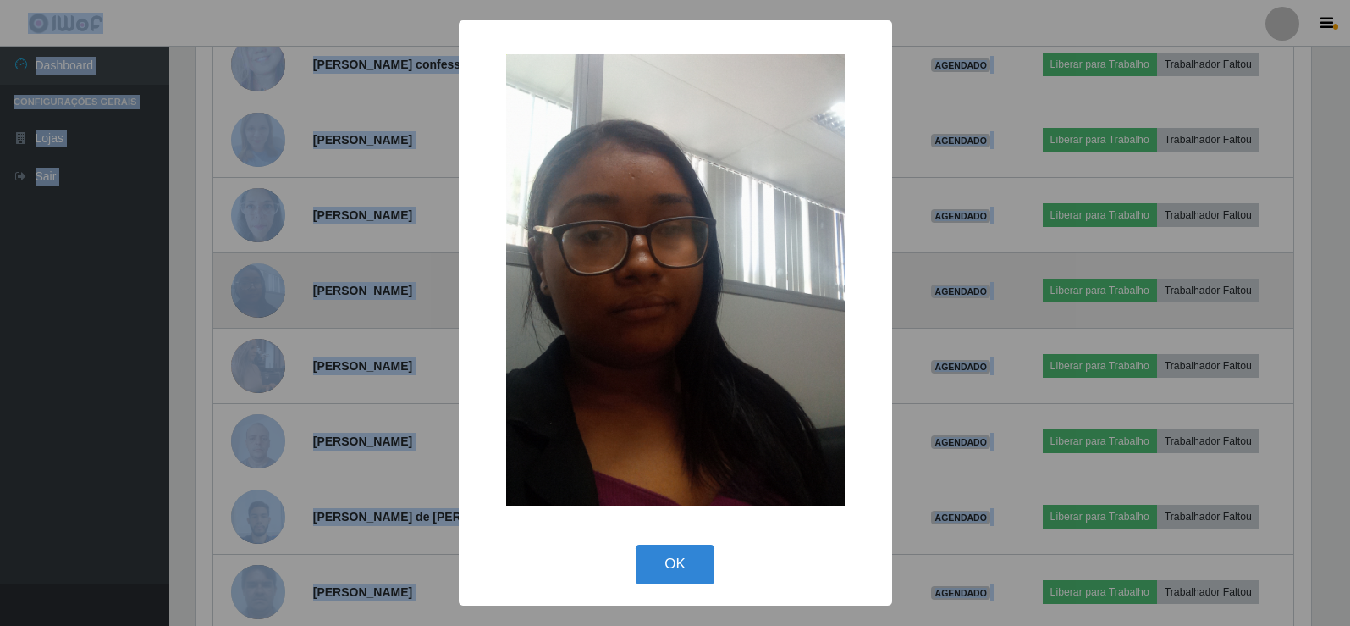
scroll to position [351, 1120]
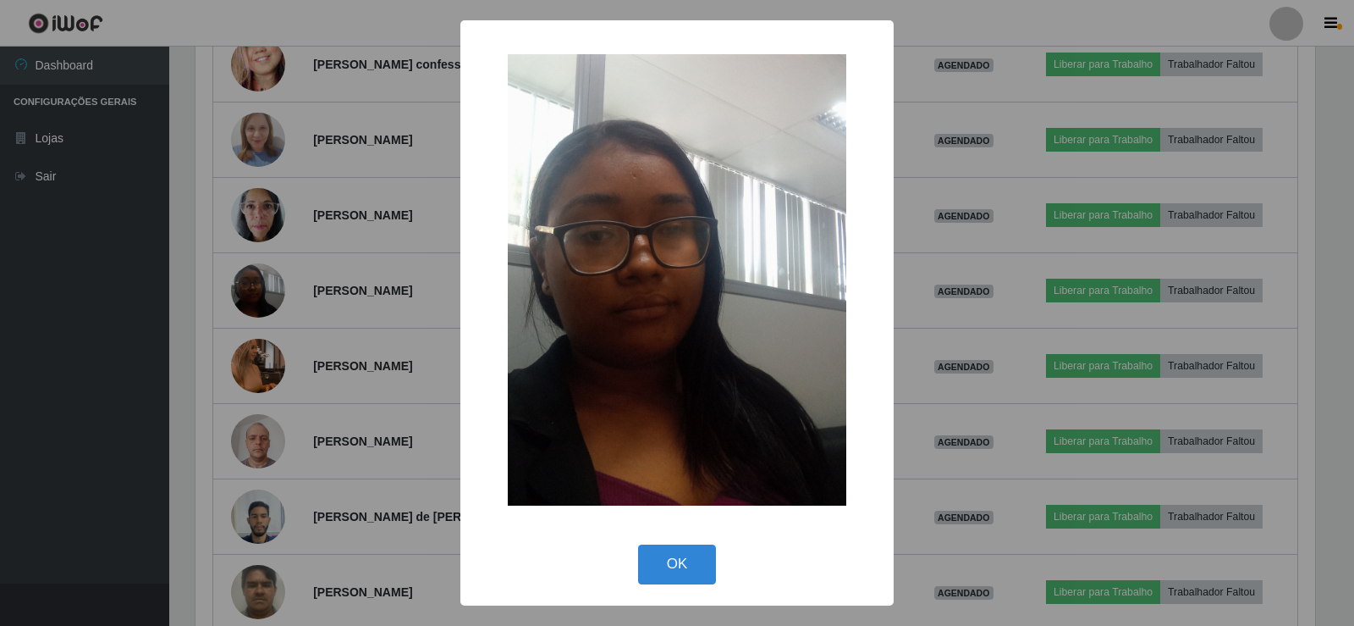
click at [914, 116] on div "× OK Cancel" at bounding box center [677, 313] width 1354 height 626
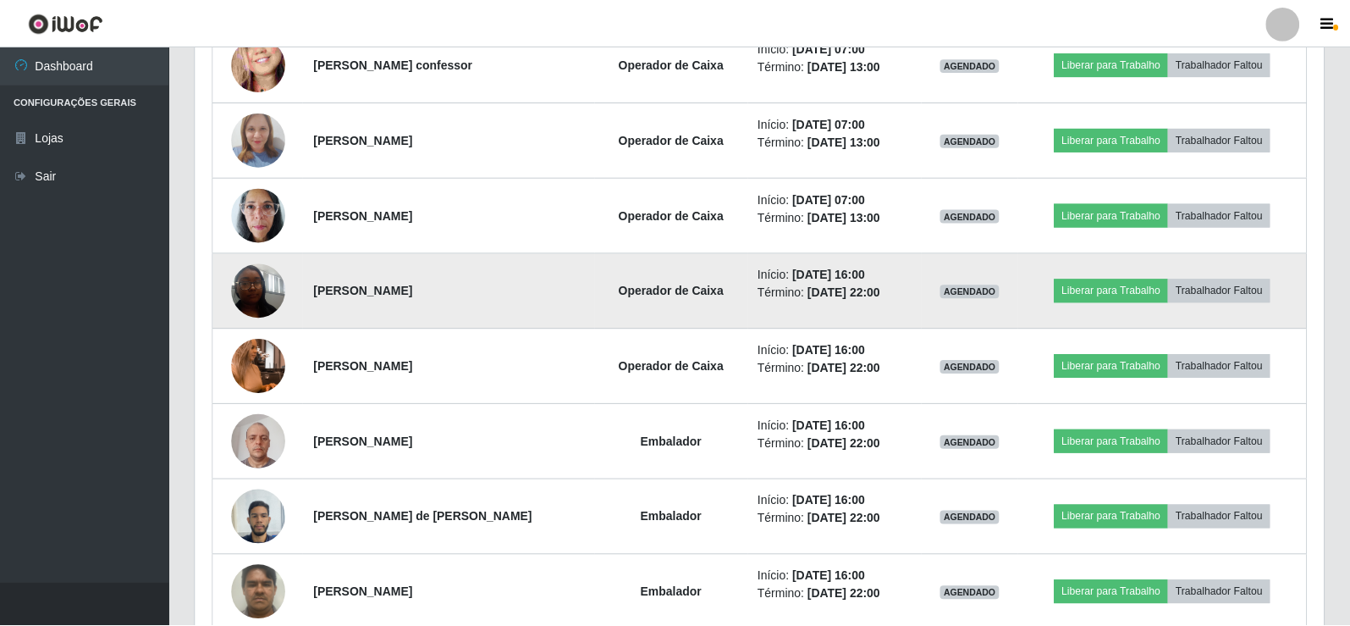
scroll to position [351, 1128]
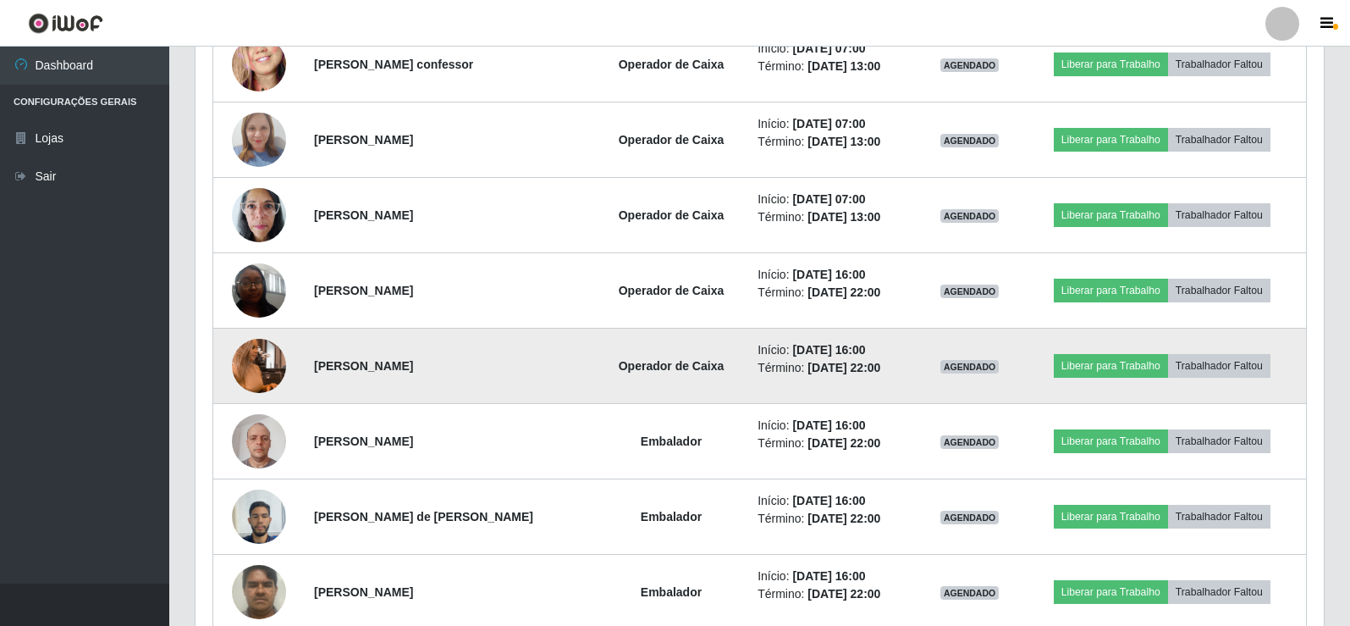
click at [253, 356] on img at bounding box center [259, 365] width 54 height 96
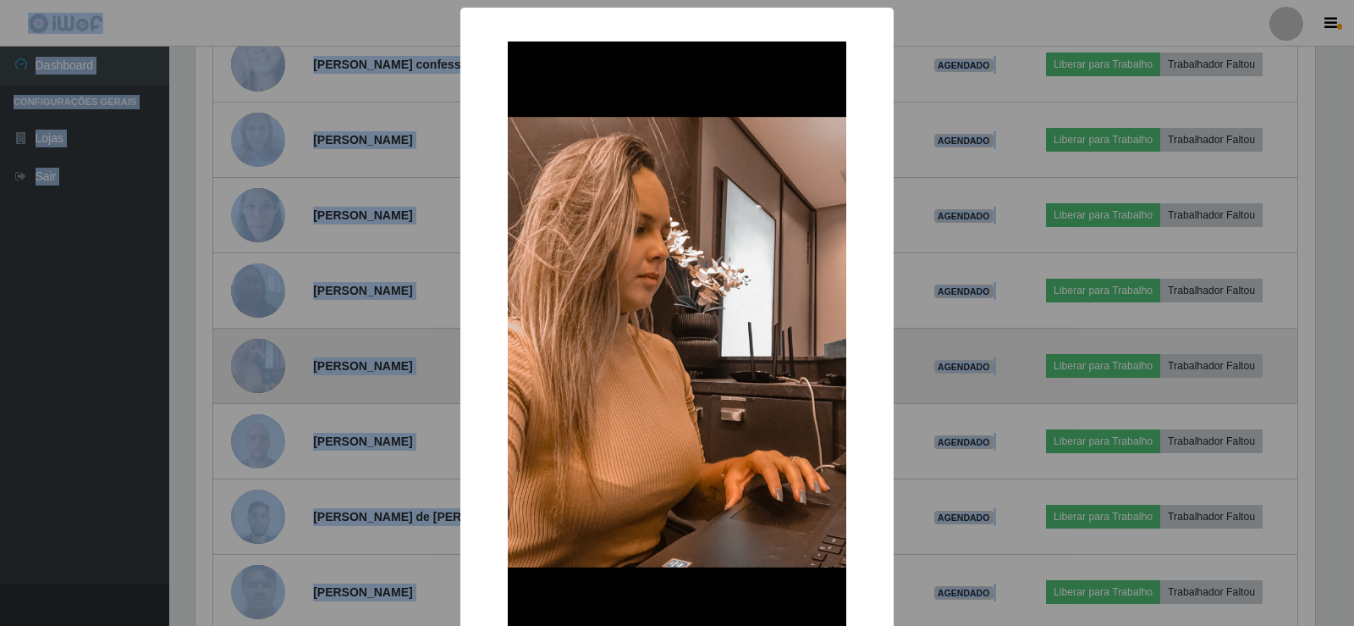
click at [253, 356] on div "× OK Cancel" at bounding box center [677, 313] width 1354 height 626
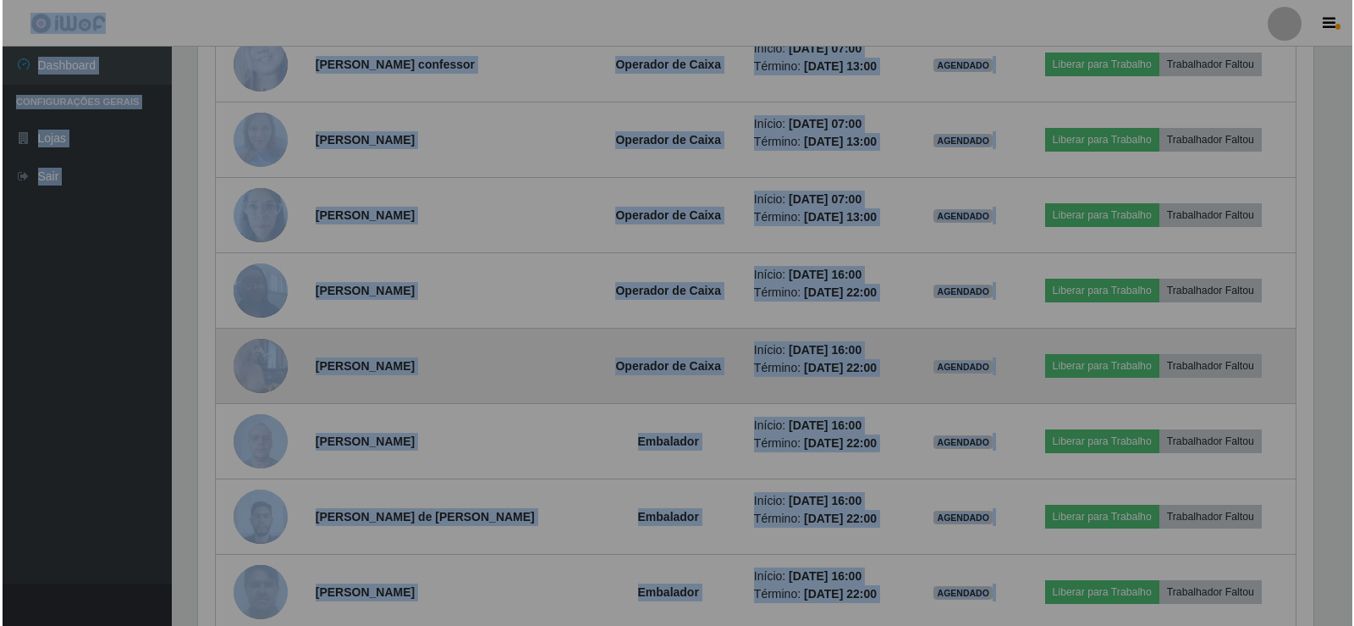
scroll to position [351, 1128]
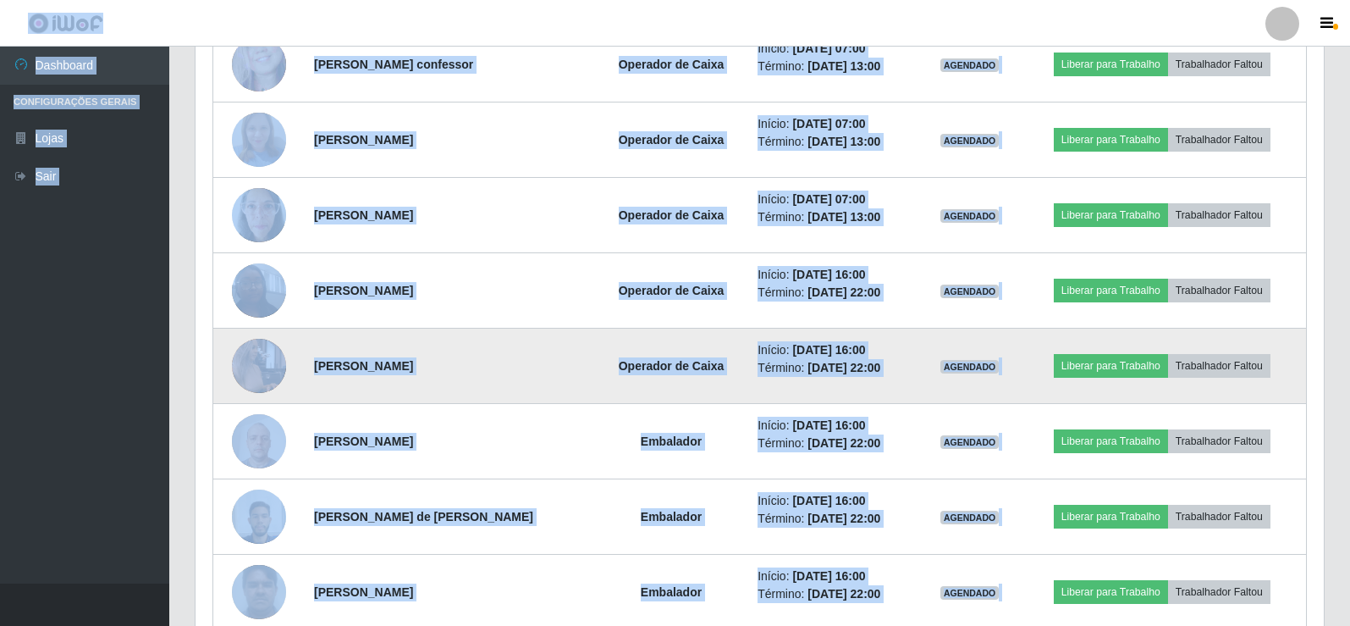
click at [255, 356] on img at bounding box center [259, 365] width 54 height 96
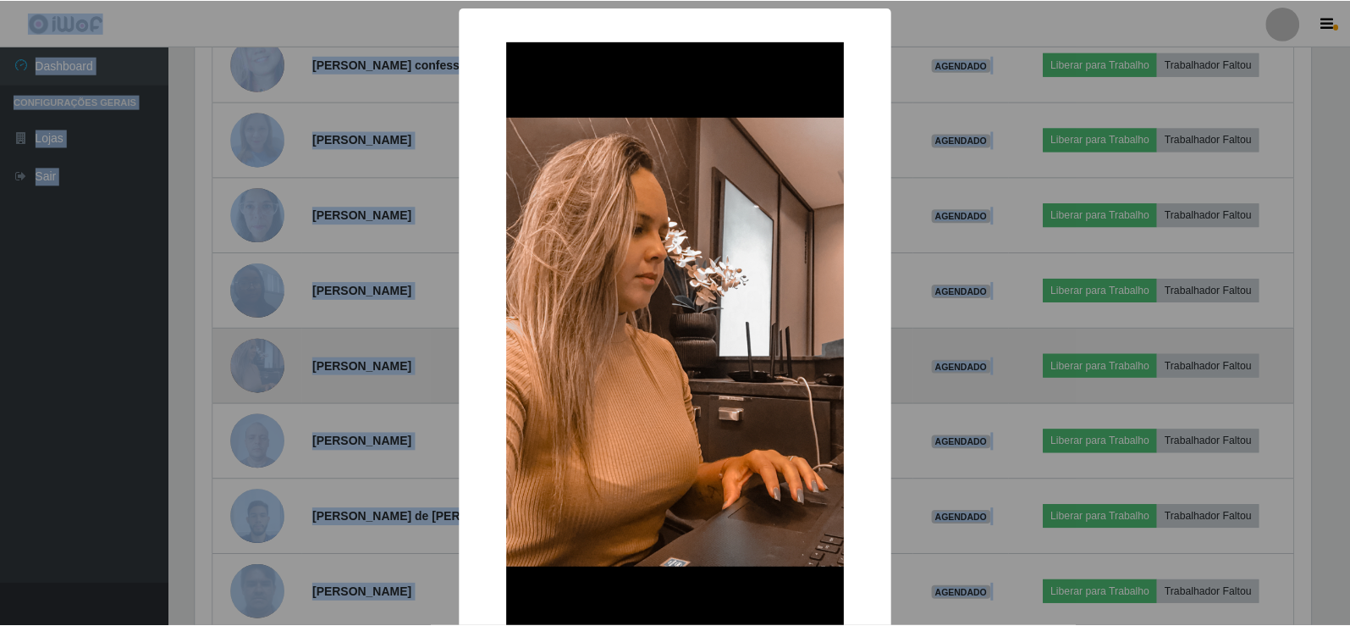
scroll to position [351, 1120]
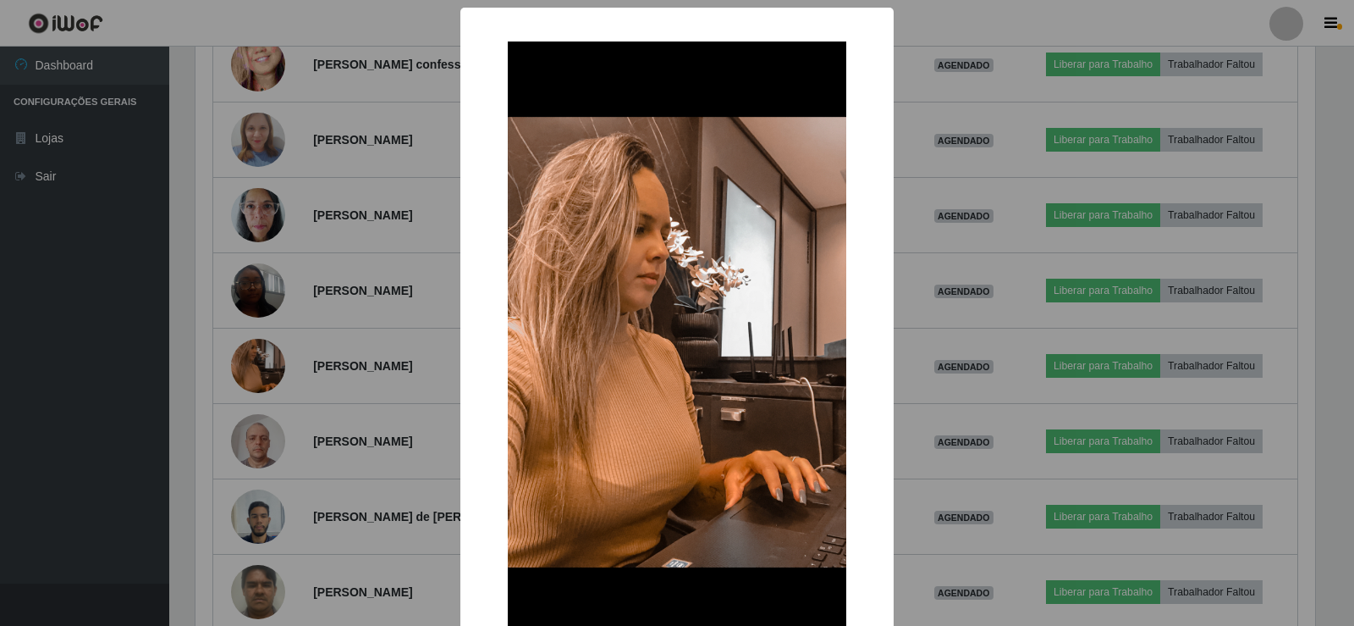
click at [973, 104] on div "× OK Cancel" at bounding box center [677, 313] width 1354 height 626
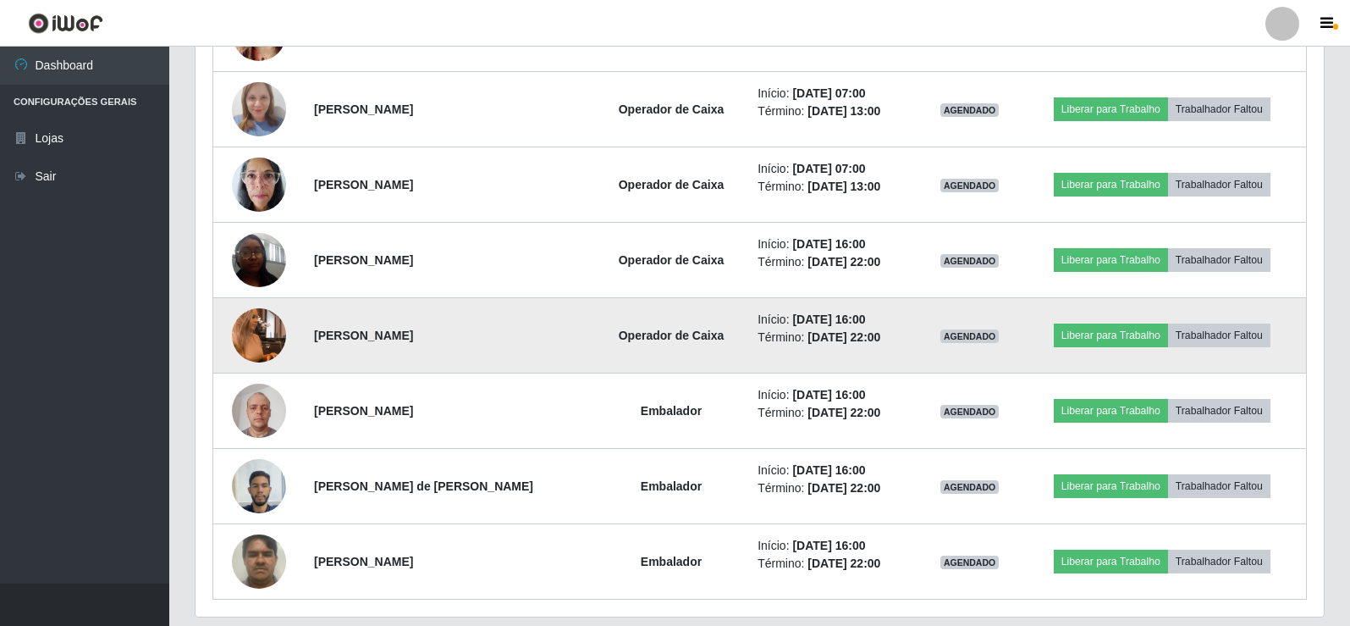
scroll to position [800, 0]
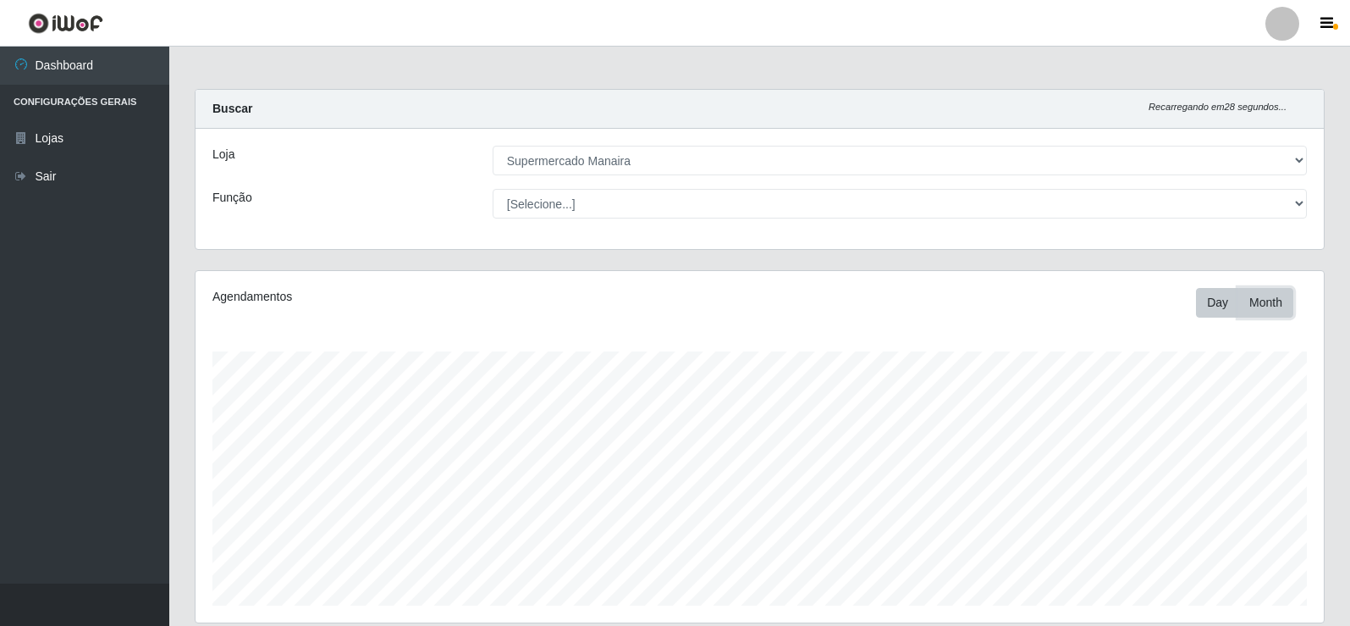
click at [1246, 297] on button "Month" at bounding box center [1265, 303] width 55 height 30
click at [1223, 302] on button "Day" at bounding box center [1217, 303] width 43 height 30
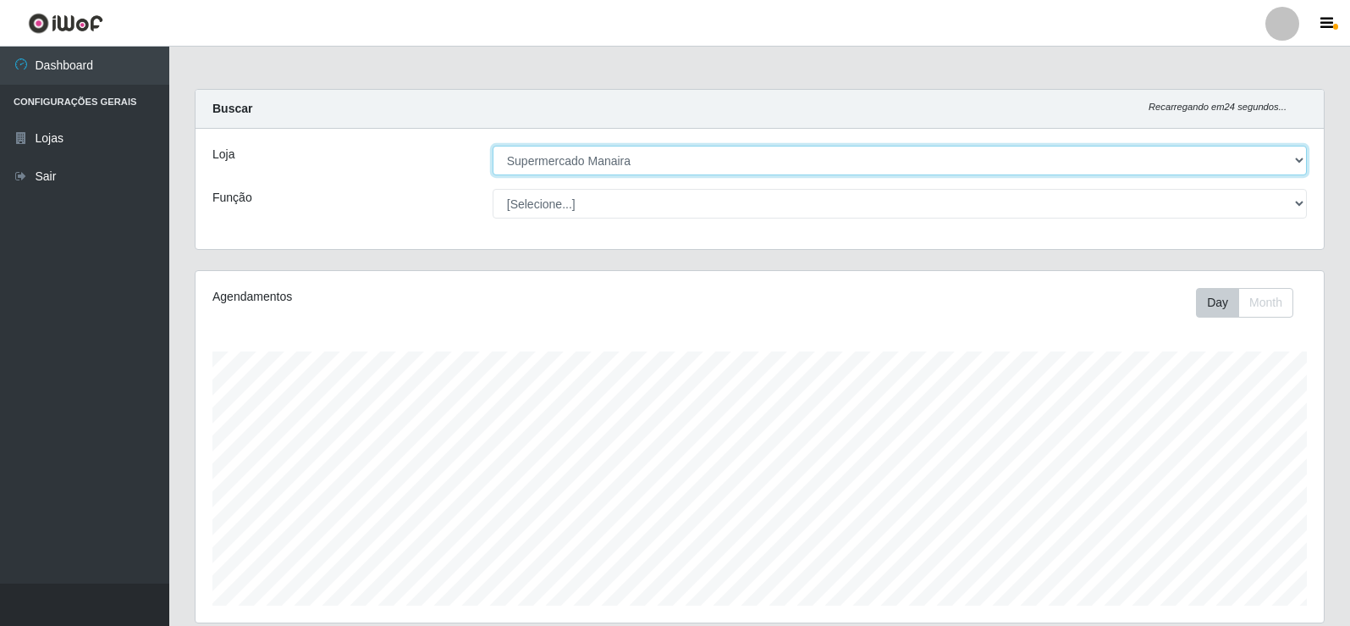
click at [1289, 154] on select "[Selecione...] Supermercado Manaira" at bounding box center [900, 161] width 814 height 30
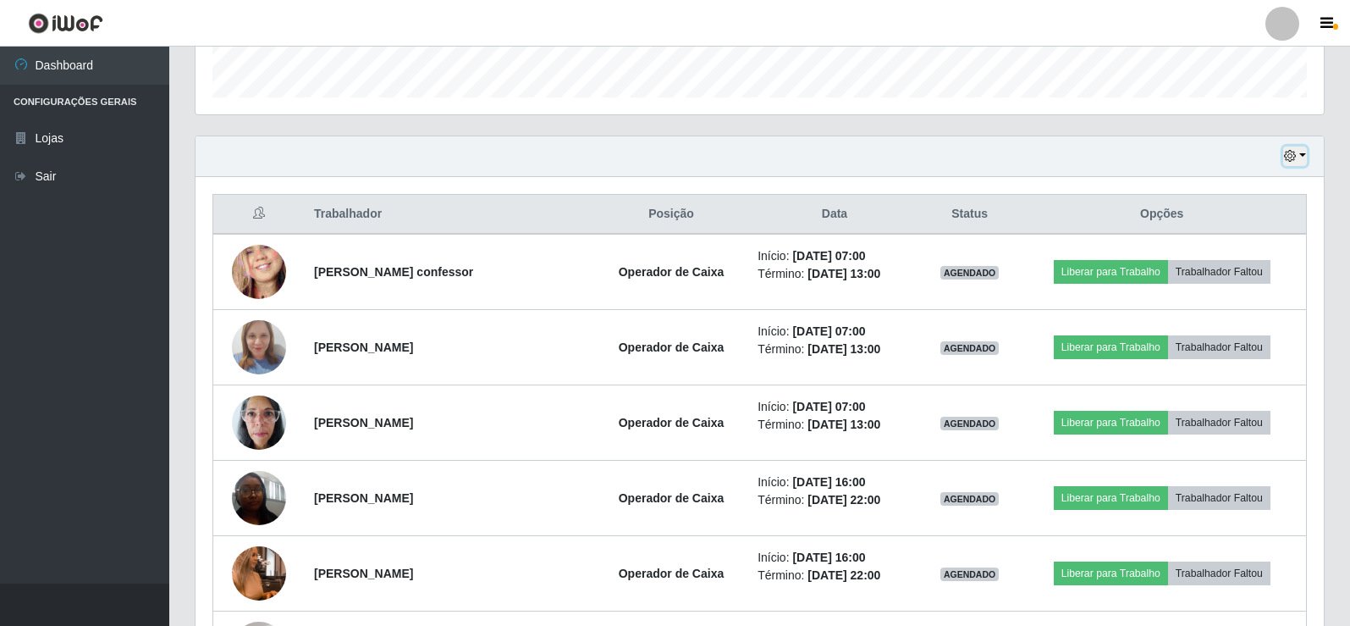
click at [1298, 152] on button "button" at bounding box center [1295, 155] width 24 height 19
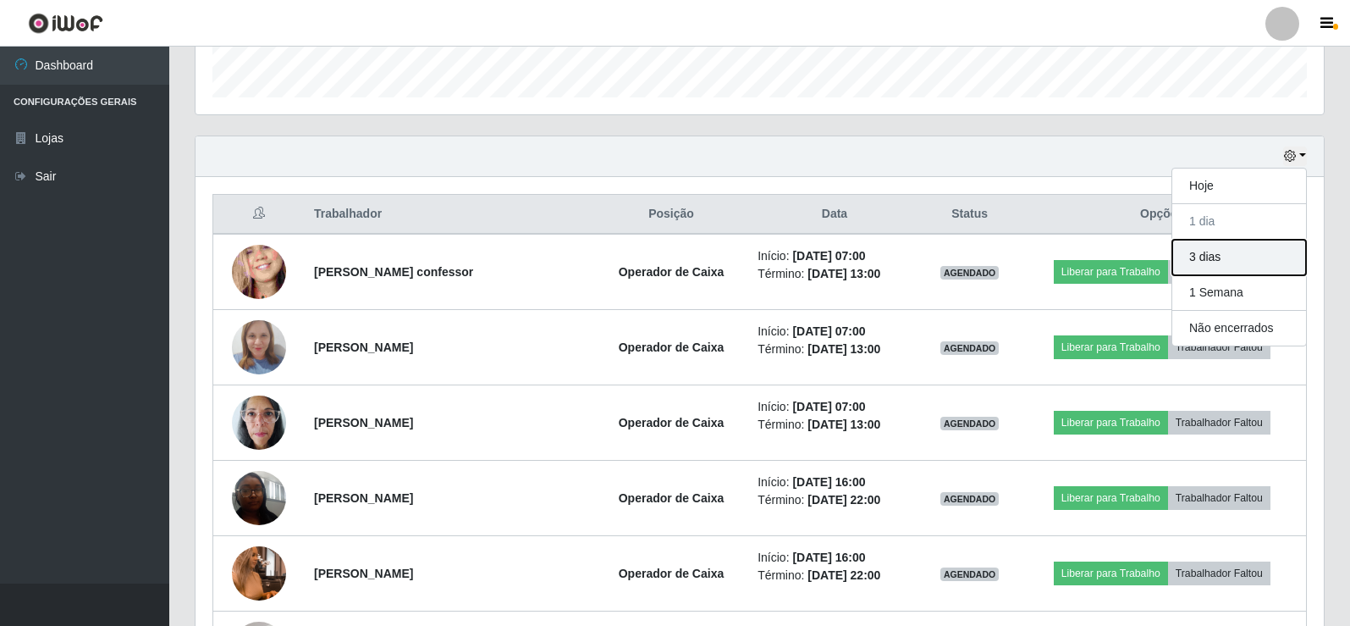
click at [1208, 251] on button "3 dias" at bounding box center [1239, 258] width 134 height 36
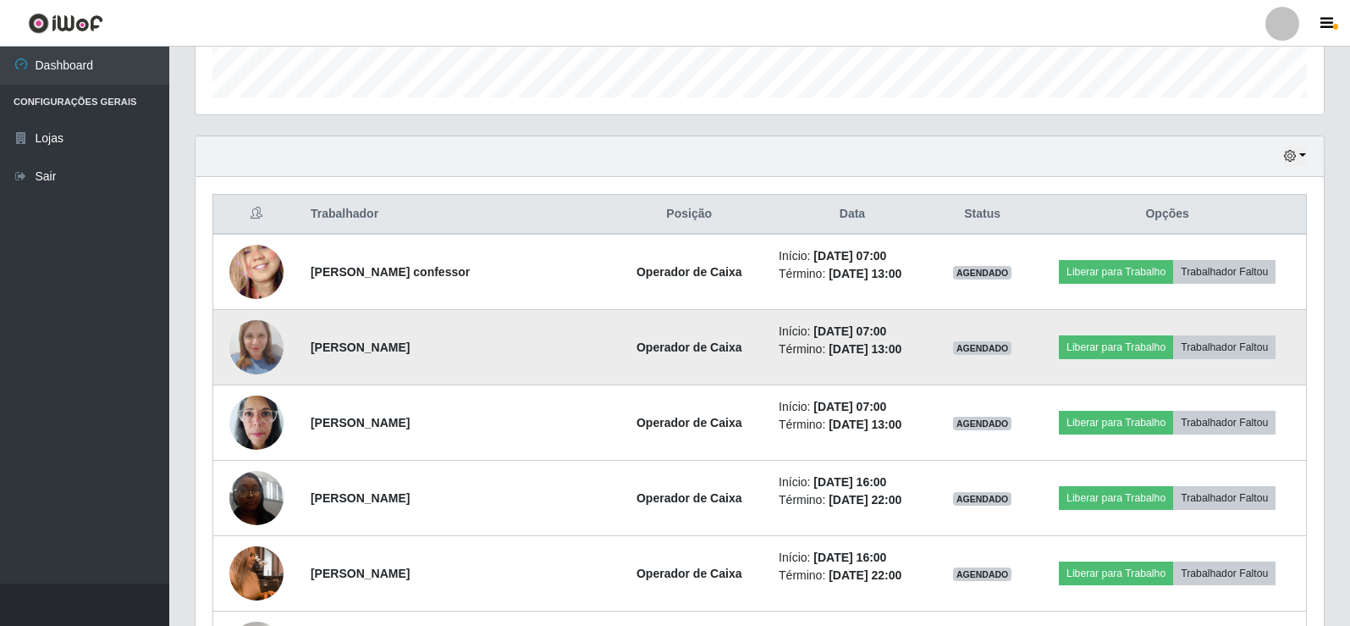
click at [254, 340] on img at bounding box center [256, 348] width 54 height 72
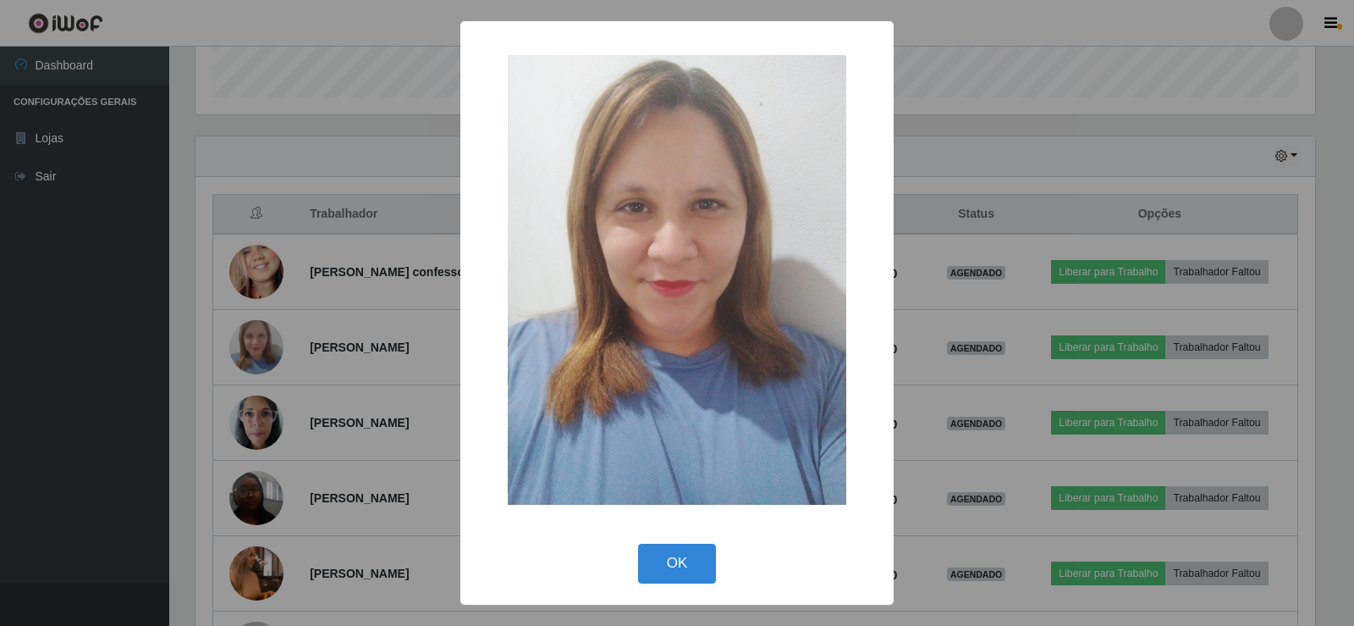
click at [983, 91] on div "× OK Cancel" at bounding box center [677, 313] width 1354 height 626
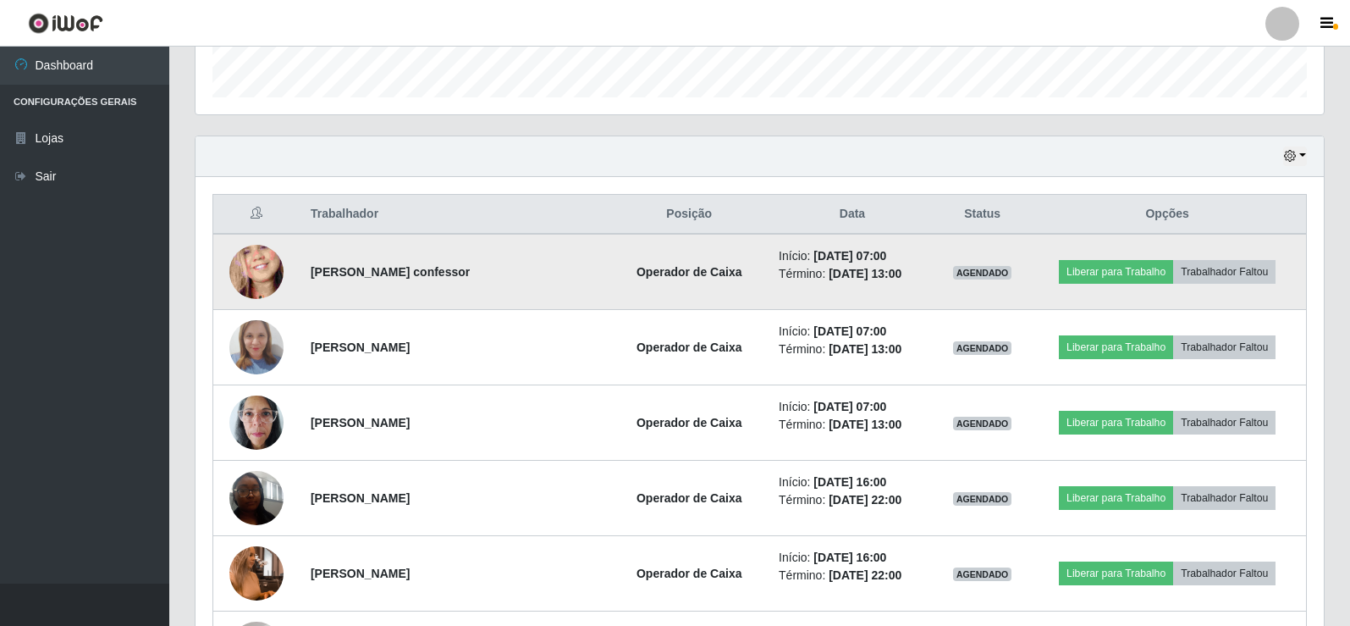
click at [240, 269] on img at bounding box center [256, 272] width 54 height 118
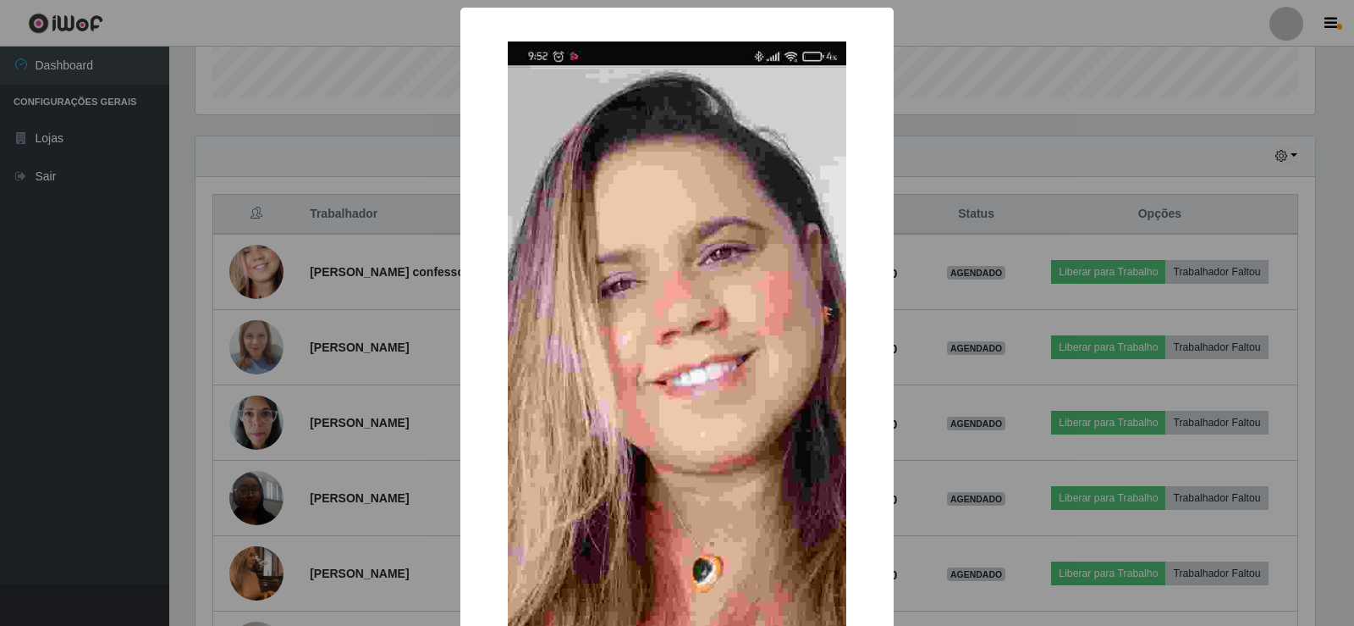
click at [940, 133] on div "× OK Cancel" at bounding box center [677, 313] width 1354 height 626
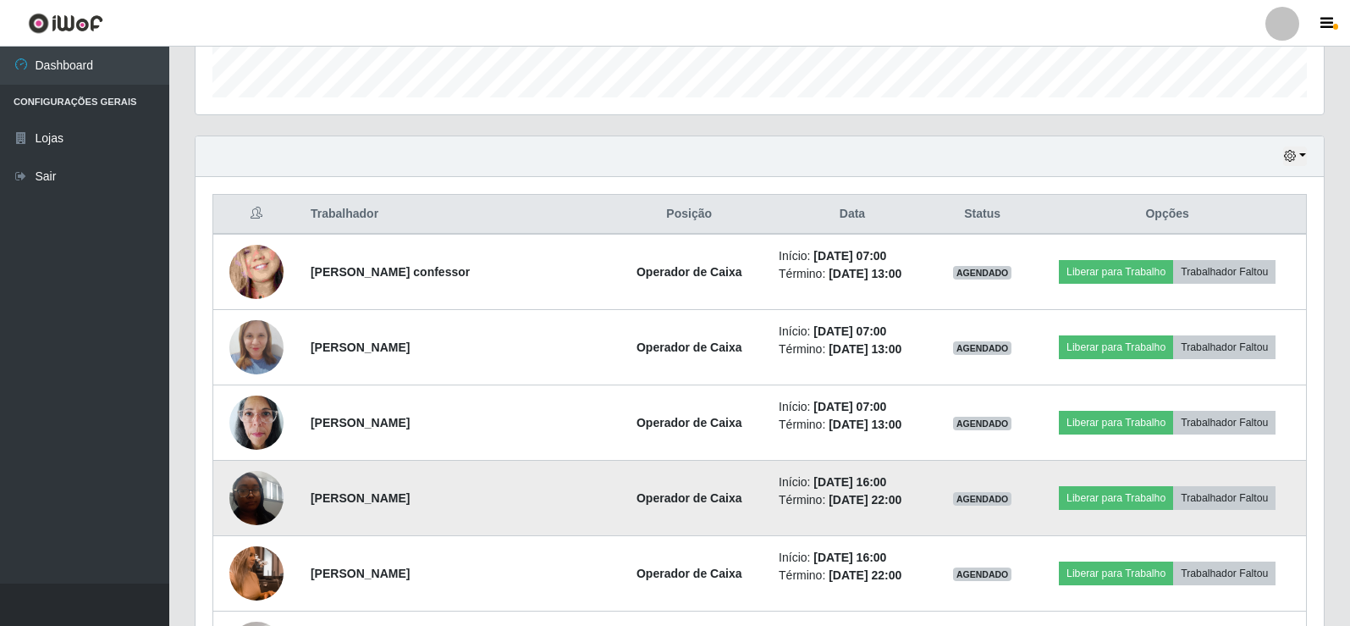
click at [254, 500] on img at bounding box center [256, 497] width 54 height 72
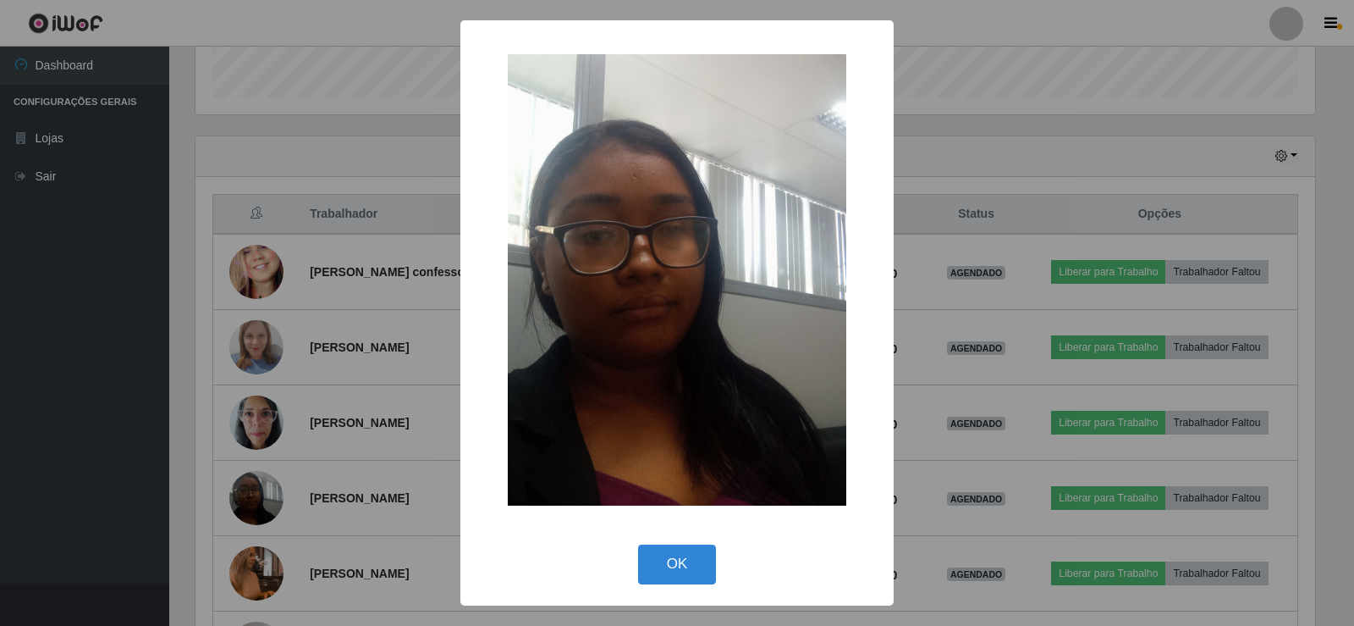
click at [1018, 161] on div "× OK Cancel" at bounding box center [677, 313] width 1354 height 626
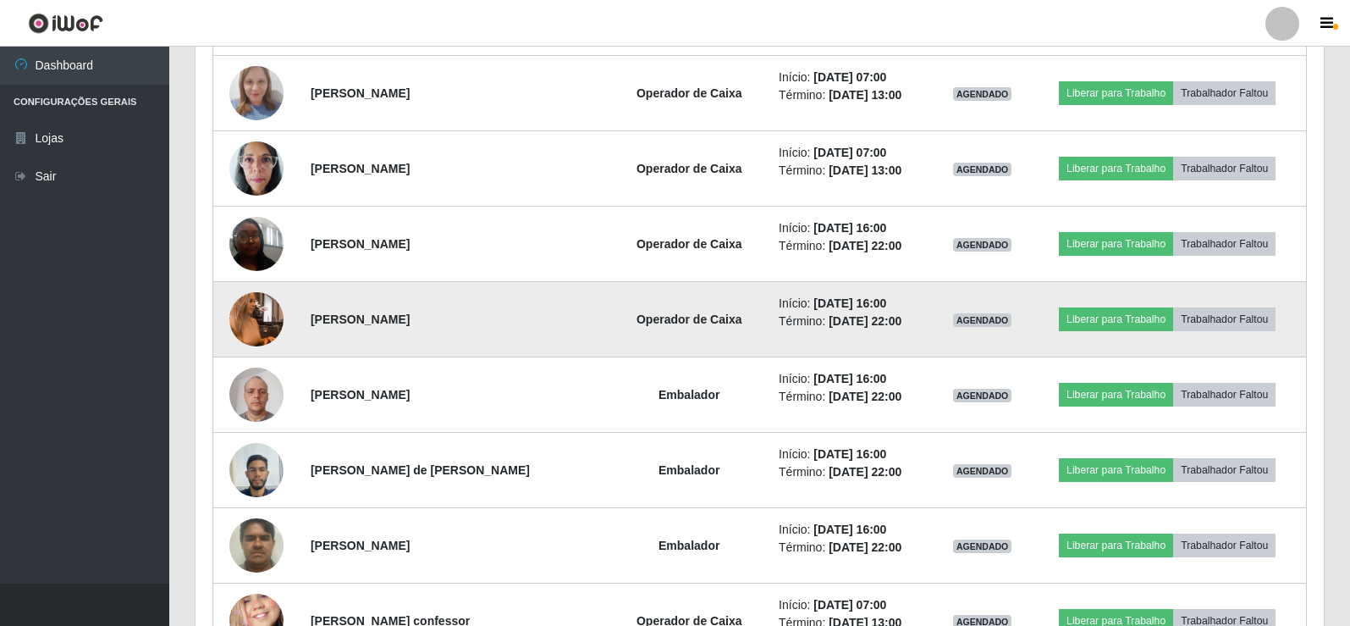
click at [260, 317] on img at bounding box center [256, 319] width 54 height 96
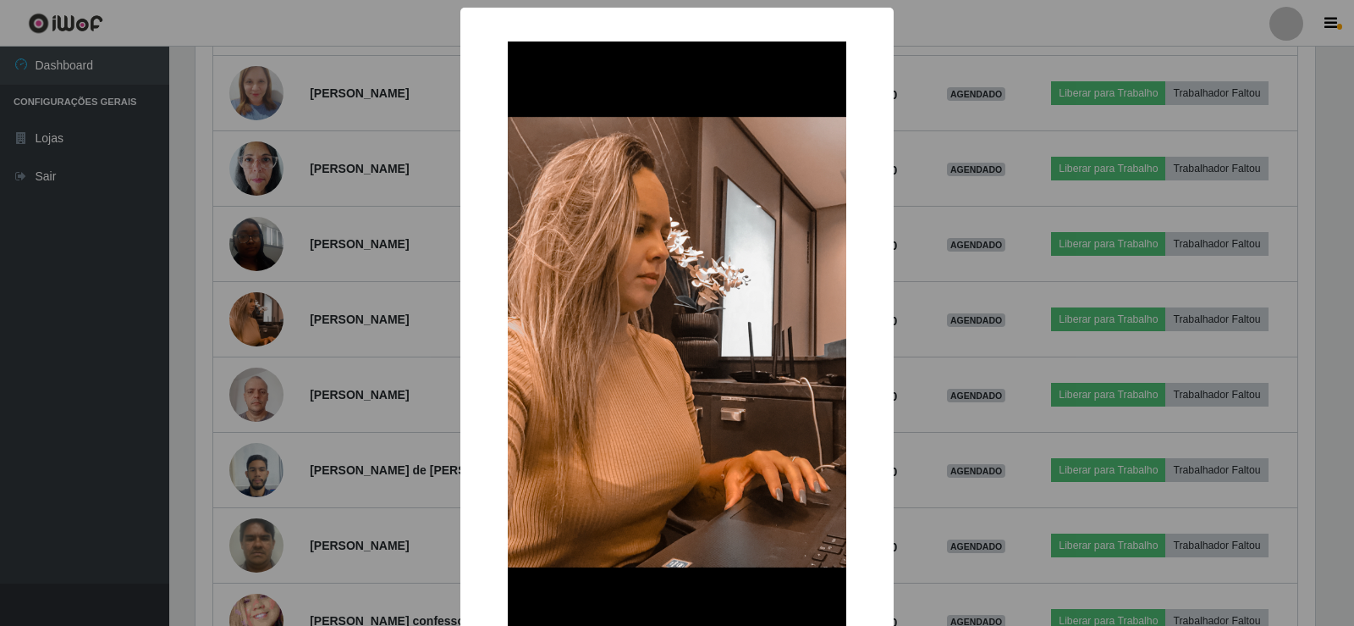
click at [918, 144] on div "× OK Cancel" at bounding box center [677, 313] width 1354 height 626
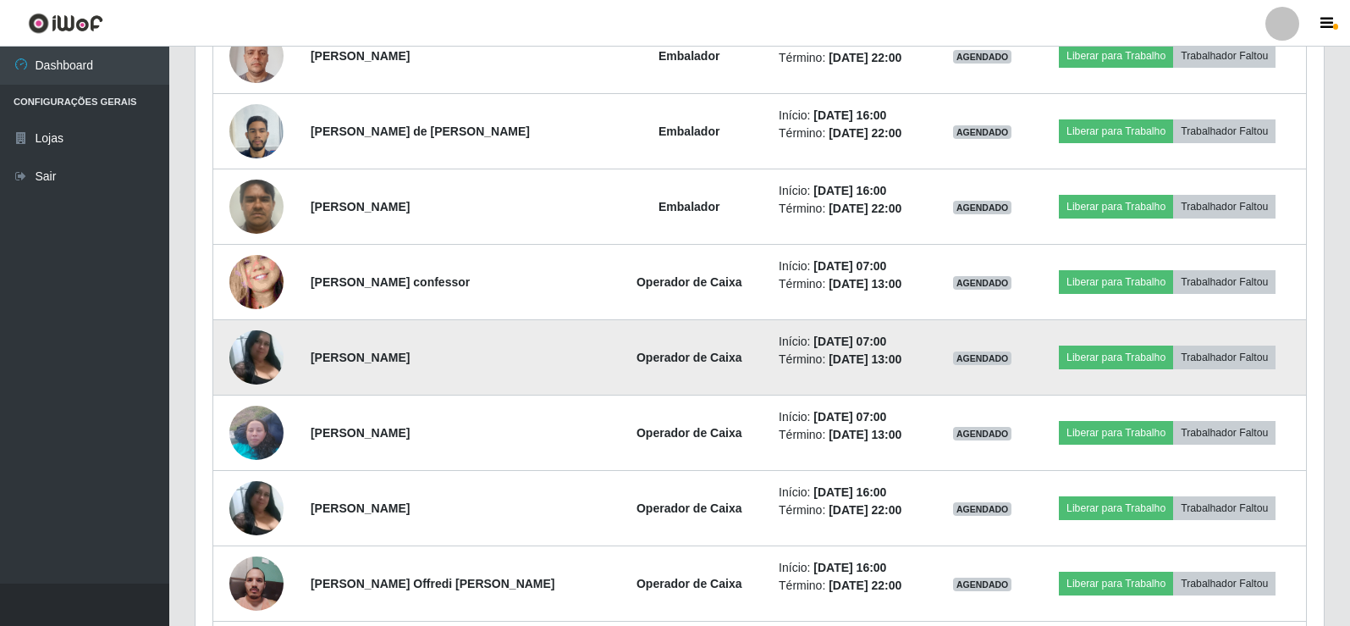
click at [262, 360] on img at bounding box center [256, 356] width 54 height 53
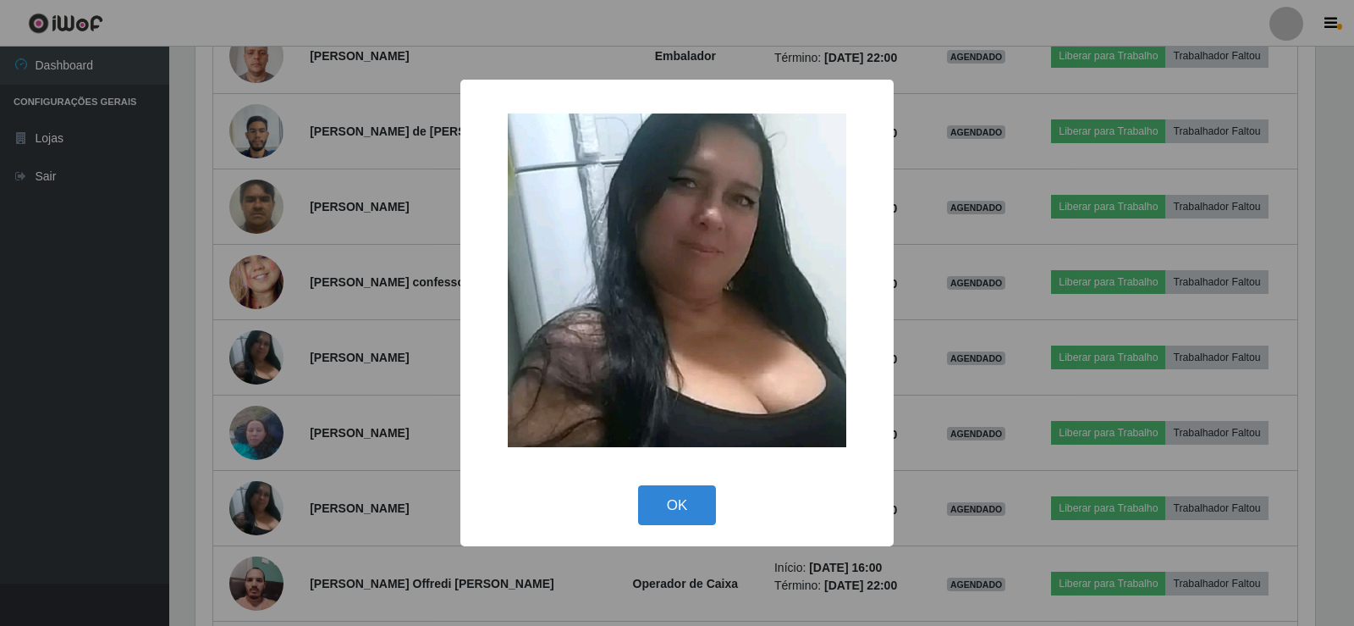
click at [912, 174] on div "× OK Cancel" at bounding box center [677, 313] width 1354 height 626
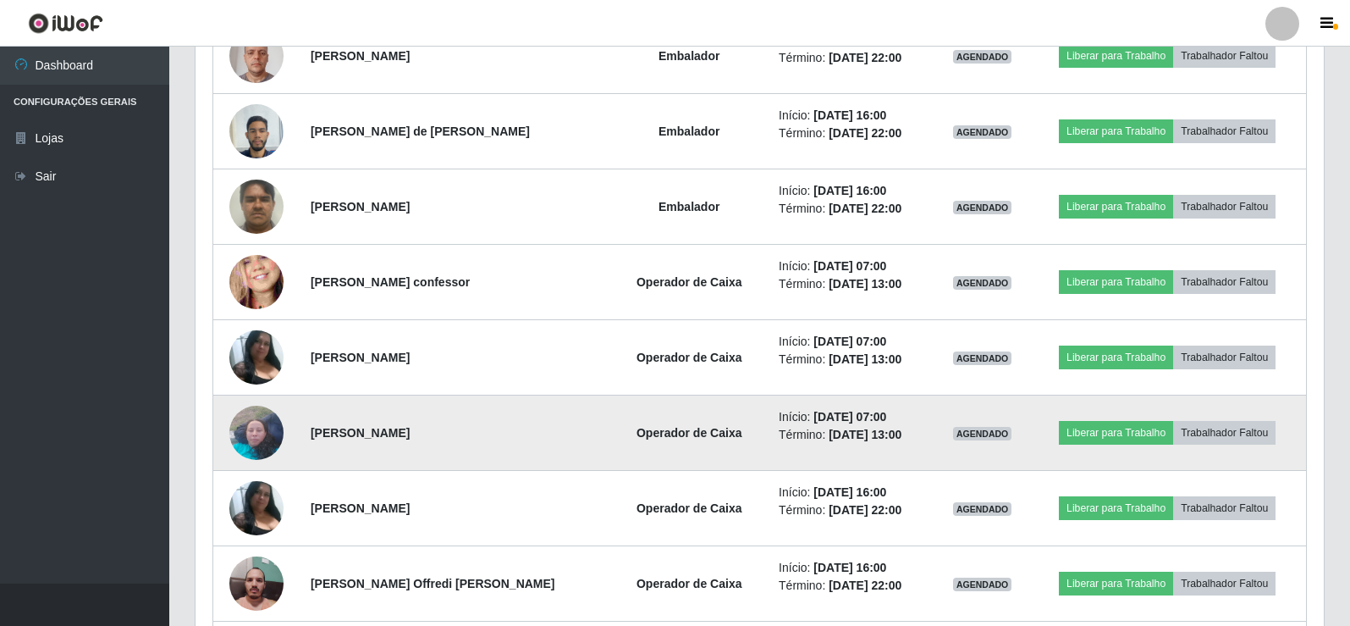
click at [261, 438] on img at bounding box center [256, 432] width 54 height 72
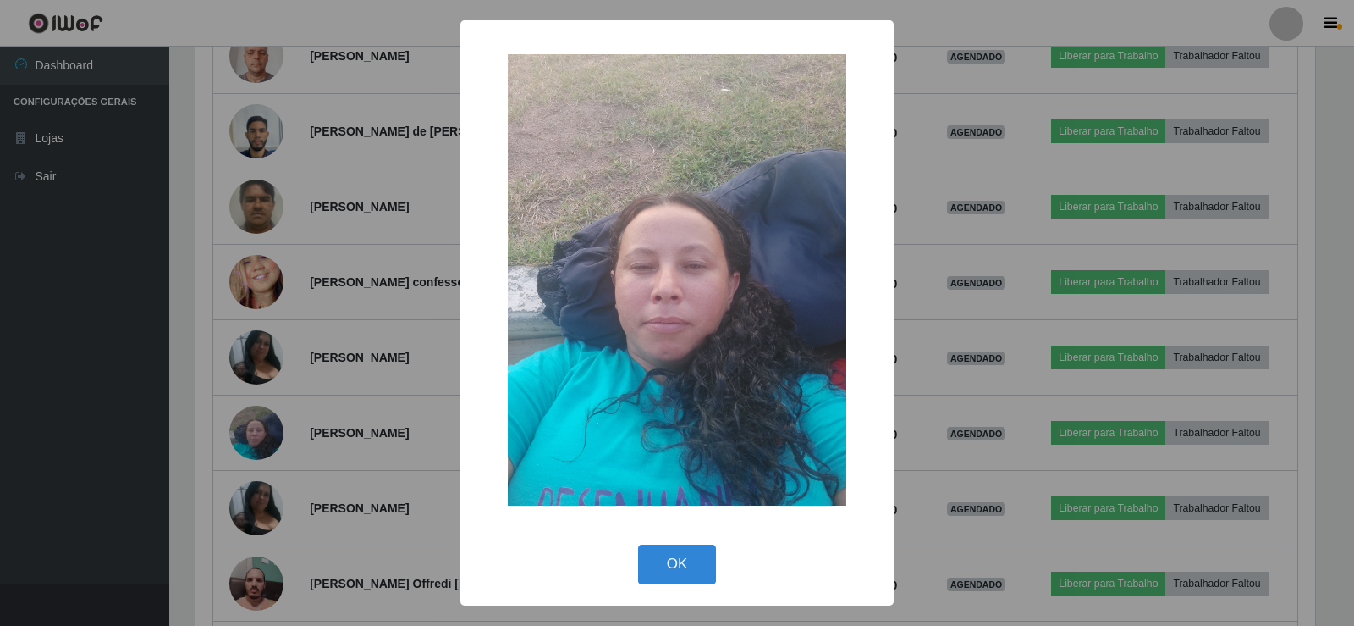
click at [945, 207] on div "× OK Cancel" at bounding box center [677, 313] width 1354 height 626
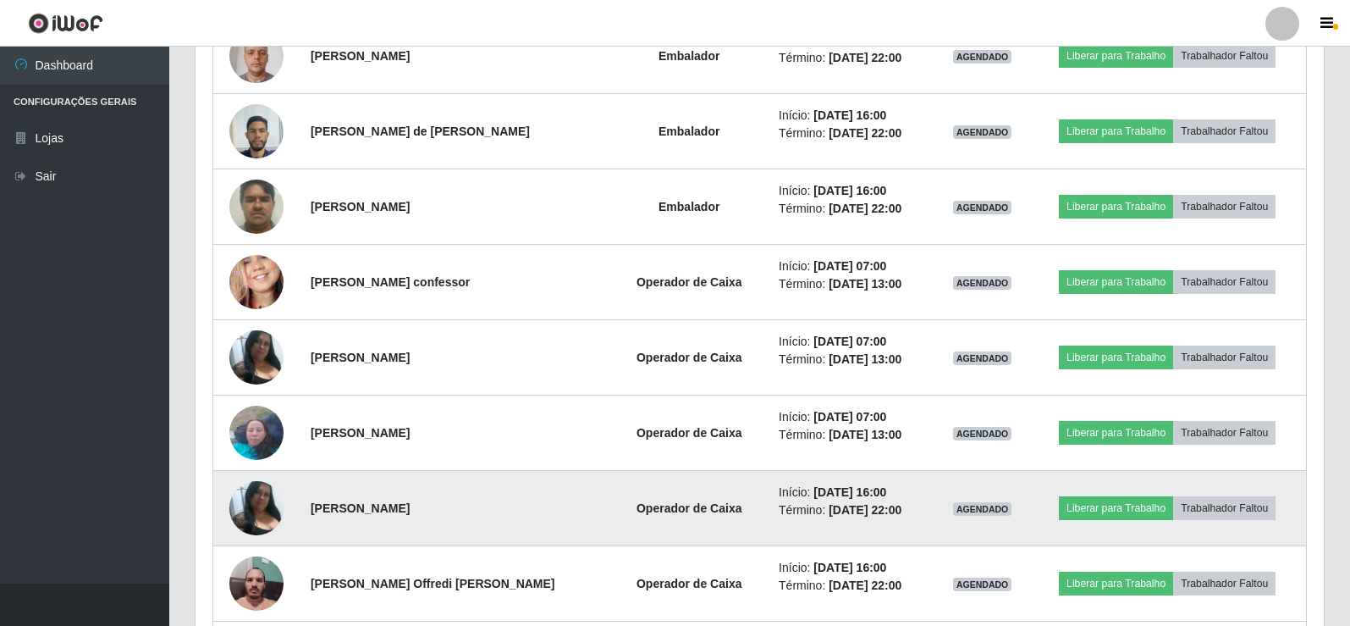
click at [262, 503] on img at bounding box center [256, 507] width 54 height 53
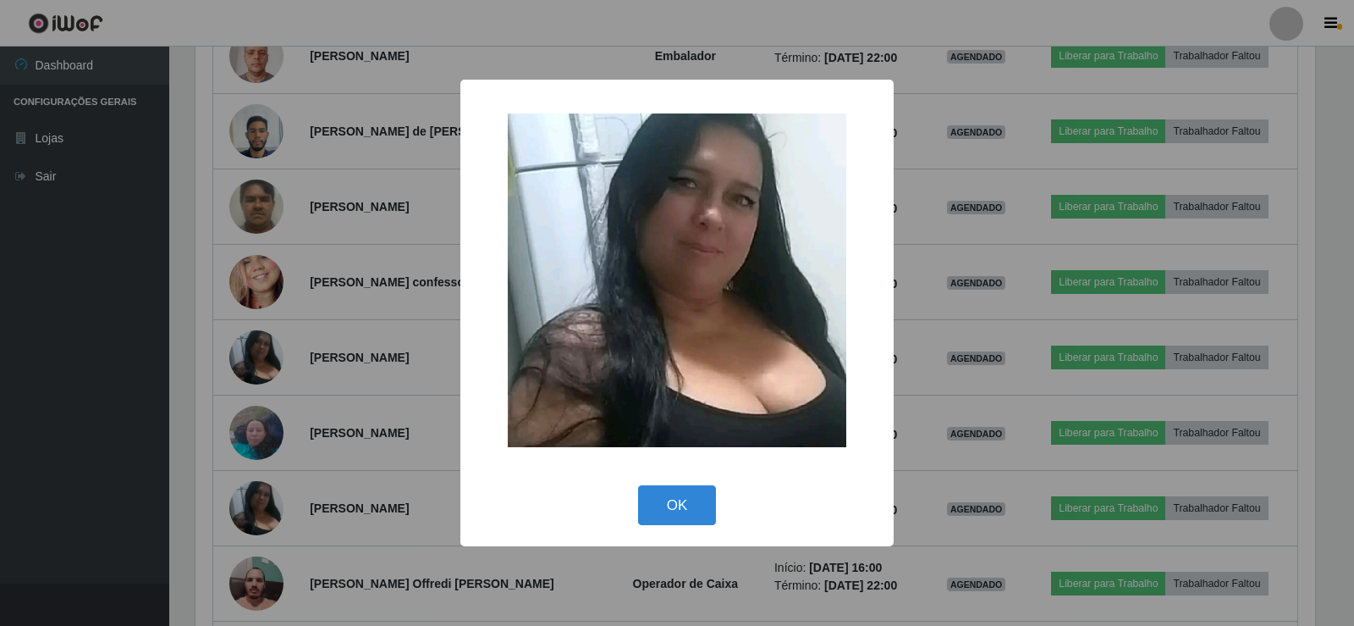
click at [1020, 251] on div "× OK Cancel" at bounding box center [677, 313] width 1354 height 626
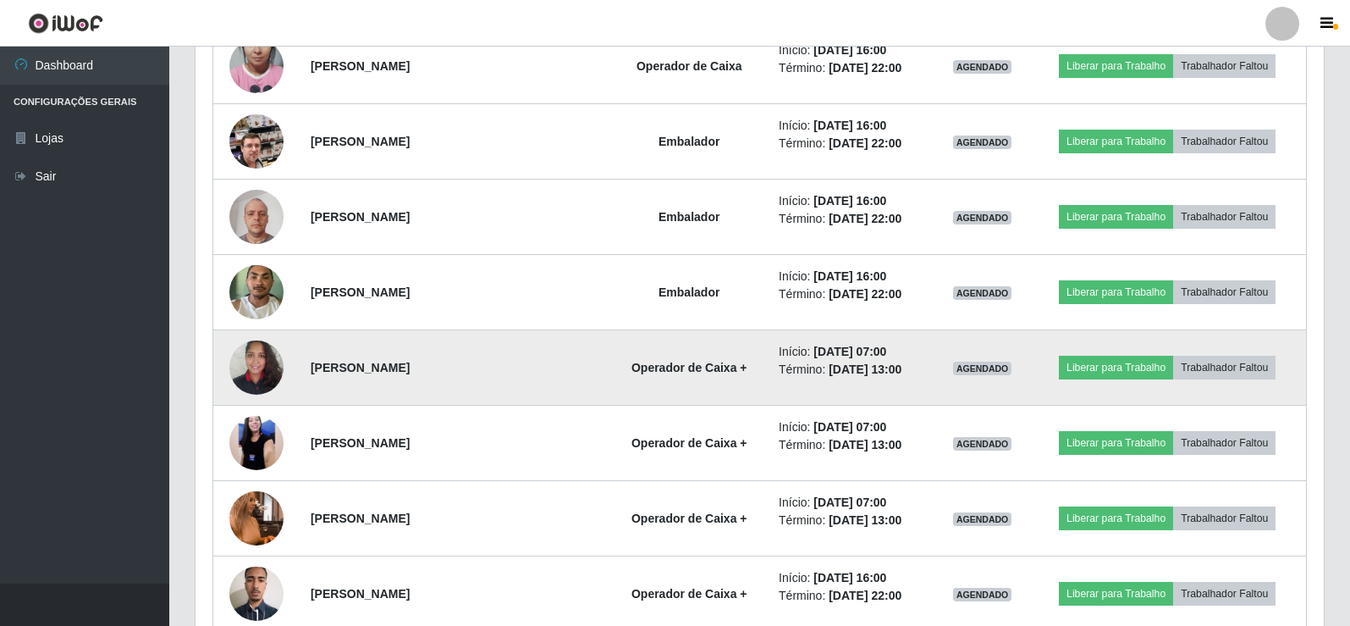
click at [272, 358] on img at bounding box center [256, 367] width 54 height 72
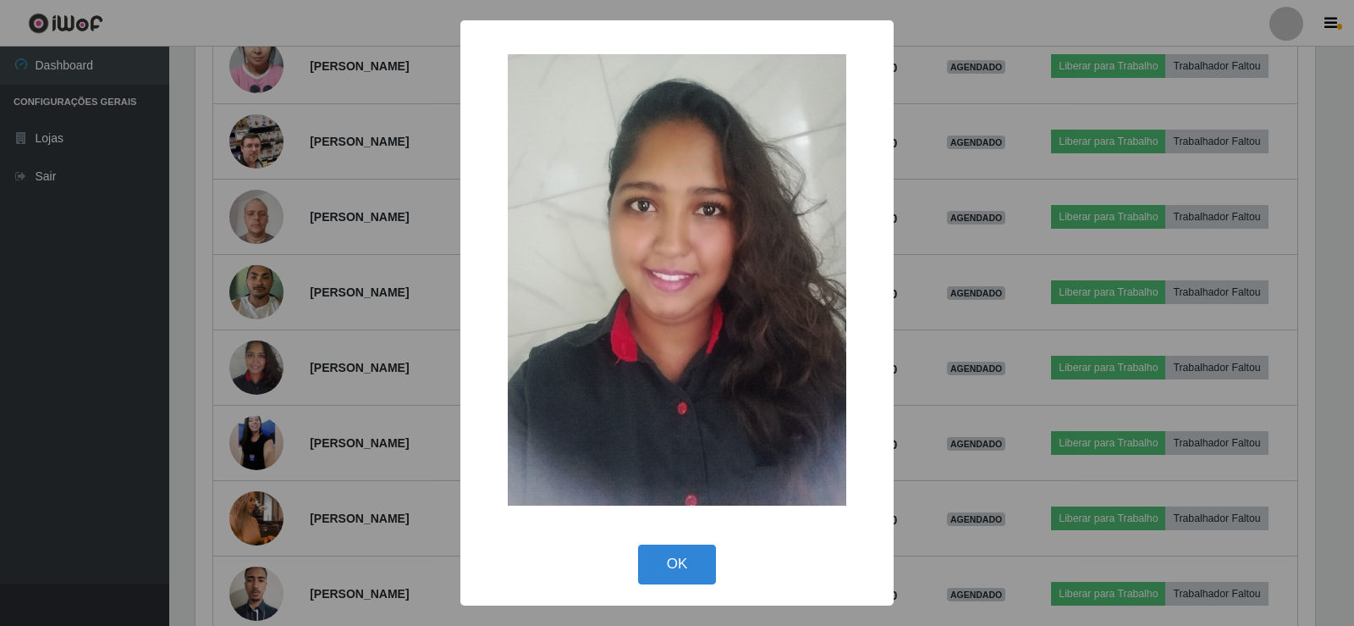
drag, startPoint x: 967, startPoint y: 189, endPoint x: 954, endPoint y: 196, distance: 14.4
click at [968, 189] on div "× OK Cancel" at bounding box center [677, 313] width 1354 height 626
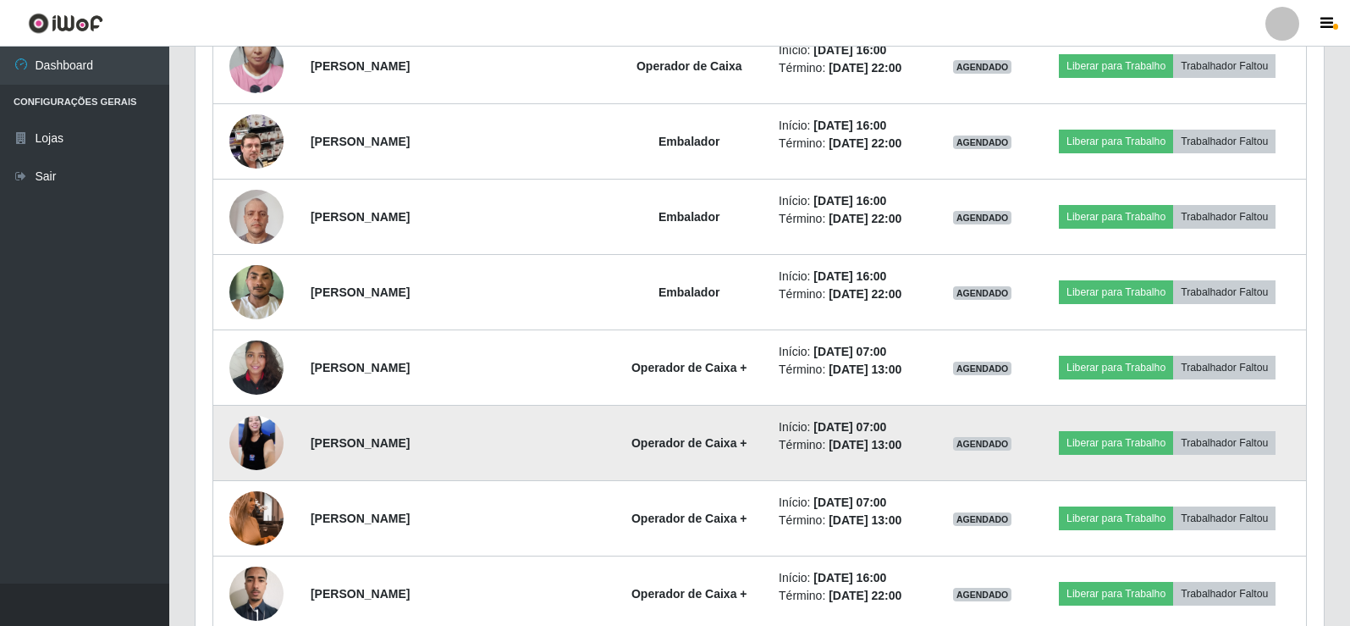
click at [257, 445] on img at bounding box center [256, 443] width 54 height 120
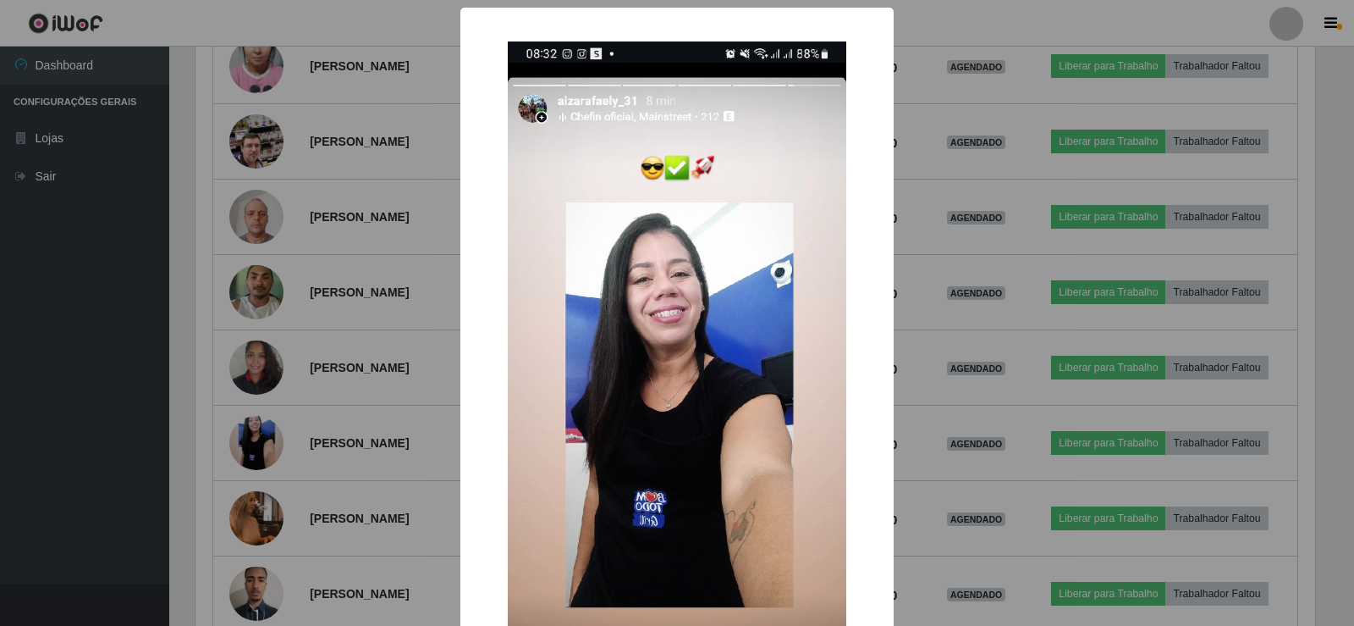
click at [979, 200] on div "× OK Cancel" at bounding box center [677, 313] width 1354 height 626
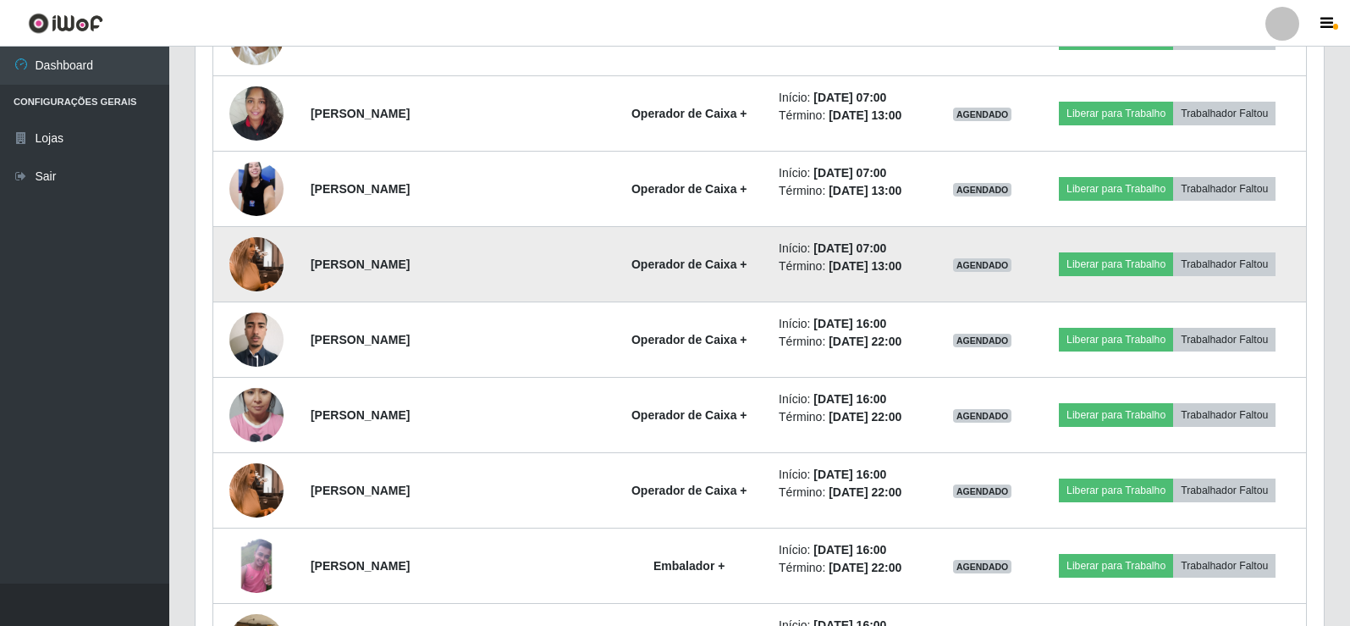
click at [259, 263] on img at bounding box center [256, 264] width 54 height 96
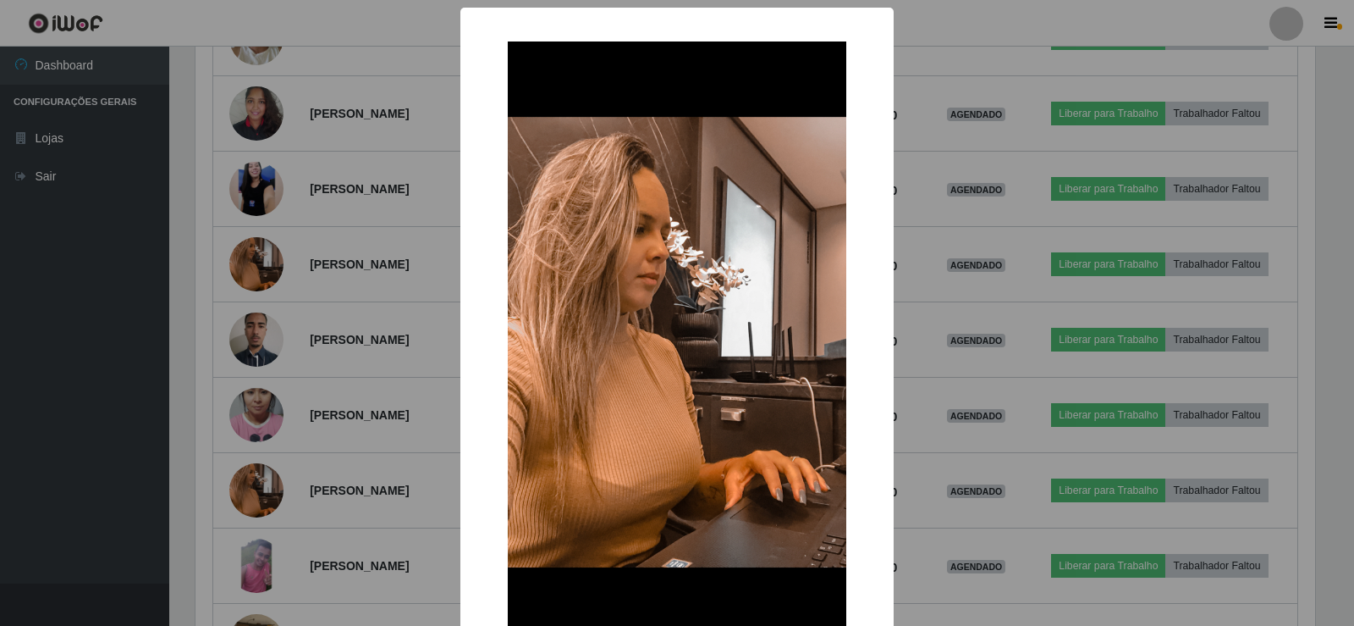
drag, startPoint x: 998, startPoint y: 150, endPoint x: 675, endPoint y: 250, distance: 338.4
click at [997, 150] on div "× OK Cancel" at bounding box center [677, 313] width 1354 height 626
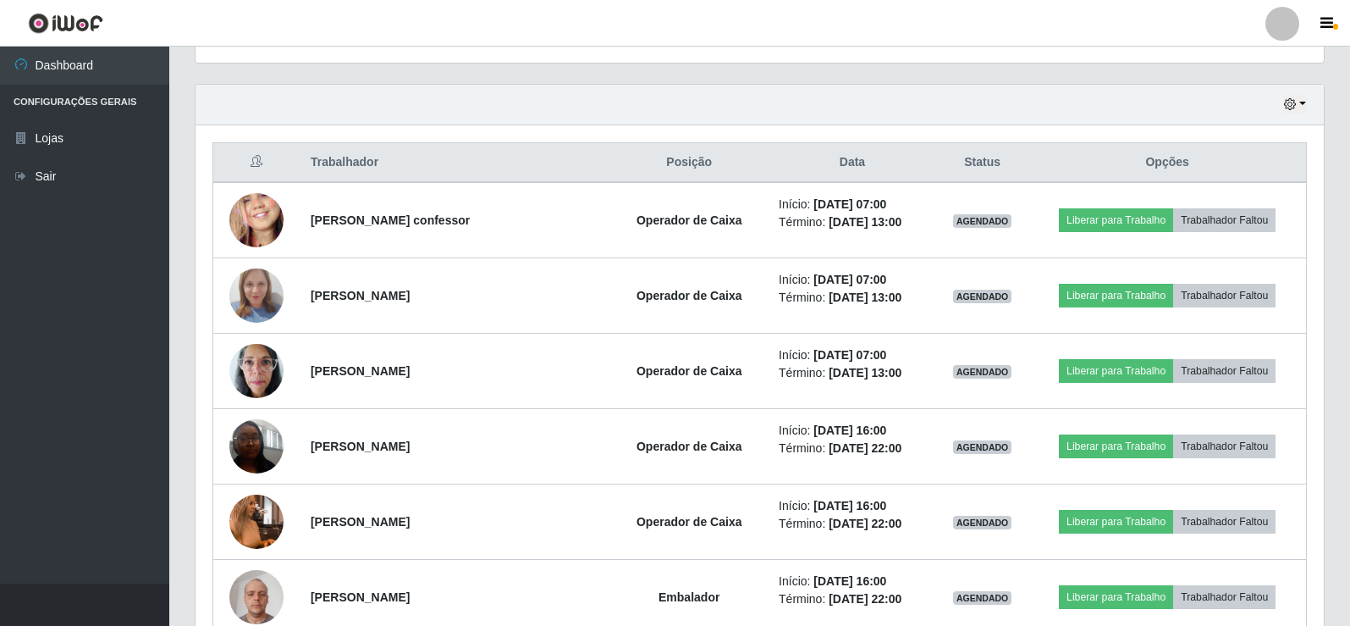
scroll to position [548, 0]
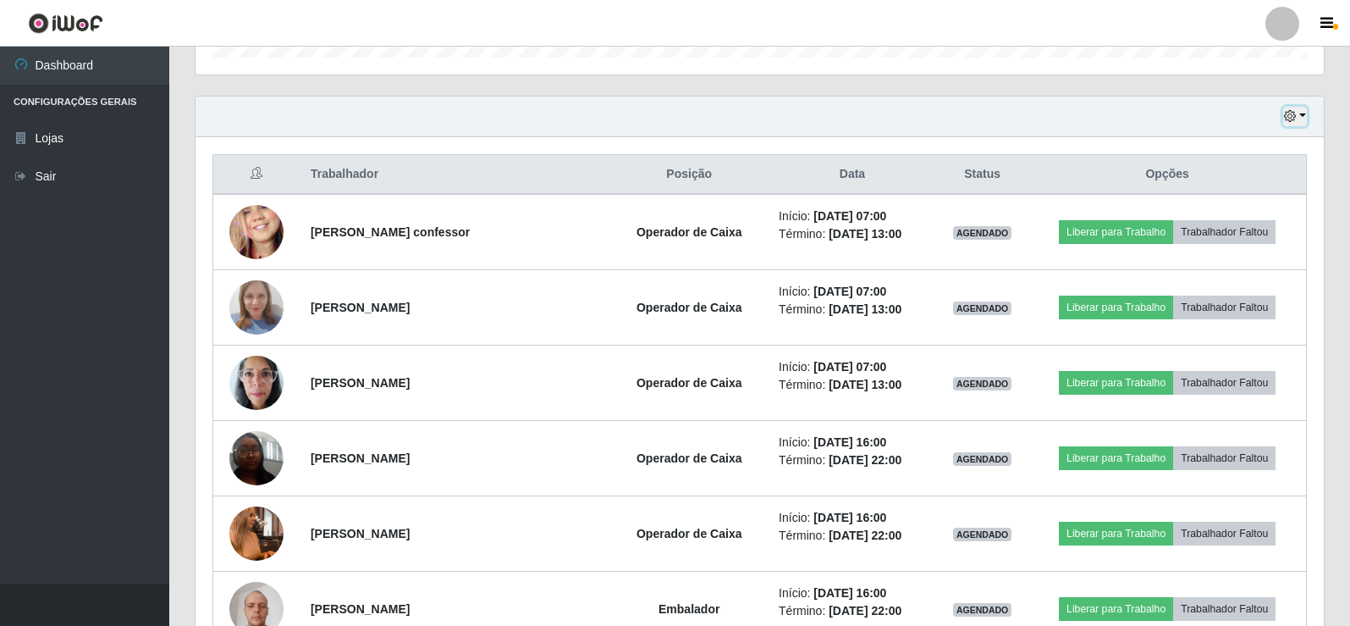
click at [1296, 112] on icon "button" at bounding box center [1290, 116] width 12 height 12
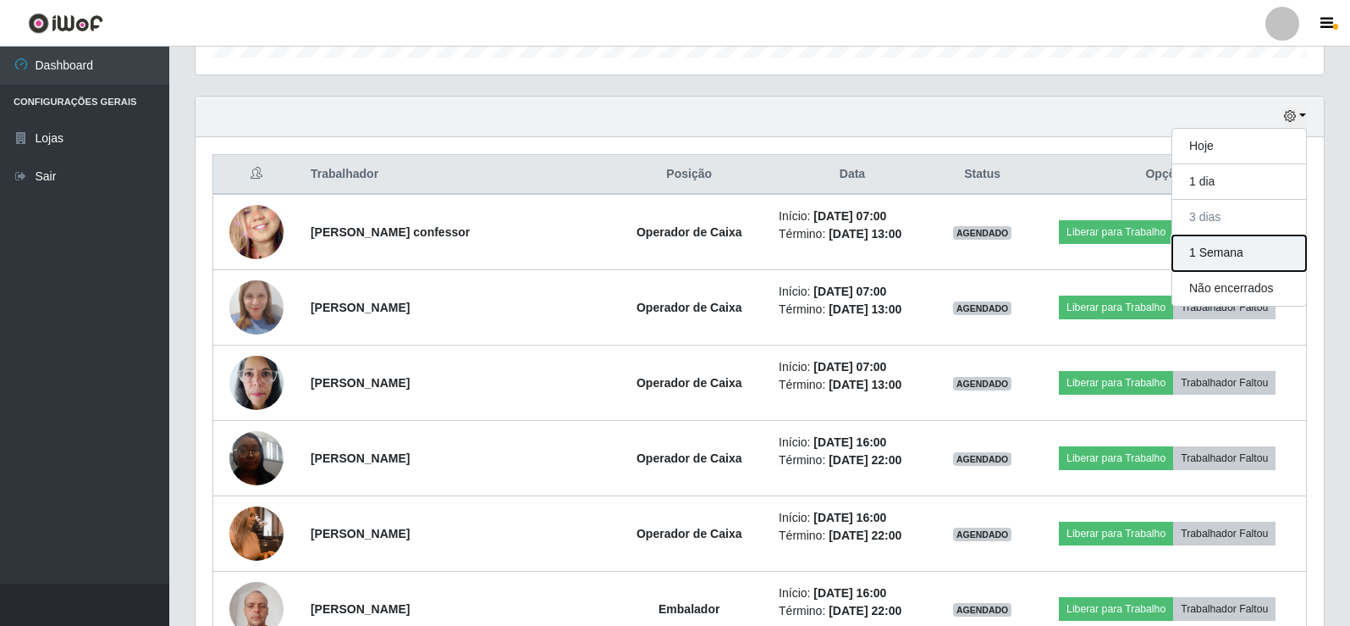
click at [1210, 251] on button "1 Semana" at bounding box center [1239, 253] width 134 height 36
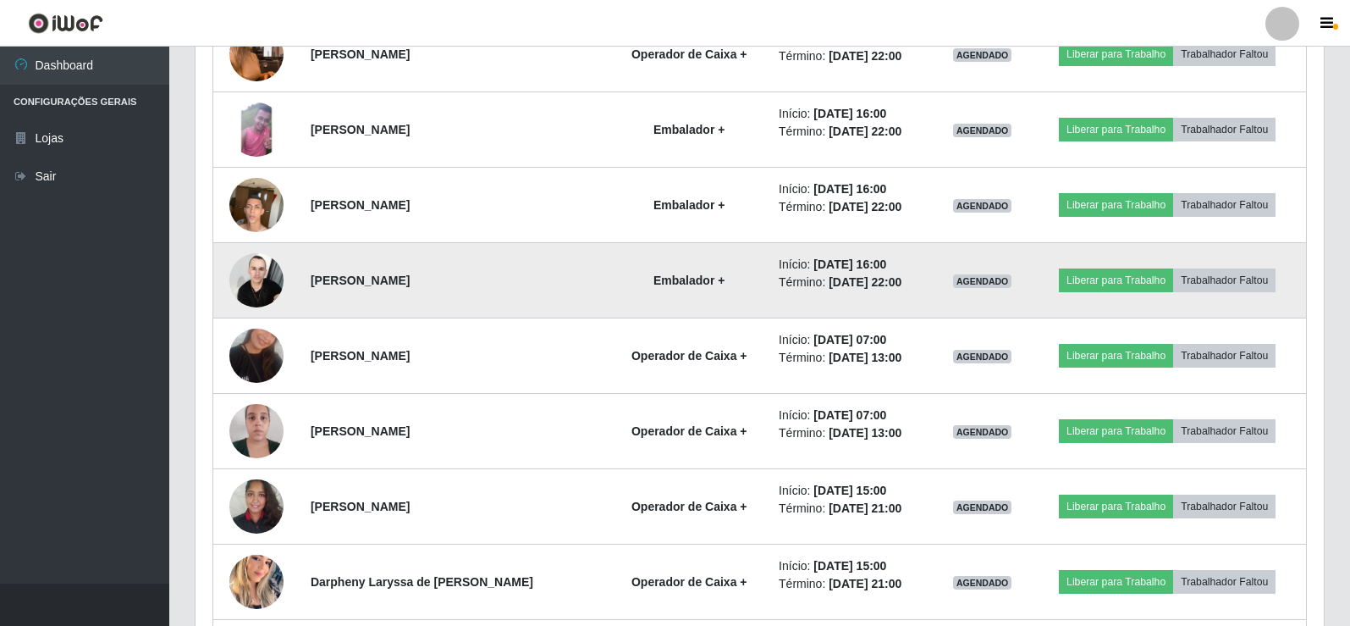
scroll to position [2495, 0]
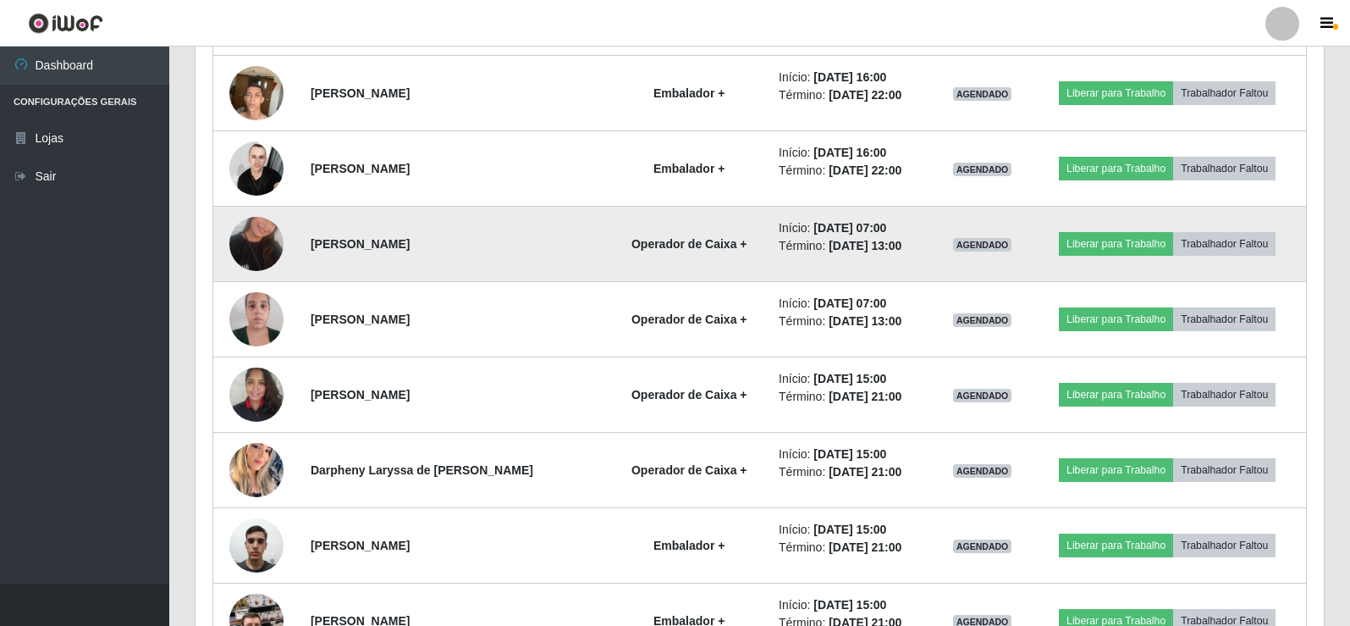
click at [268, 234] on img at bounding box center [256, 244] width 54 height 96
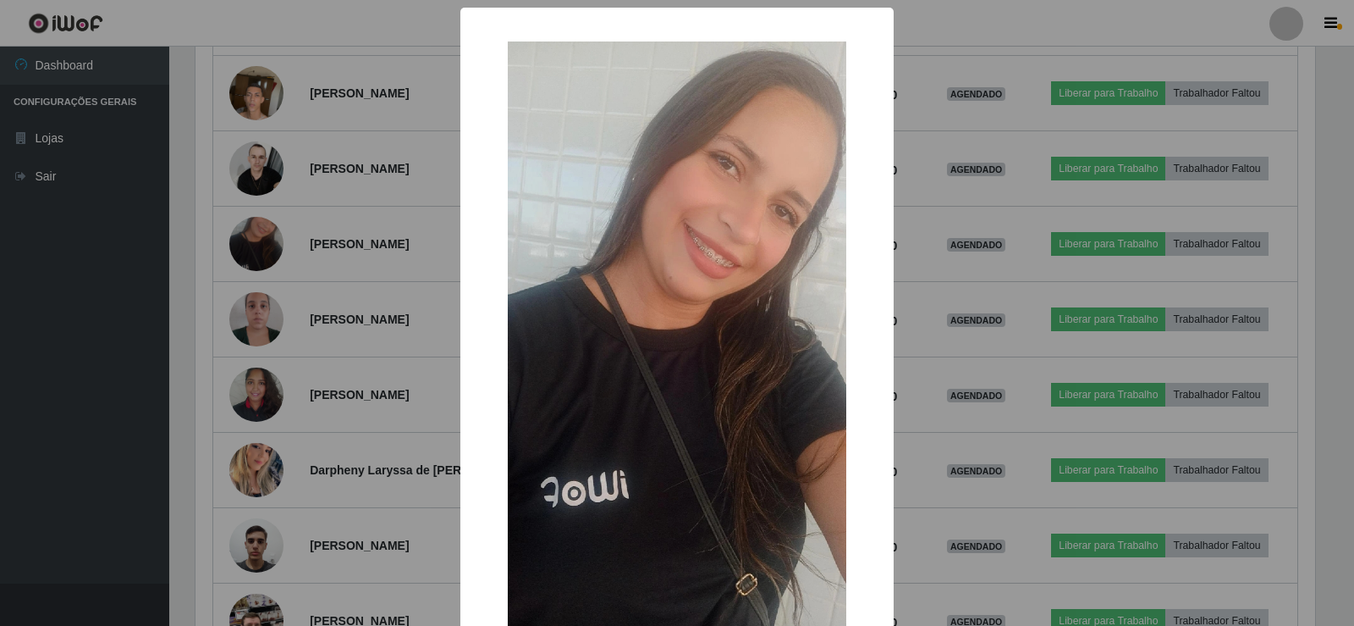
click at [1034, 45] on div "× OK Cancel" at bounding box center [677, 313] width 1354 height 626
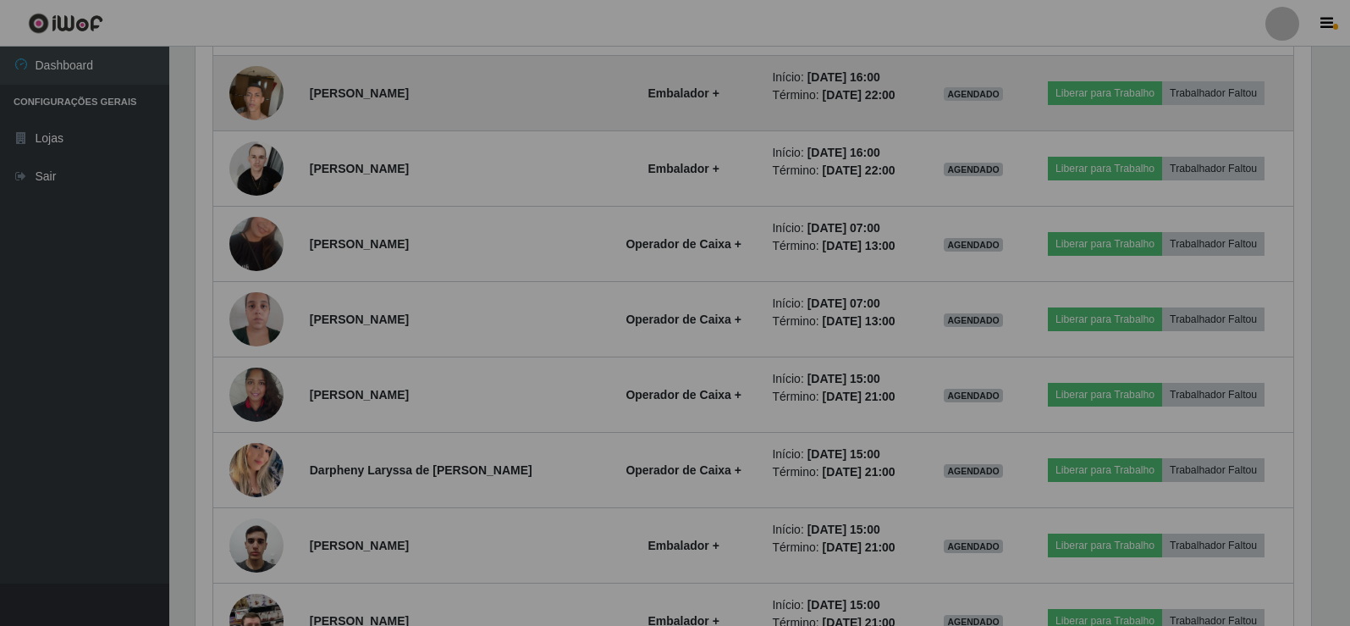
scroll to position [351, 1128]
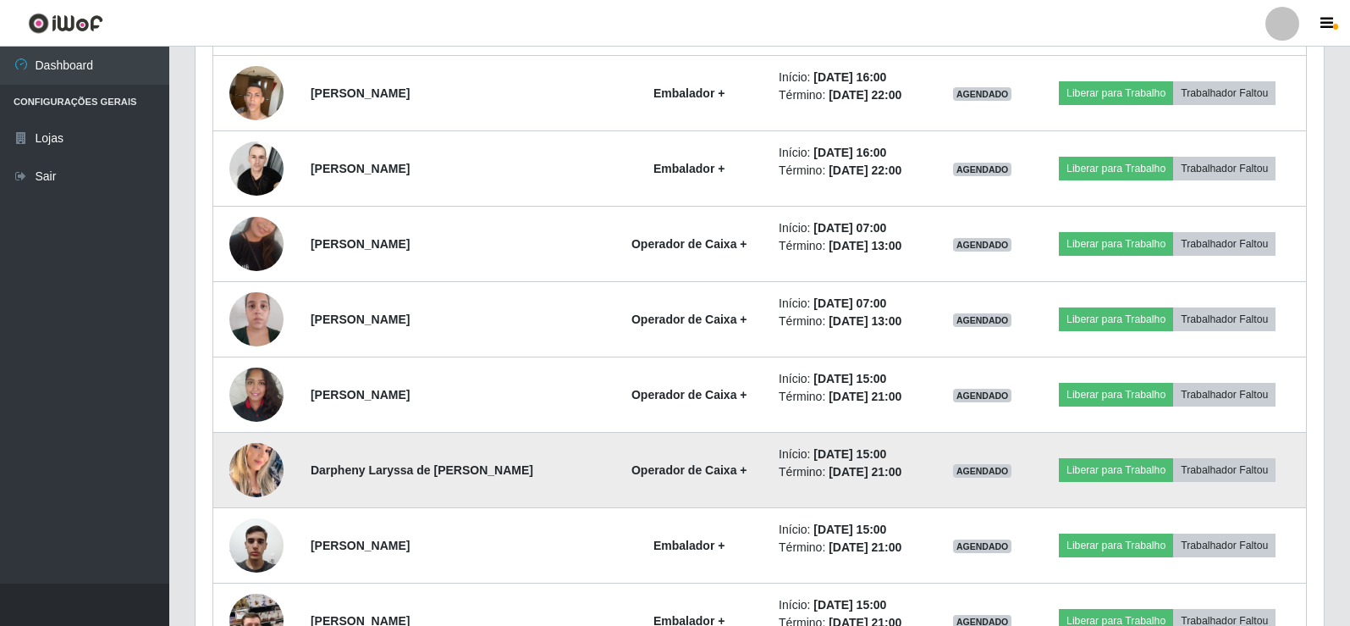
click at [256, 478] on img at bounding box center [256, 470] width 54 height 96
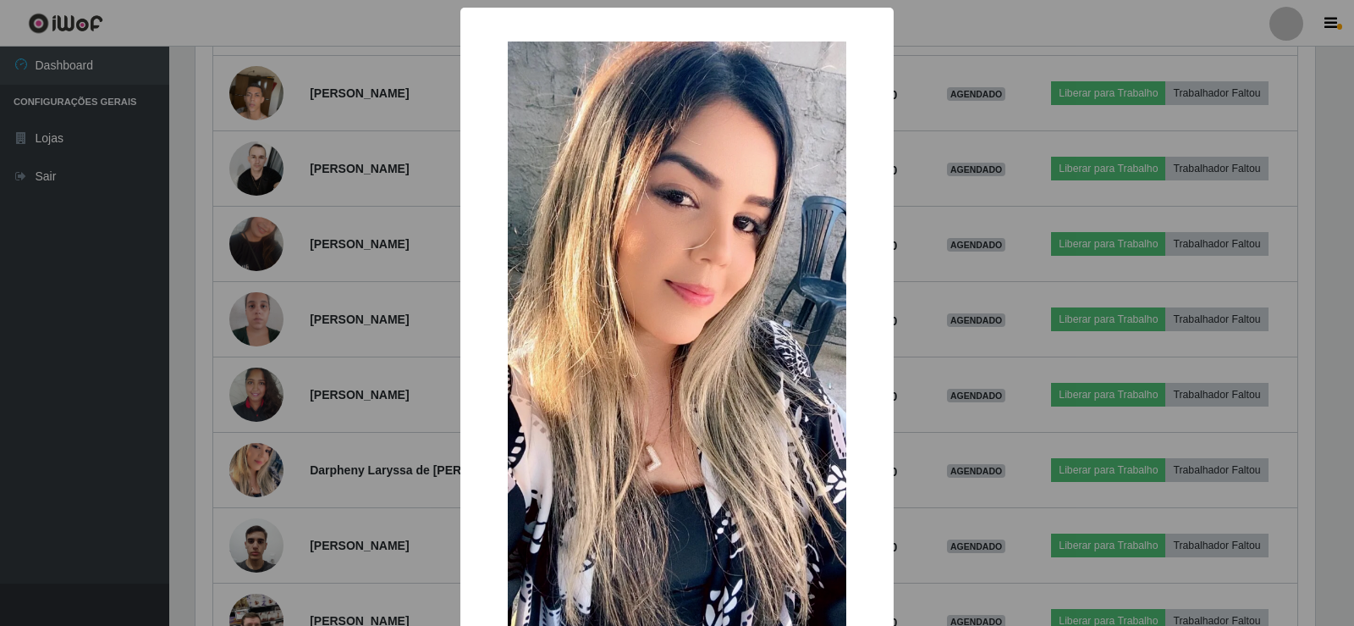
click at [1113, 41] on div "× OK Cancel" at bounding box center [677, 313] width 1354 height 626
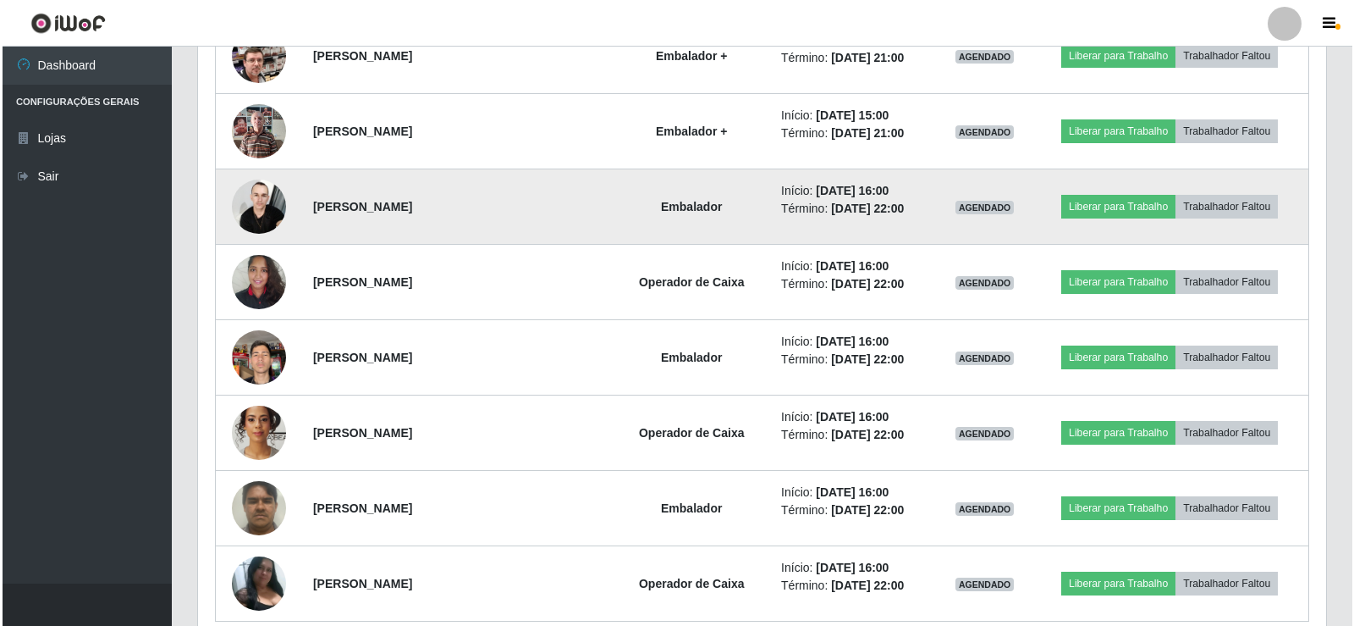
scroll to position [3087, 0]
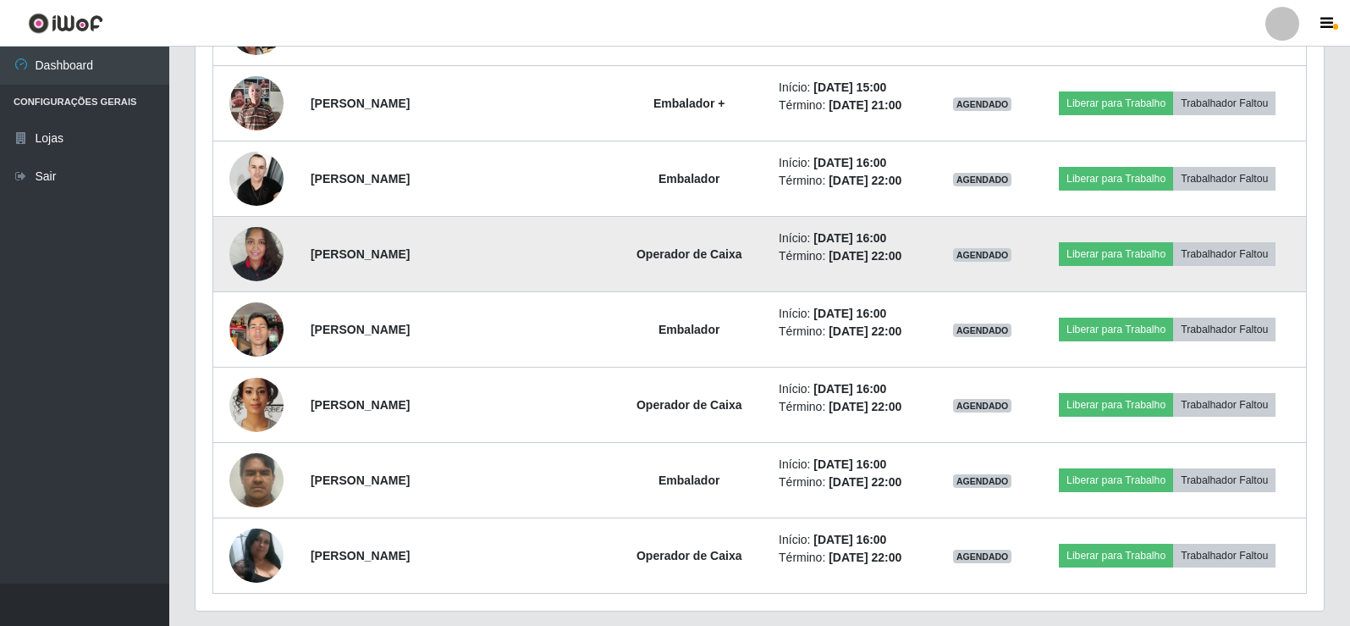
click at [272, 248] on img at bounding box center [256, 254] width 54 height 72
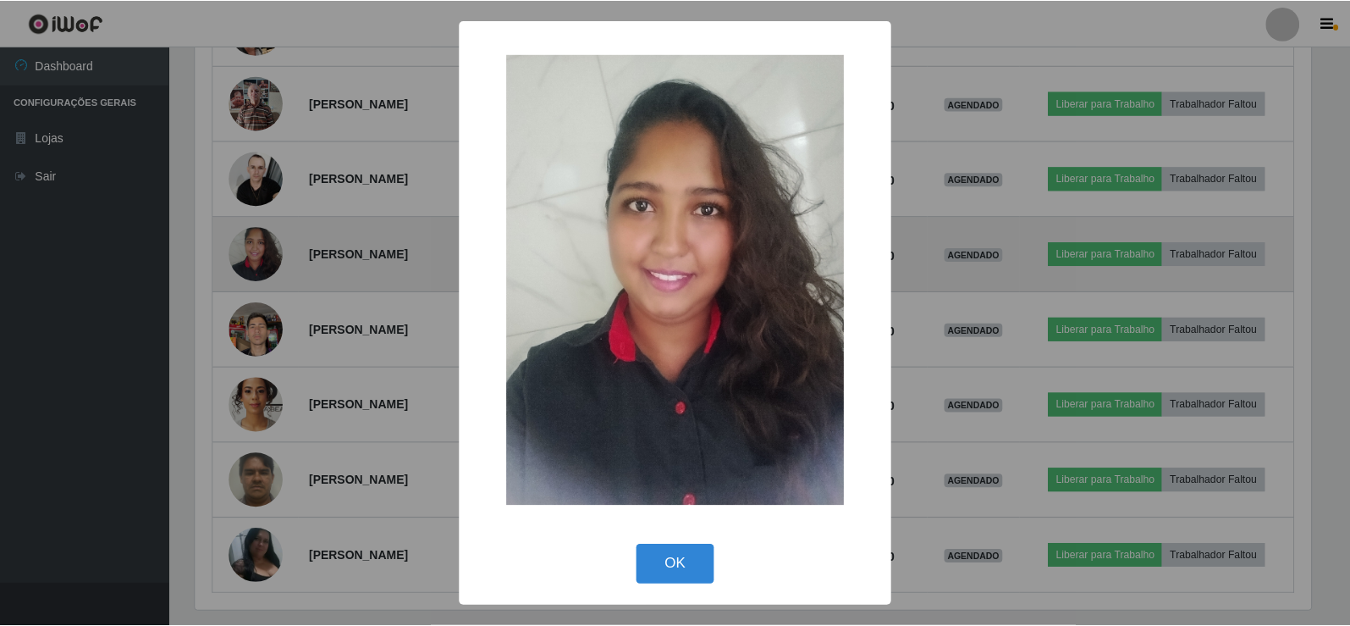
scroll to position [351, 1120]
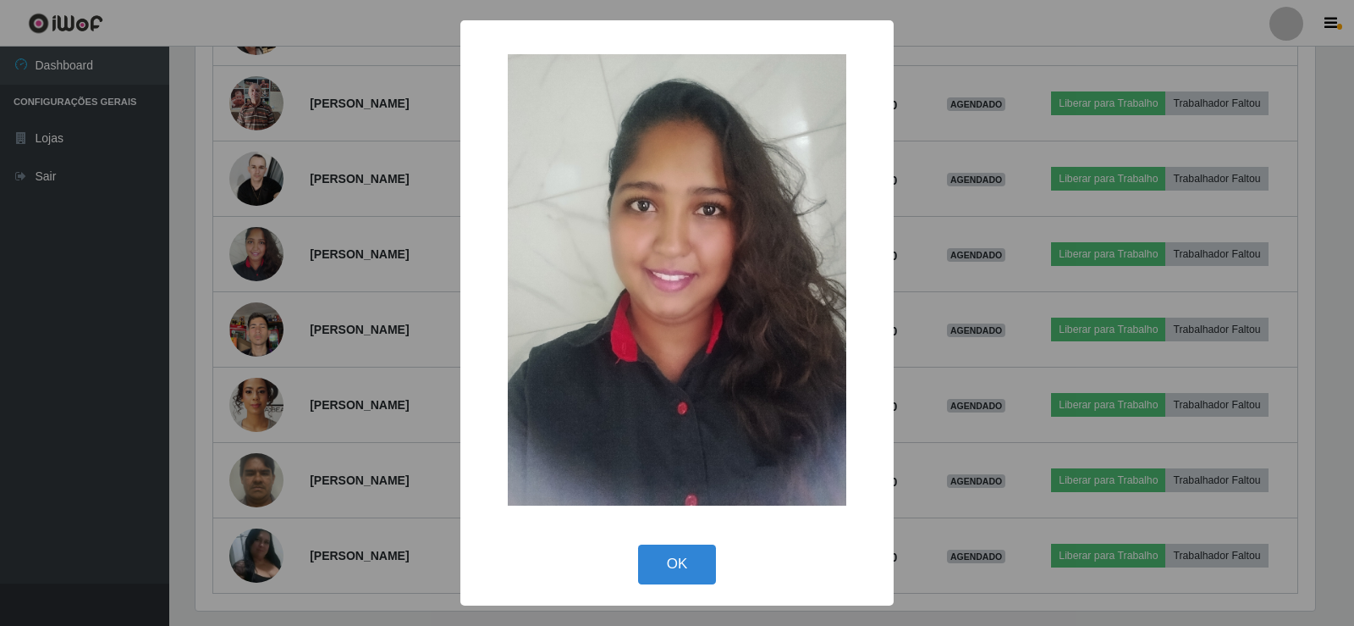
click at [1059, 9] on div "× OK Cancel" at bounding box center [677, 313] width 1354 height 626
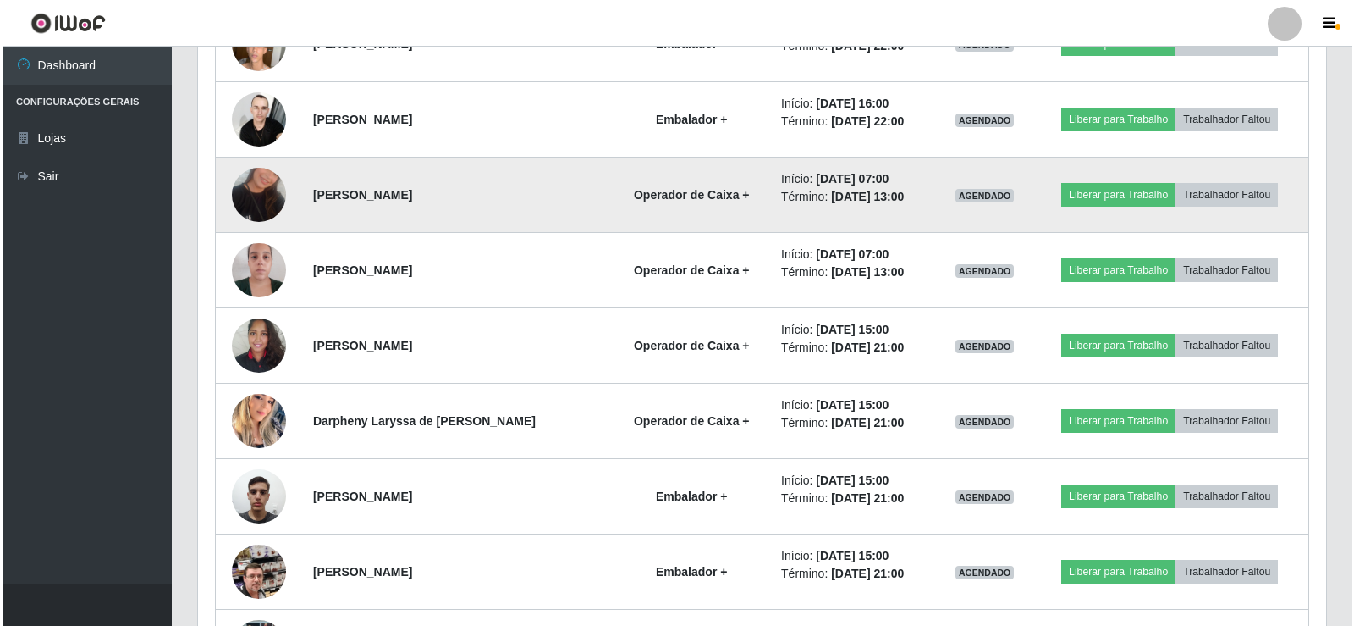
scroll to position [2543, 0]
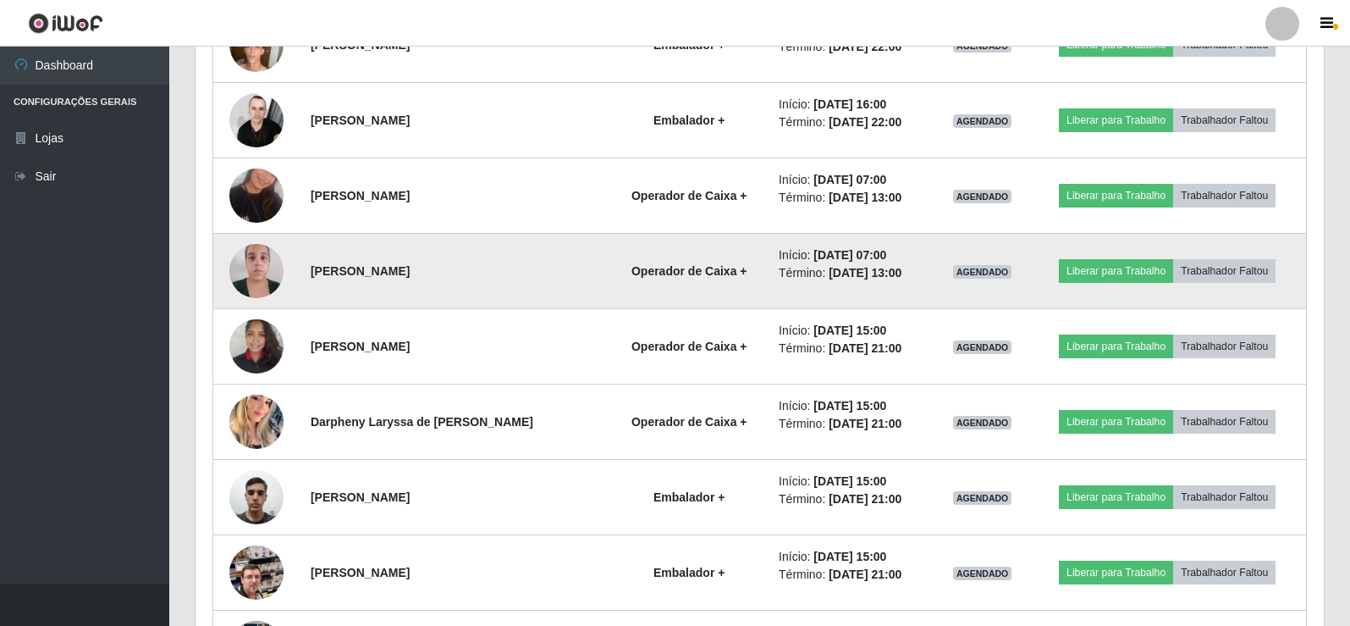
click at [248, 255] on img at bounding box center [256, 270] width 54 height 72
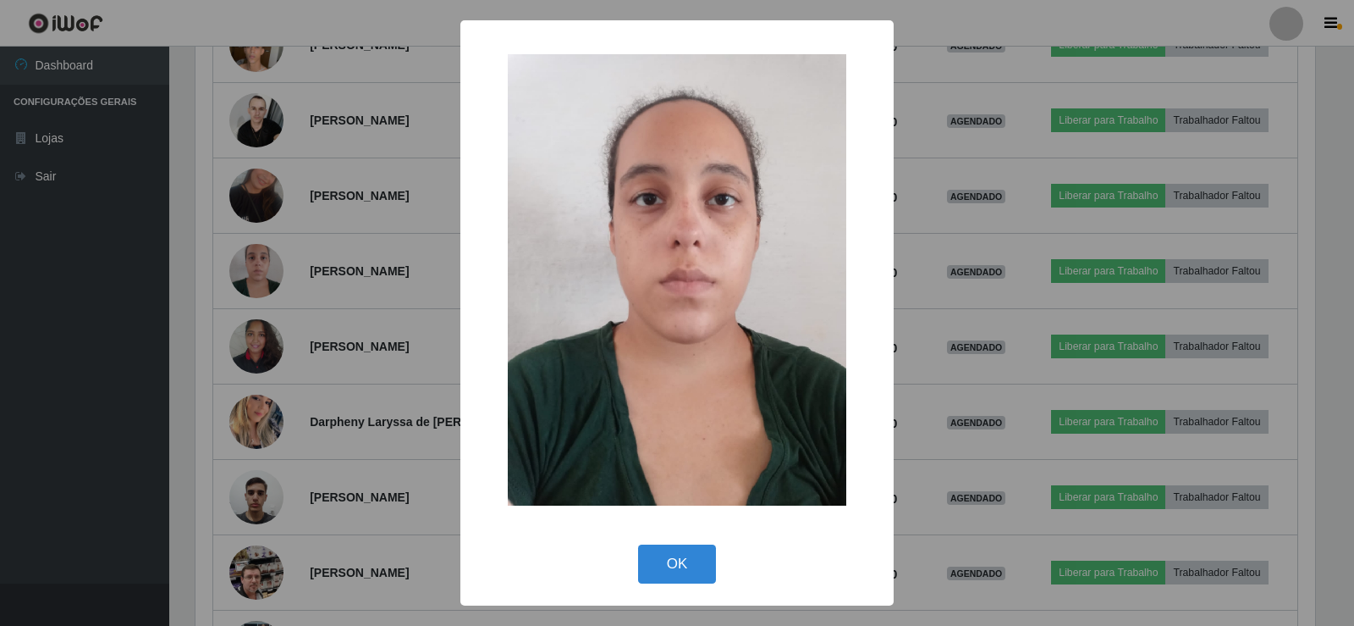
click at [1075, 30] on div "× OK Cancel" at bounding box center [677, 313] width 1354 height 626
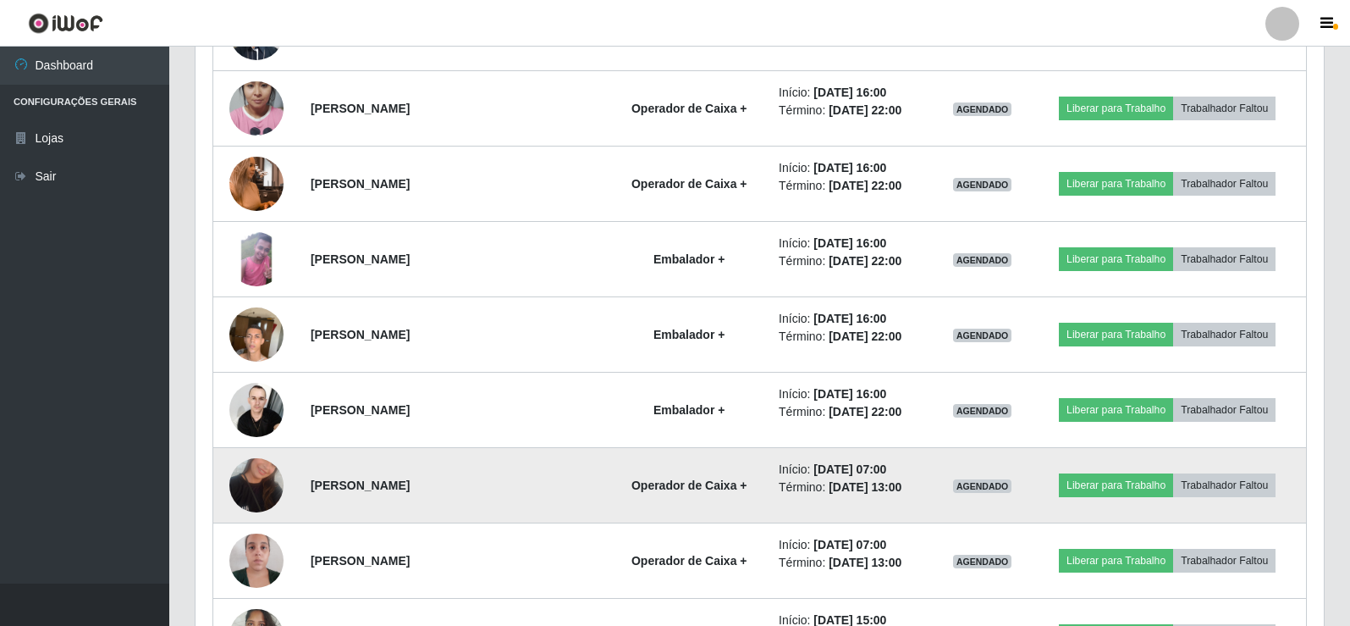
scroll to position [2204, 0]
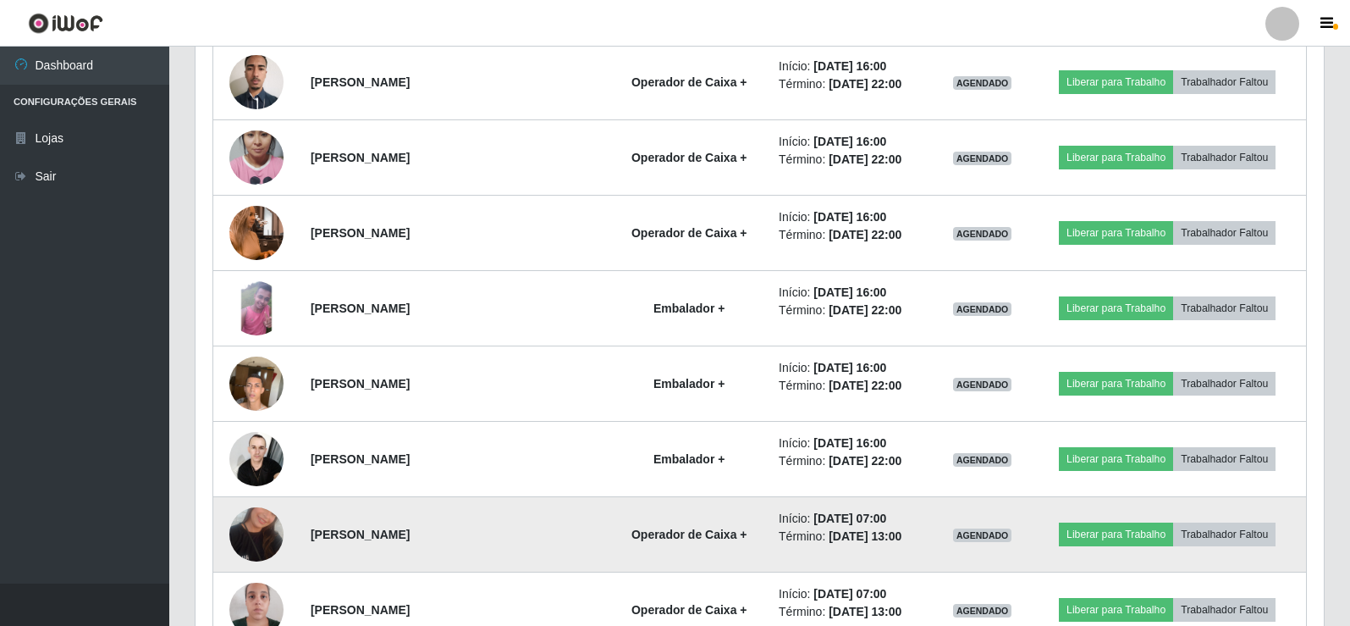
click at [261, 534] on img at bounding box center [256, 534] width 54 height 96
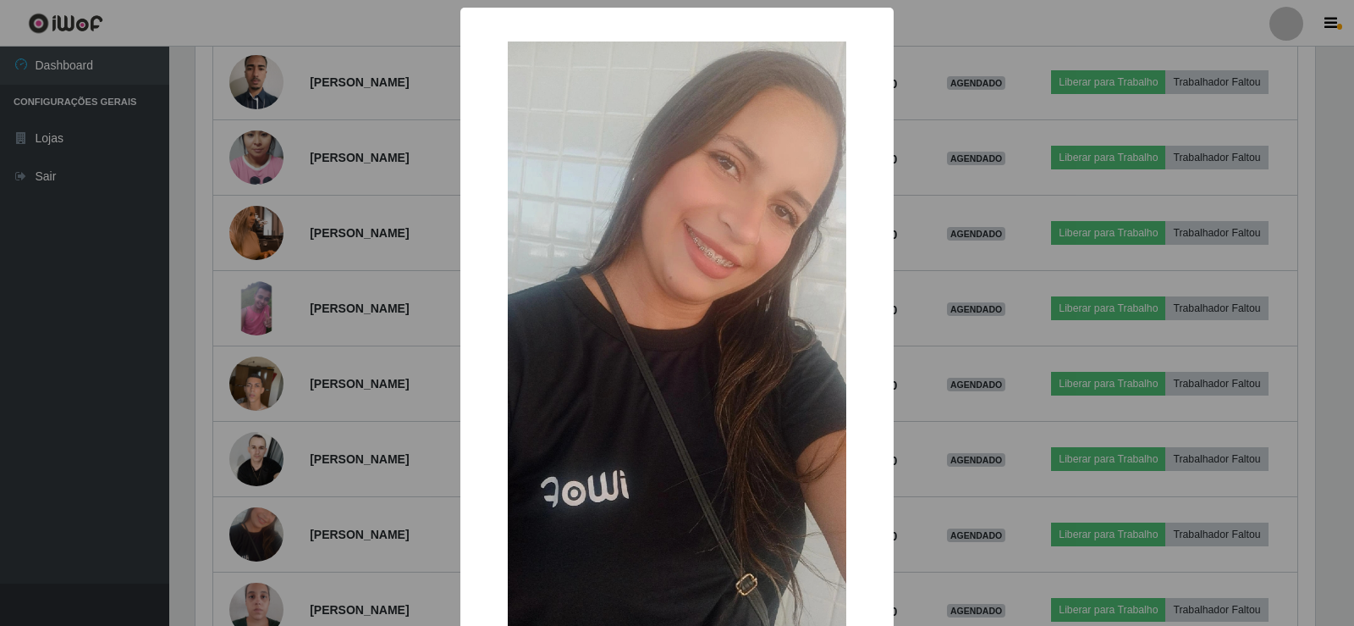
click at [1088, 18] on div "× OK Cancel" at bounding box center [677, 313] width 1354 height 626
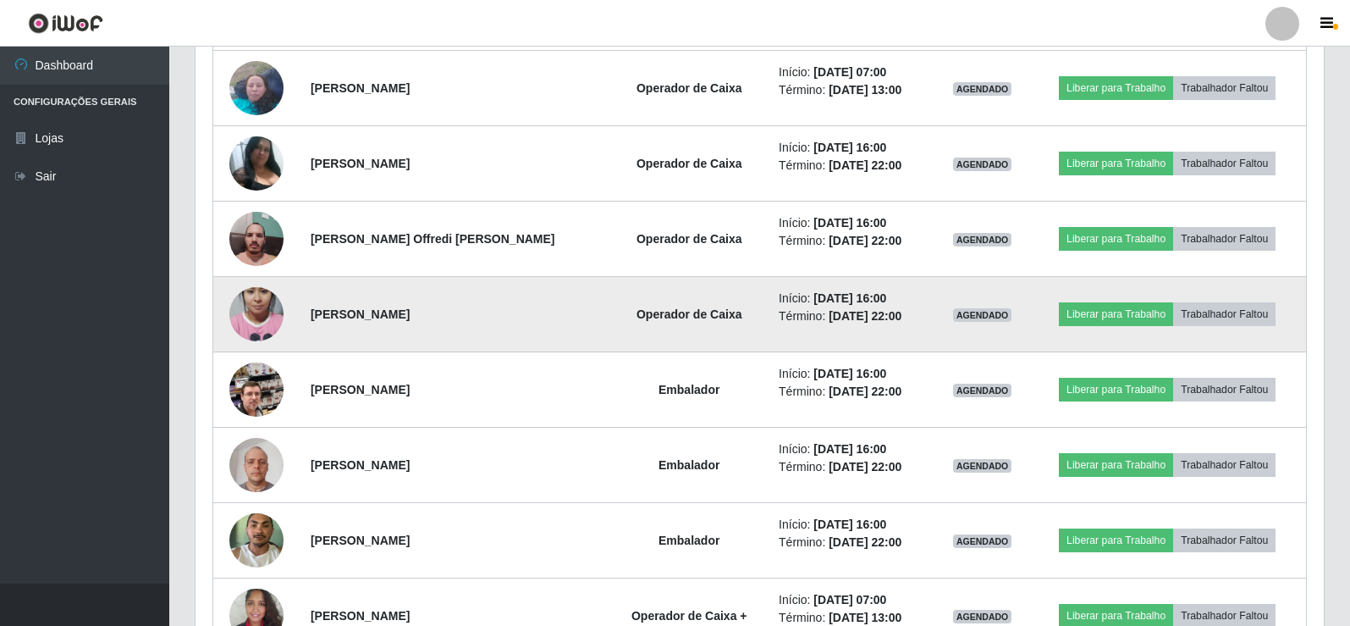
scroll to position [1442, 0]
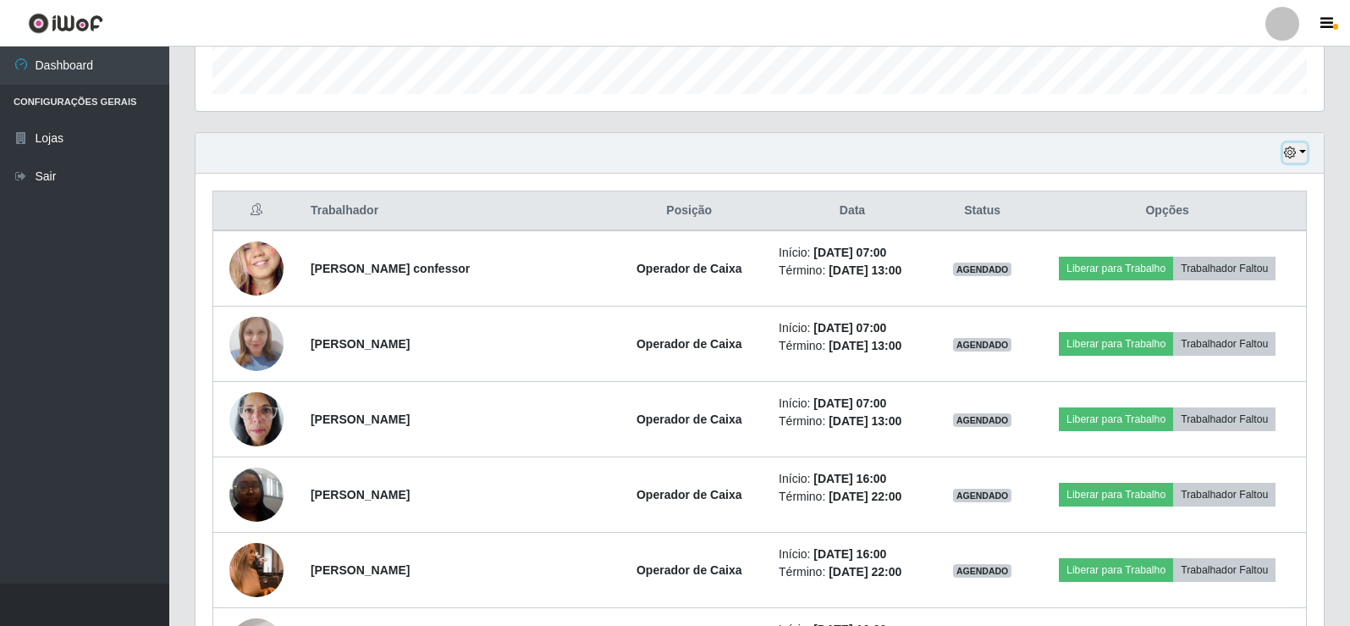
click at [1305, 147] on button "button" at bounding box center [1295, 152] width 24 height 19
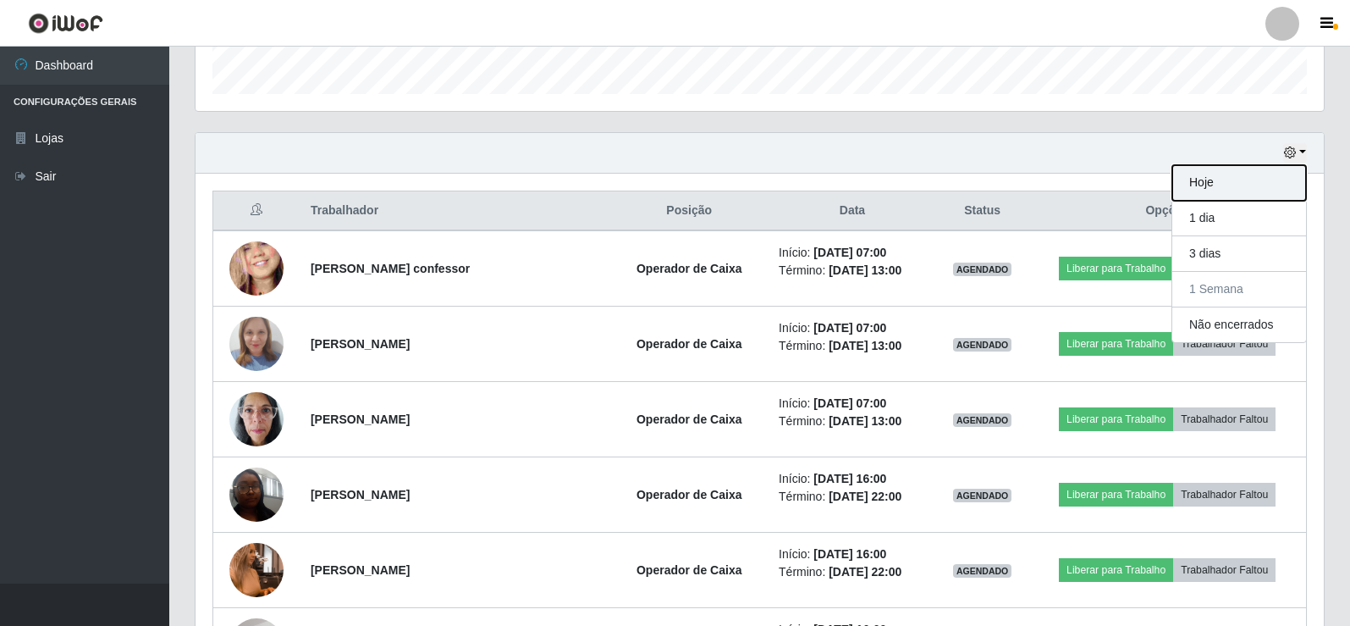
click at [1209, 189] on button "Hoje" at bounding box center [1239, 183] width 134 height 36
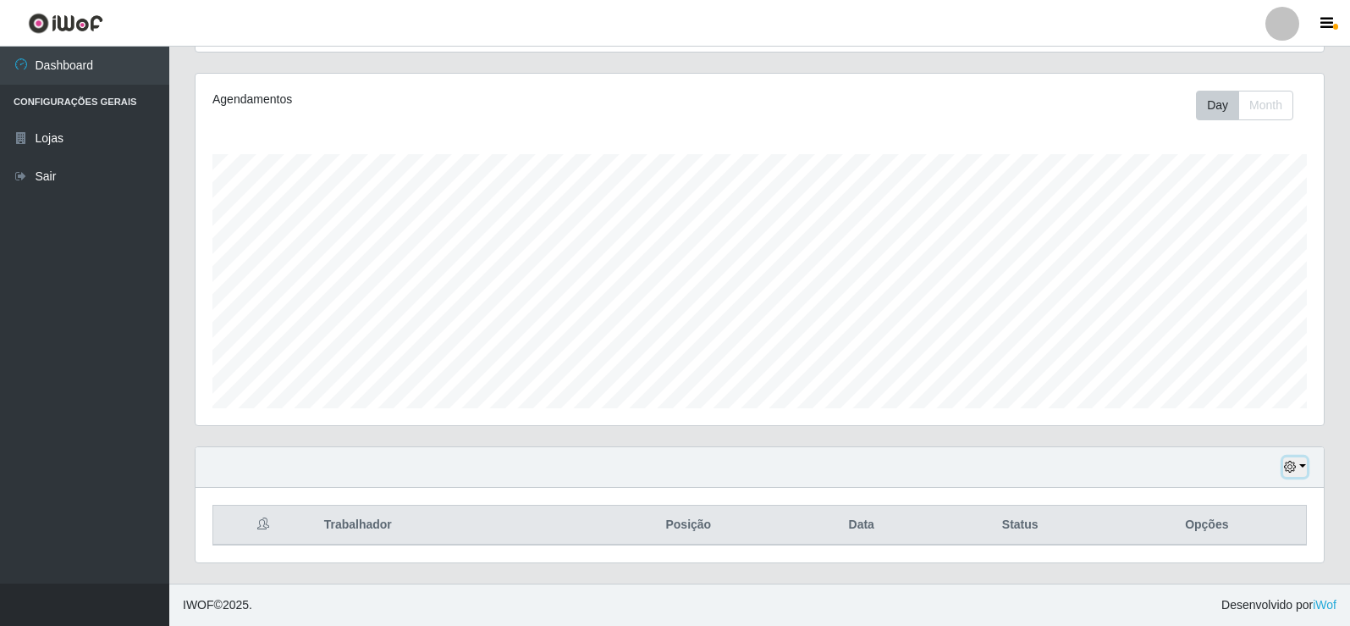
click at [1300, 467] on button "button" at bounding box center [1295, 466] width 24 height 19
click at [1205, 326] on button "1 dia" at bounding box center [1239, 333] width 134 height 36
